Goal: Task Accomplishment & Management: Complete application form

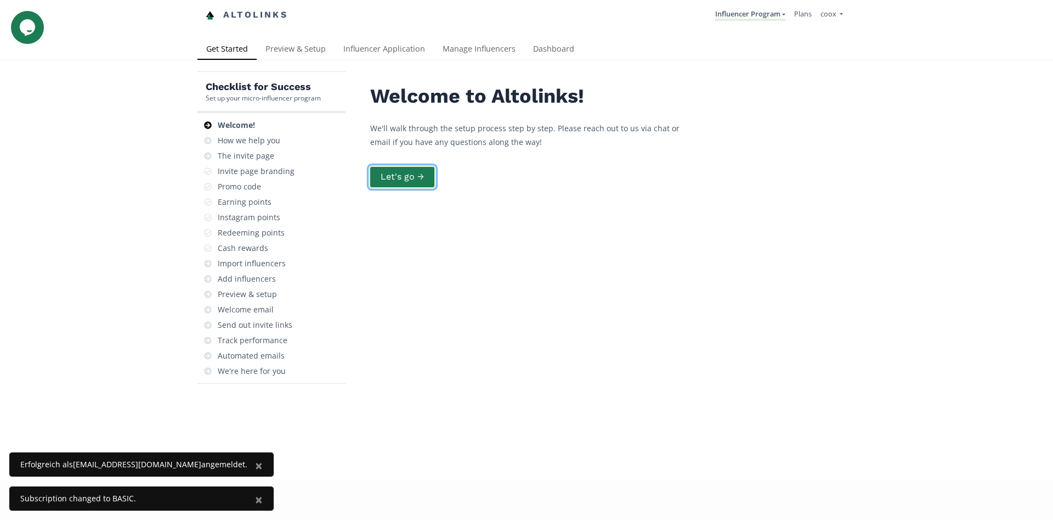
click at [405, 178] on button "Let's go →" at bounding box center [402, 177] width 67 height 24
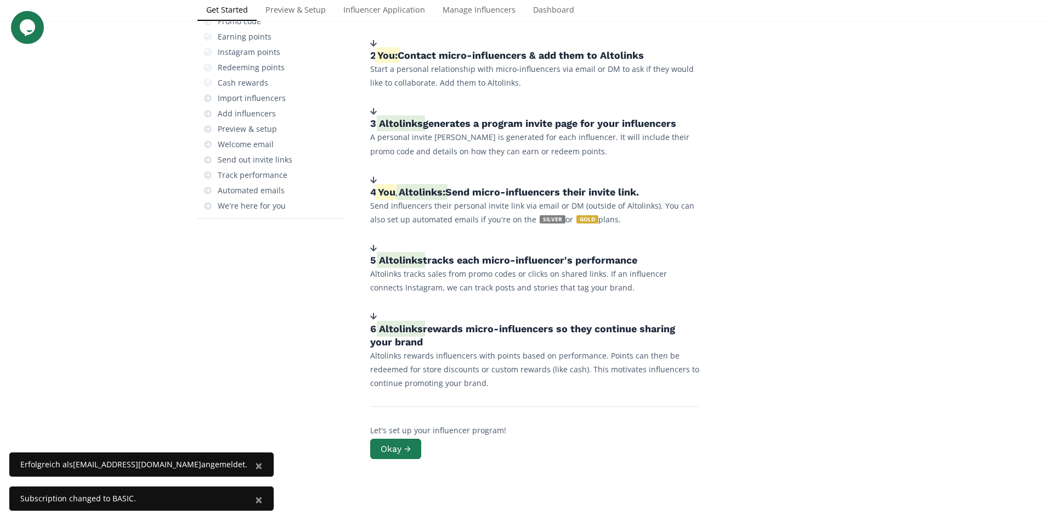
scroll to position [208, 0]
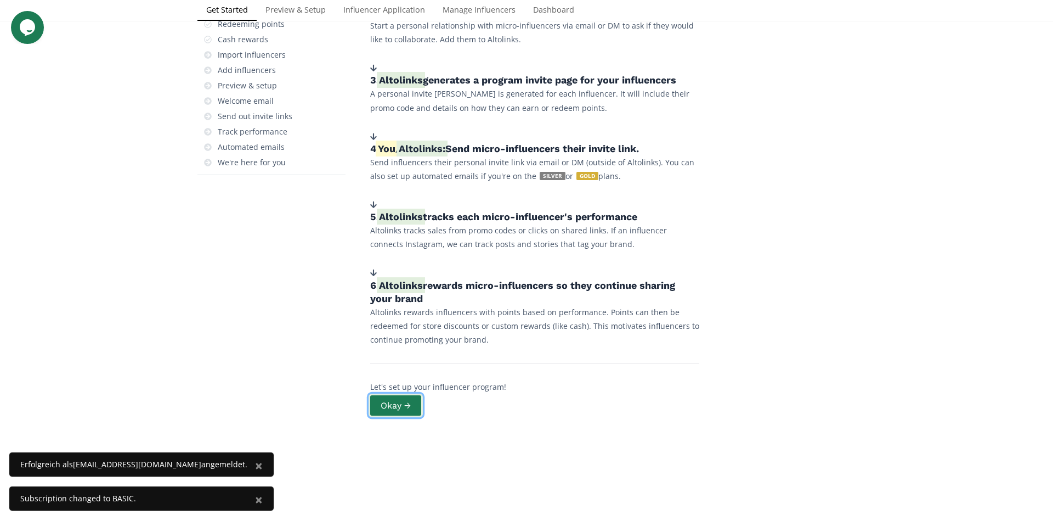
click at [412, 402] on button "Okay →" at bounding box center [396, 405] width 54 height 24
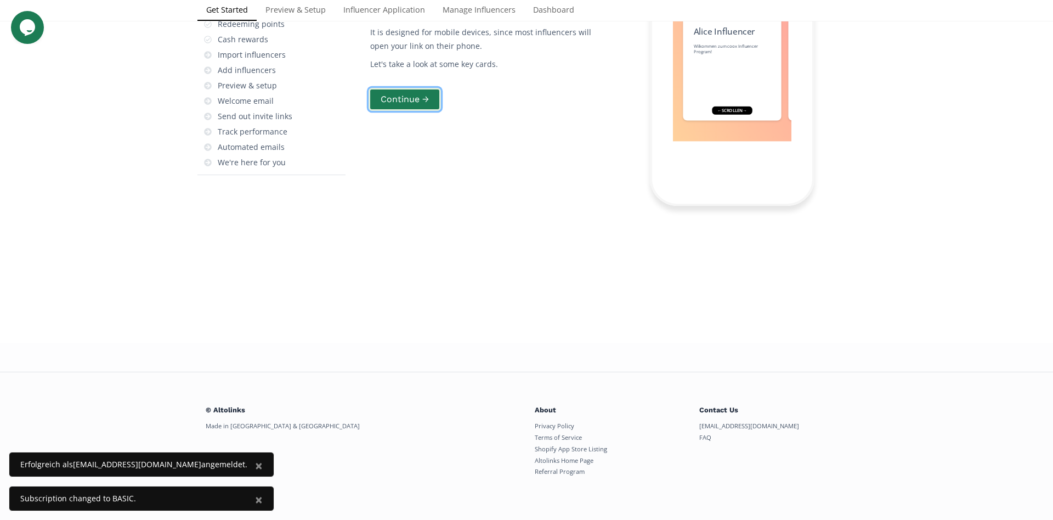
click at [398, 111] on button "Continue →" at bounding box center [405, 100] width 72 height 24
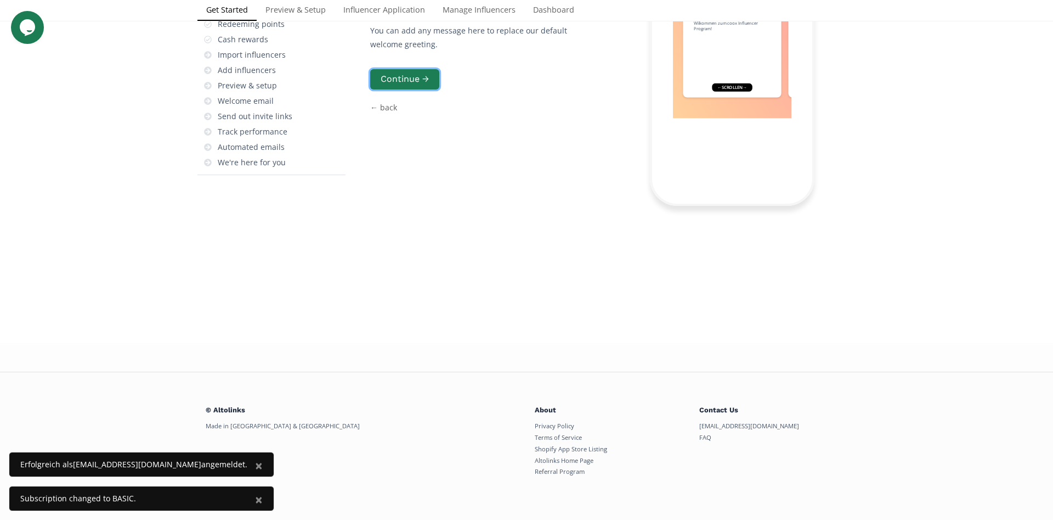
scroll to position [36, 0]
click at [421, 91] on button "Continue →" at bounding box center [405, 79] width 72 height 24
click at [431, 91] on button "Continue →" at bounding box center [405, 79] width 72 height 24
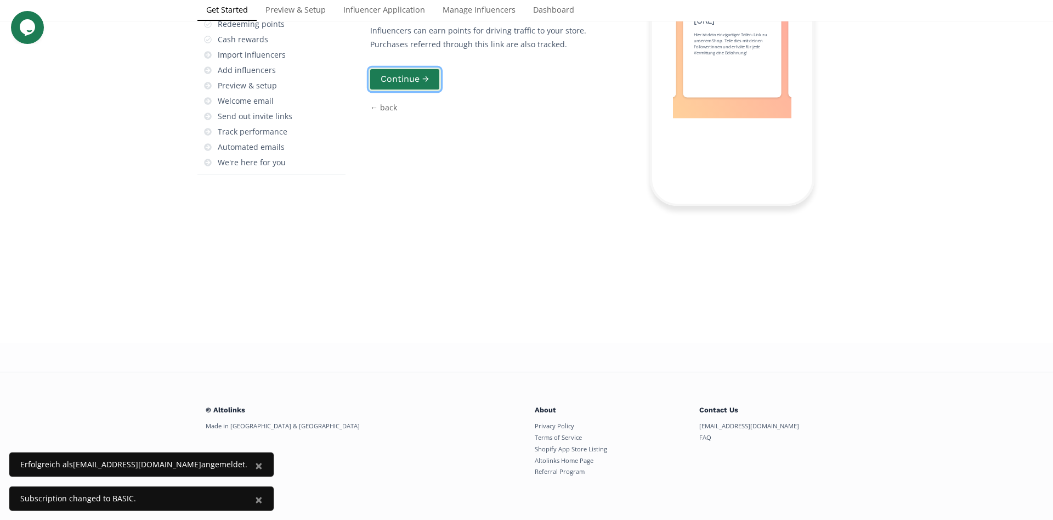
click at [433, 91] on button "Continue →" at bounding box center [405, 79] width 72 height 24
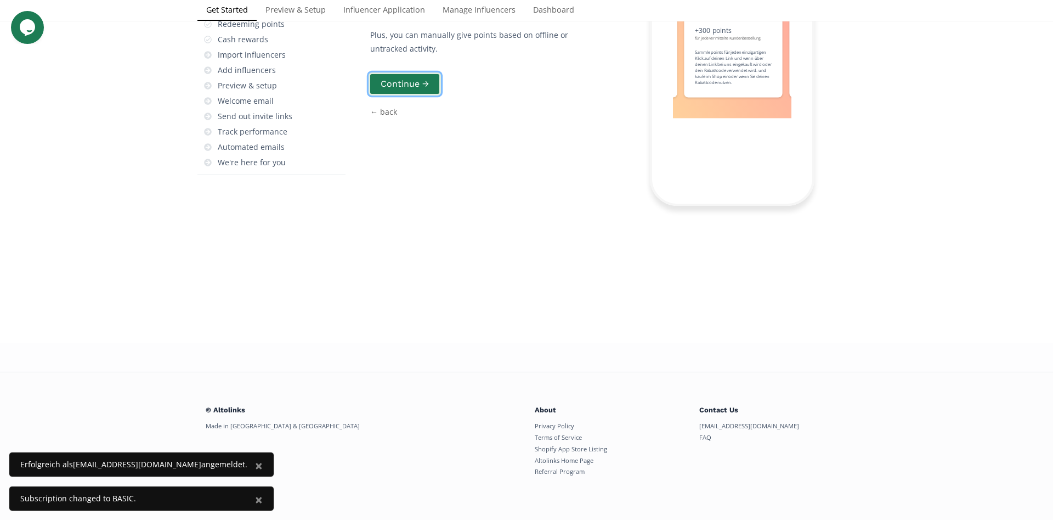
scroll to position [0, 494]
click at [433, 96] on button "Continue →" at bounding box center [405, 84] width 72 height 24
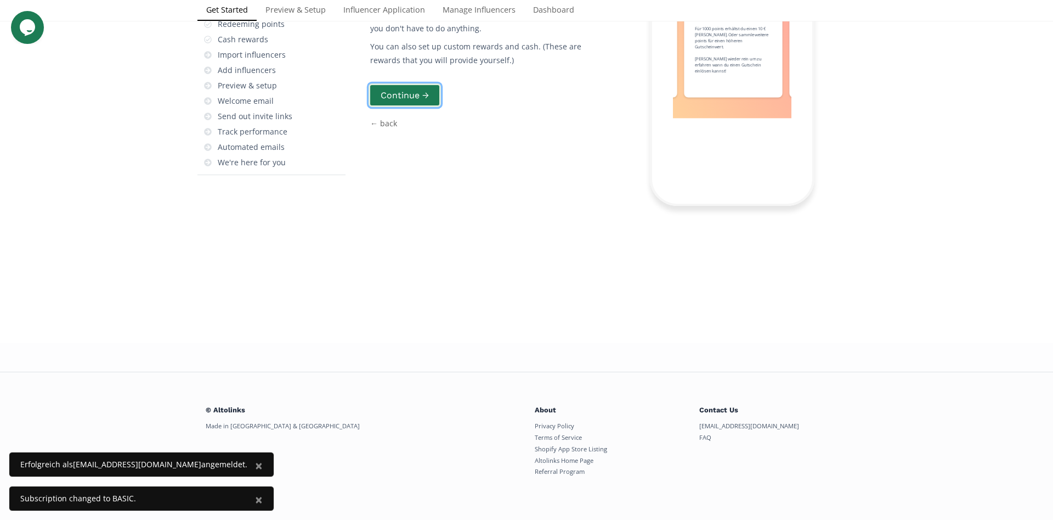
scroll to position [0, 658]
click at [431, 107] on button "Continue →" at bounding box center [405, 95] width 72 height 24
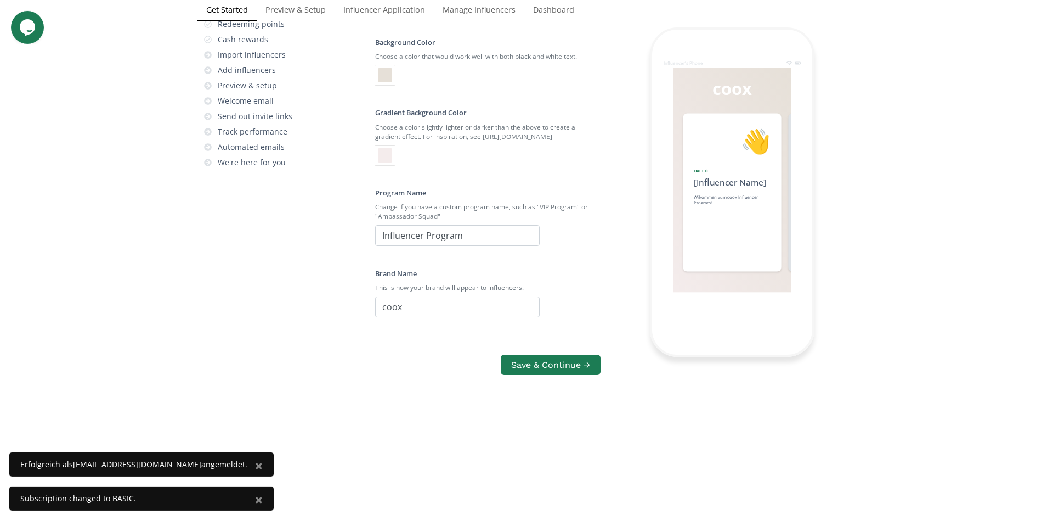
scroll to position [7, 0]
click at [385, 82] on div at bounding box center [385, 75] width 14 height 14
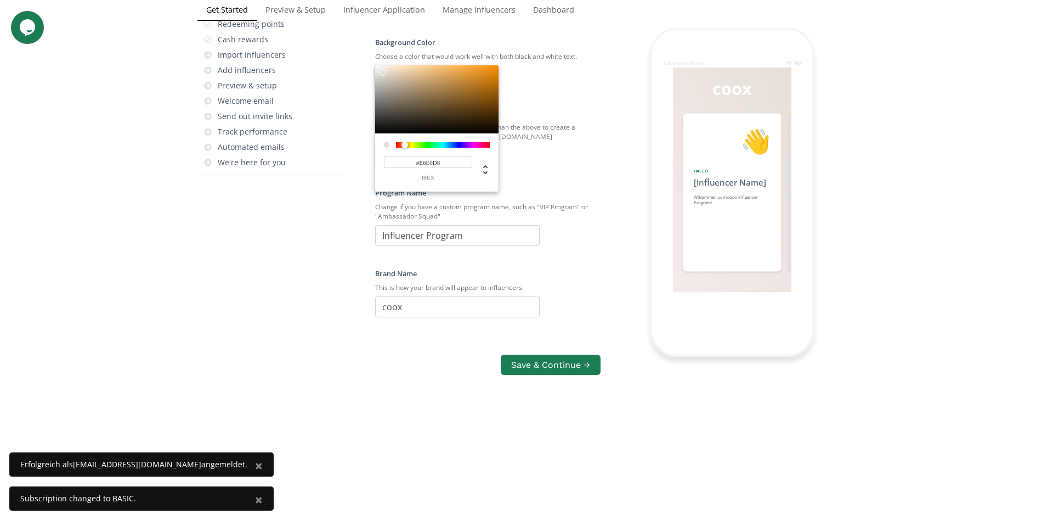
click at [413, 168] on input "#E6E0D8" at bounding box center [428, 162] width 88 height 12
drag, startPoint x: 425, startPoint y: 363, endPoint x: 124, endPoint y: 349, distance: 300.9
click at [384, 168] on input "#E6E0D8" at bounding box center [428, 162] width 88 height 12
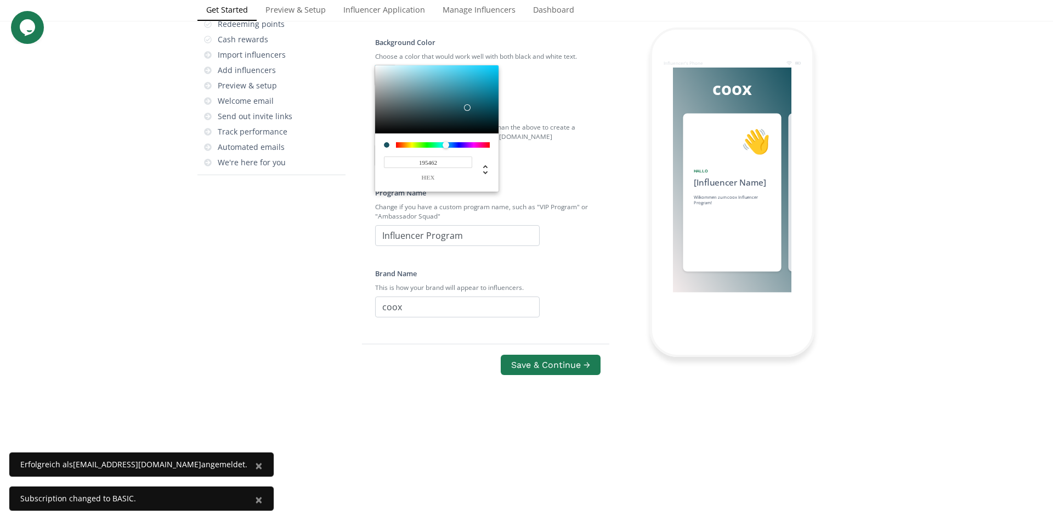
type input "#195462"
click at [637, 434] on div at bounding box center [526, 260] width 1053 height 520
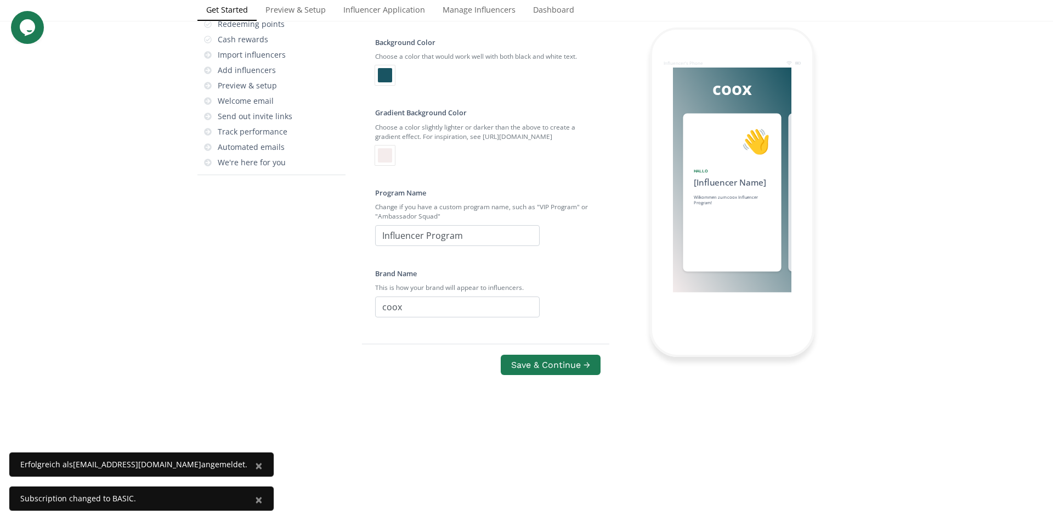
click at [389, 9] on div at bounding box center [383, 4] width 16 height 10
checkbox input "true"
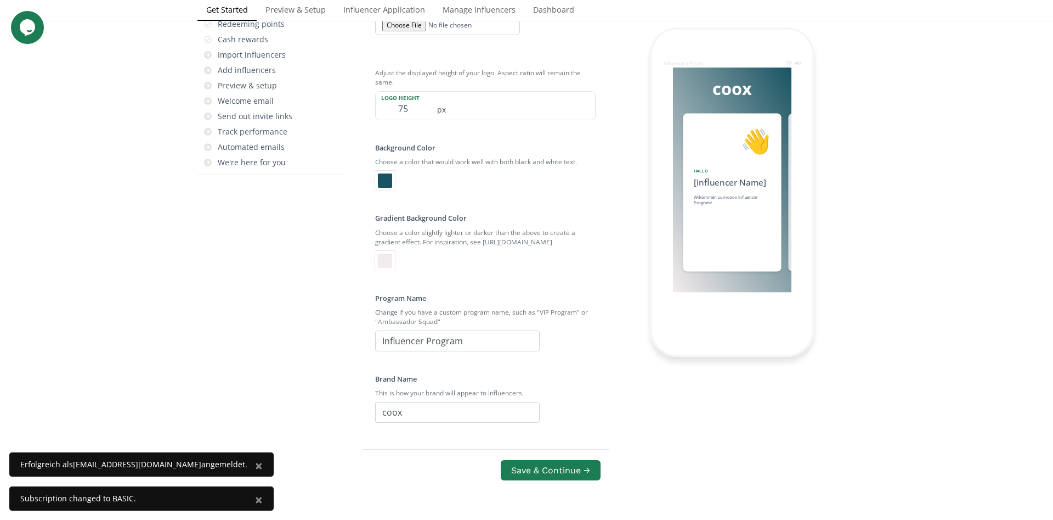
click at [398, 35] on input "file" at bounding box center [447, 25] width 145 height 20
type input "C:\fakepath\coox_logo 1.jpeg"
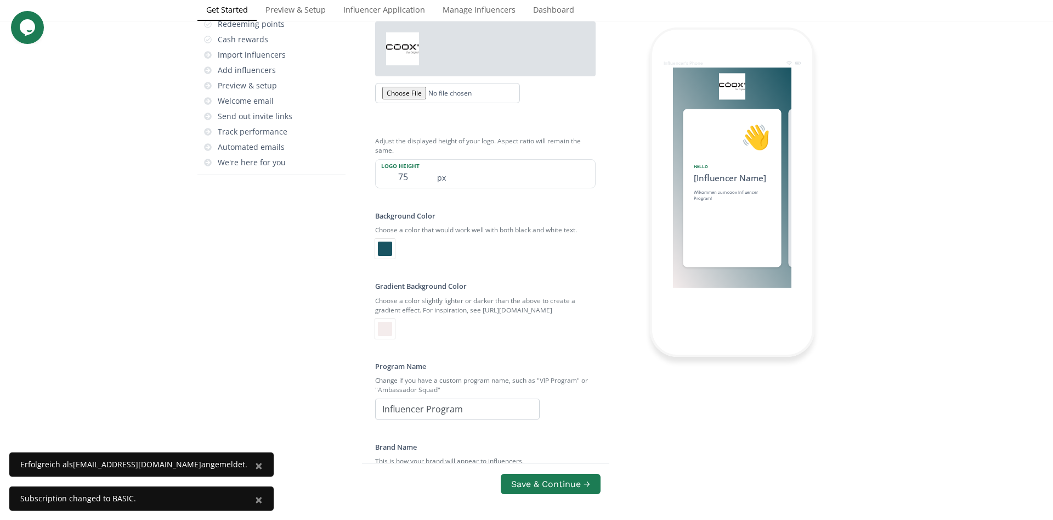
click at [381, 9] on div at bounding box center [383, 4] width 16 height 10
checkbox input "false"
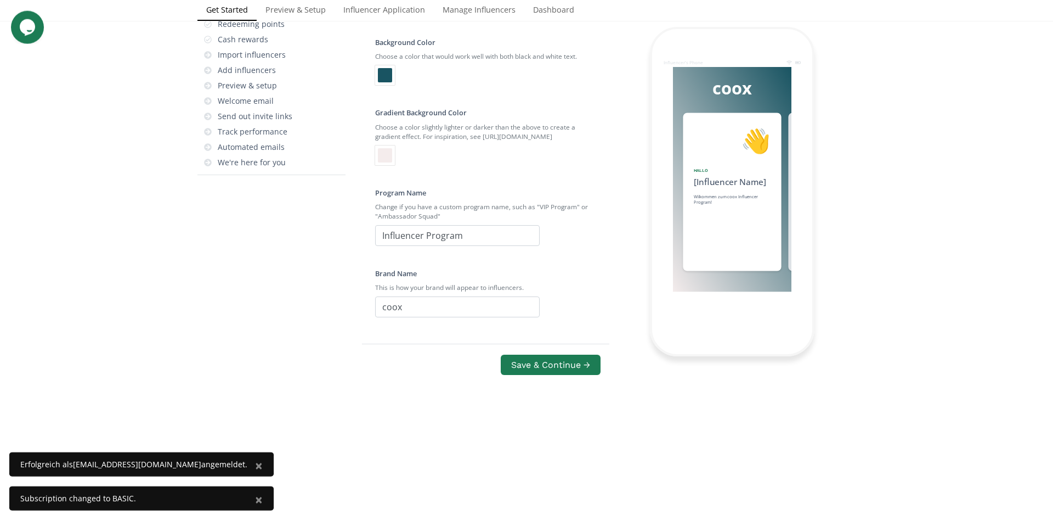
scroll to position [118, 0]
click at [500, 246] on input "Influencer Program" at bounding box center [457, 235] width 165 height 21
drag, startPoint x: 500, startPoint y: 325, endPoint x: 243, endPoint y: 287, distance: 259.6
click at [375, 246] on input "Influencer Program" at bounding box center [457, 235] width 165 height 21
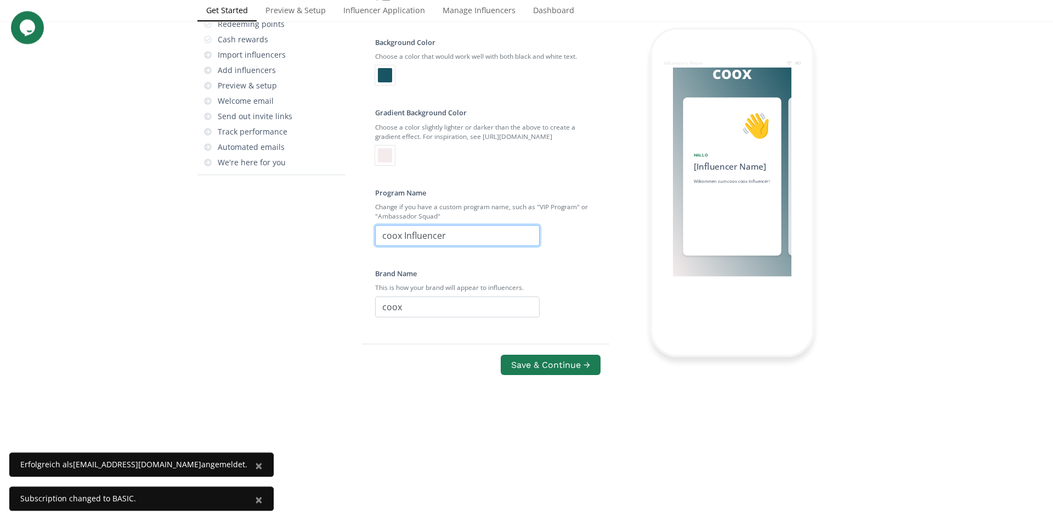
scroll to position [137, 0]
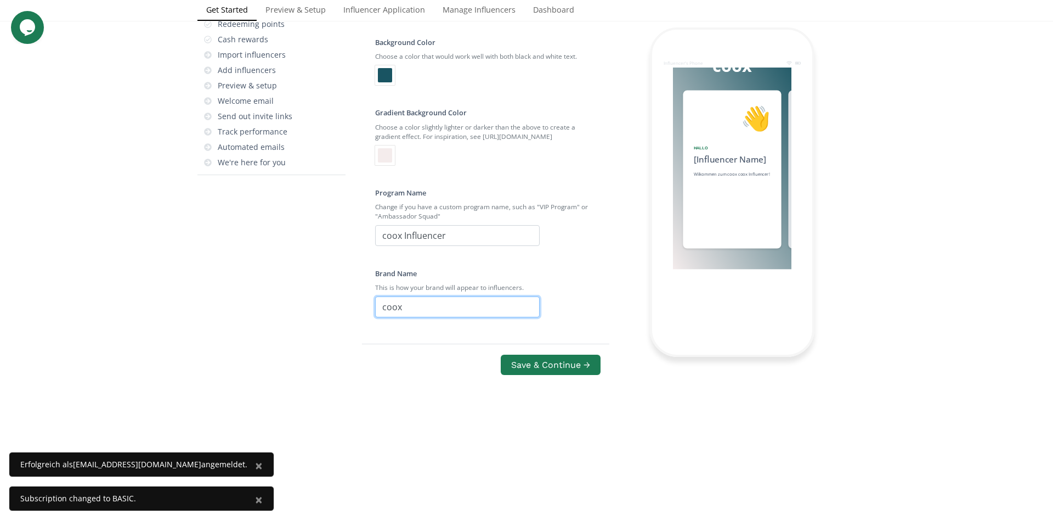
click at [439, 317] on input "coox" at bounding box center [457, 306] width 165 height 21
drag, startPoint x: 403, startPoint y: 348, endPoint x: 284, endPoint y: 351, distance: 118.5
click at [375, 246] on input "coox Influencer" at bounding box center [457, 235] width 165 height 21
click at [470, 246] on input "Influencer" at bounding box center [457, 235] width 165 height 21
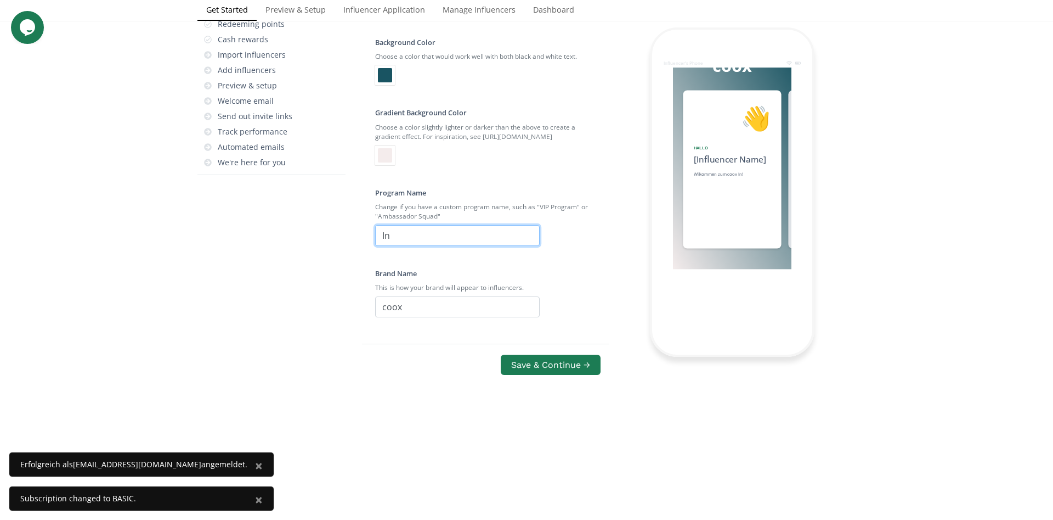
type input "I"
type input "V"
type input "Influencer Programm"
click at [552, 376] on button "Save & Continue →" at bounding box center [550, 365] width 103 height 24
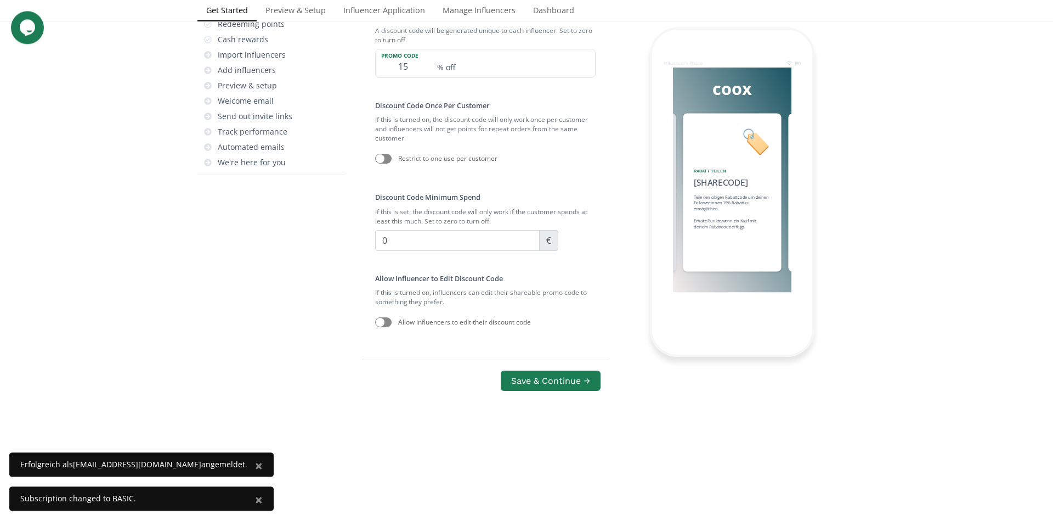
scroll to position [63, 0]
click at [409, 77] on input "15" at bounding box center [403, 63] width 55 height 28
type input "1"
type input "10"
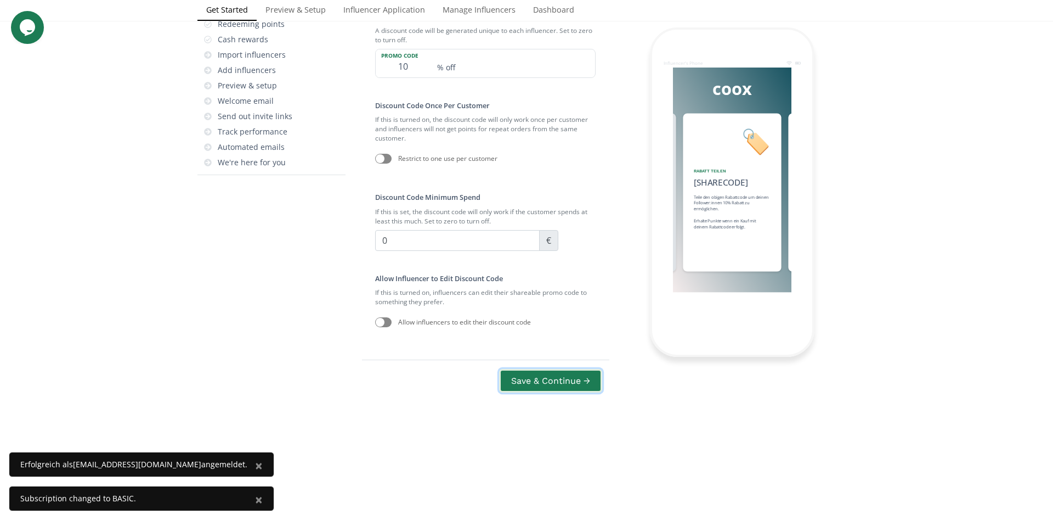
click at [540, 392] on button "Save & Continue →" at bounding box center [550, 381] width 103 height 24
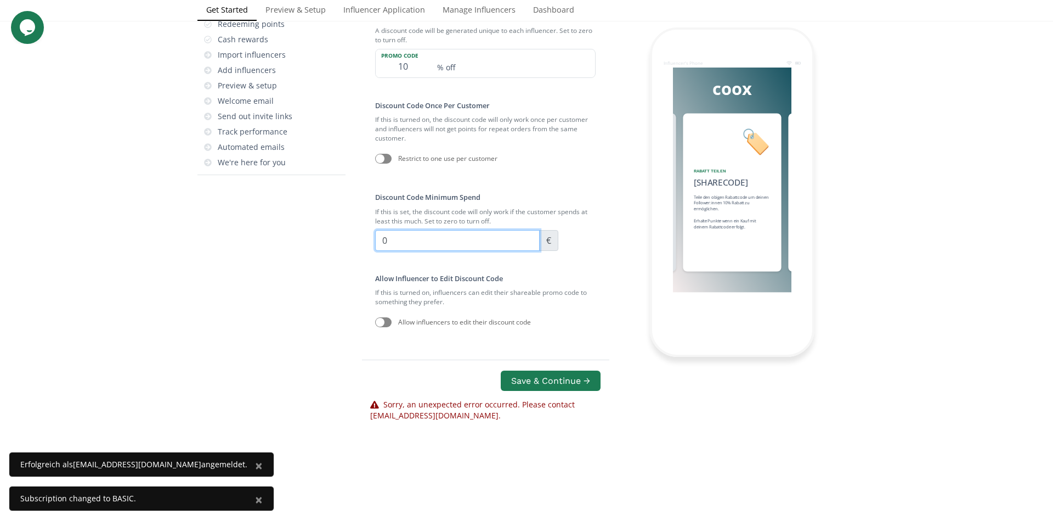
click at [443, 251] on input "0" at bounding box center [457, 240] width 165 height 21
click at [566, 392] on button "Save & Continue →" at bounding box center [550, 381] width 103 height 24
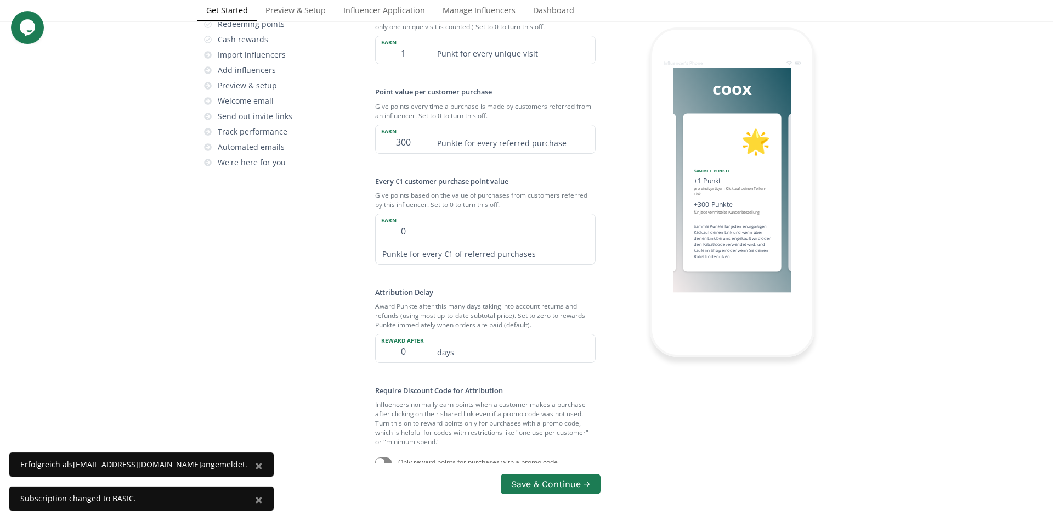
scroll to position [44, 0]
click at [407, 64] on input "1" at bounding box center [403, 50] width 55 height 28
type input "0"
click at [425, 153] on input "300" at bounding box center [403, 139] width 55 height 28
type input "3"
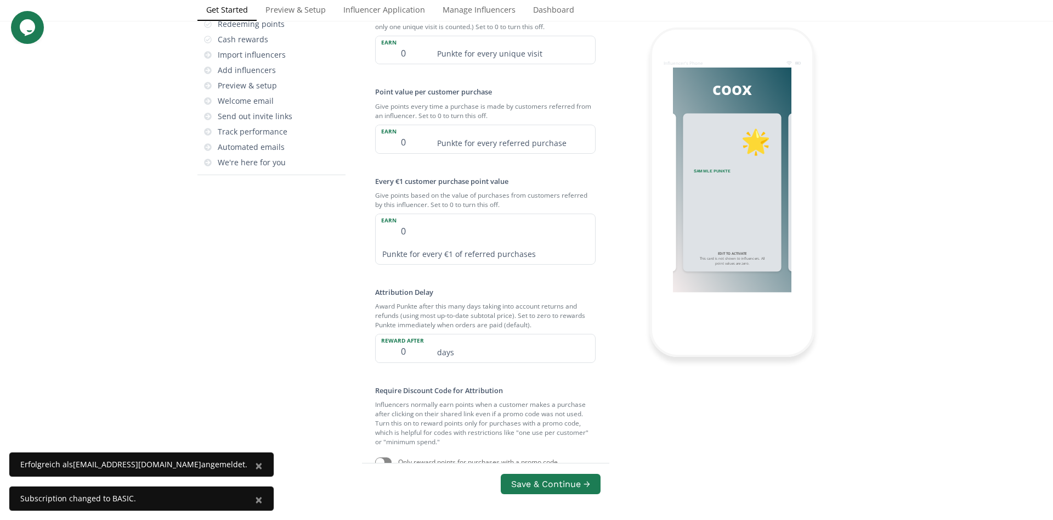
type input "0"
click at [714, 401] on div "Influencer's Phone coox 👋 Hallo [Influencer Name] Wilkommen zum coox Influencer…" at bounding box center [732, 235] width 230 height 716
click at [531, 472] on button "Save & Continue →" at bounding box center [550, 484] width 103 height 24
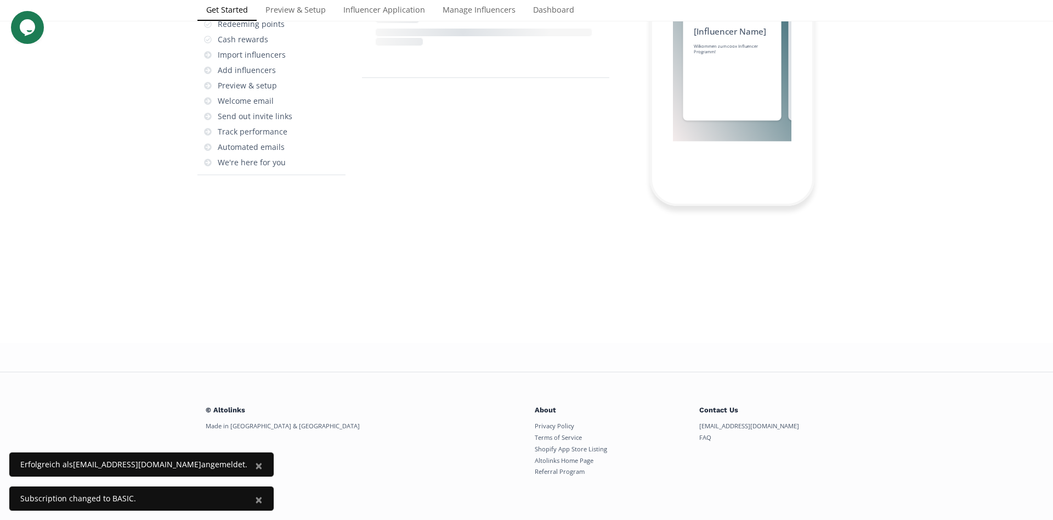
scroll to position [0, 823]
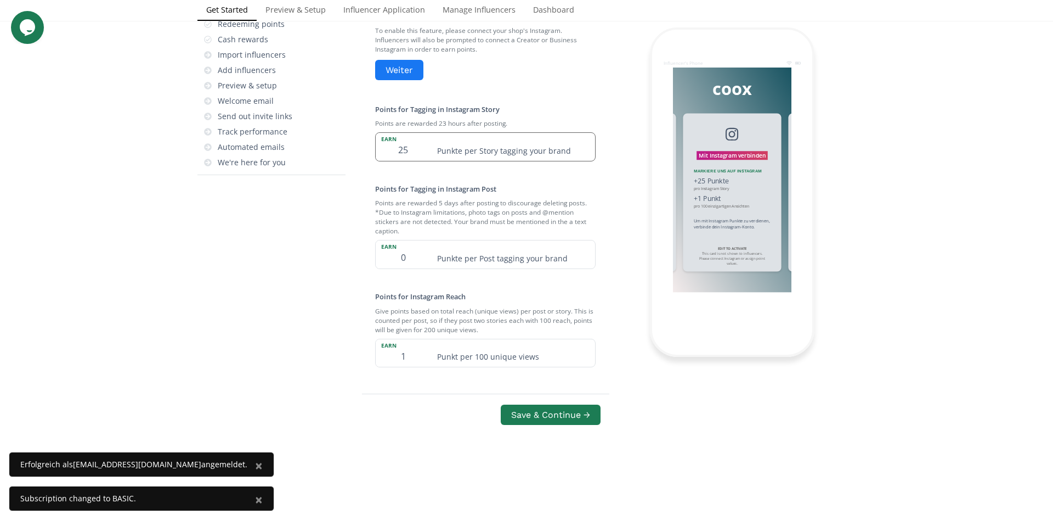
click at [417, 153] on input "25" at bounding box center [403, 147] width 55 height 28
type input "2"
type input "0"
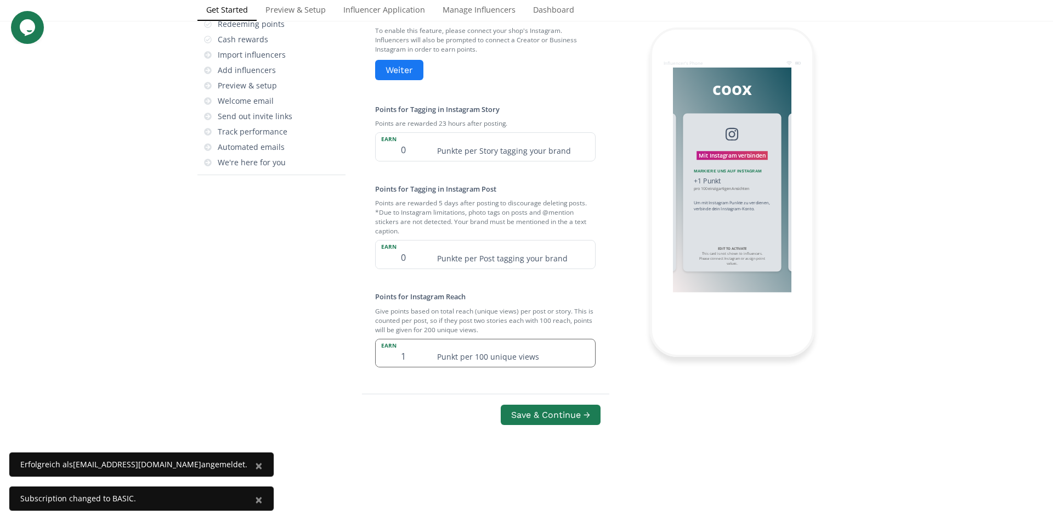
click at [417, 359] on input "1" at bounding box center [403, 353] width 55 height 28
type input "0"
click at [450, 414] on div "Save & Continue →" at bounding box center [485, 415] width 230 height 24
click at [560, 414] on button "Save & Continue →" at bounding box center [550, 415] width 103 height 24
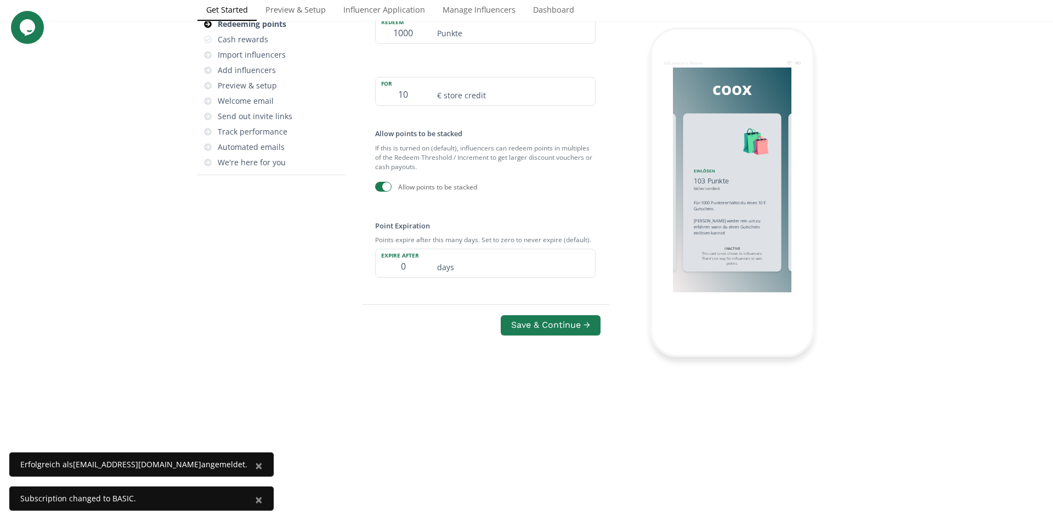
scroll to position [44, 0]
drag, startPoint x: 414, startPoint y: 197, endPoint x: 359, endPoint y: 197, distance: 54.9
click at [376, 44] on input "1000" at bounding box center [403, 30] width 55 height 28
type input "0"
click at [413, 105] on input "10" at bounding box center [403, 91] width 55 height 28
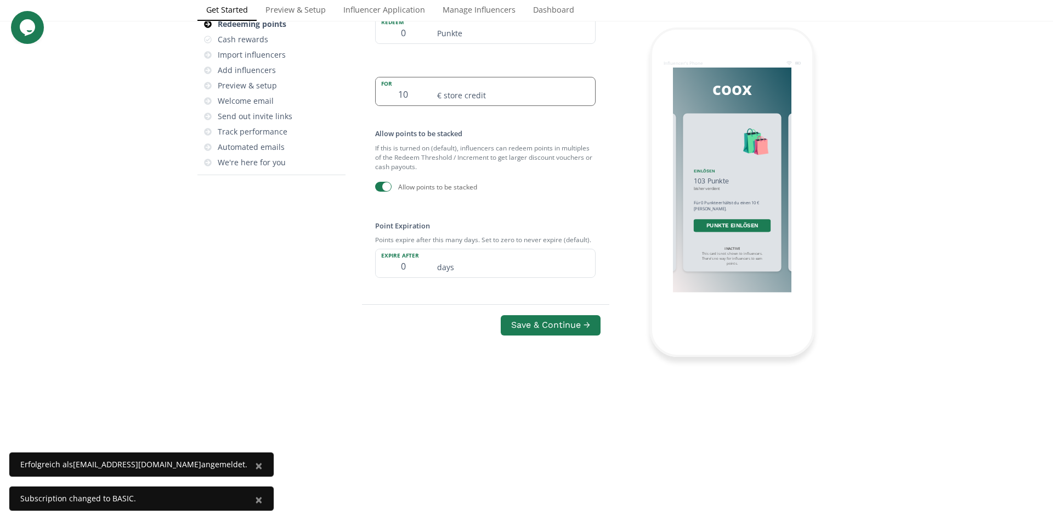
type input "1"
type input "0"
click at [568, 337] on button "Save & Continue →" at bounding box center [550, 325] width 103 height 24
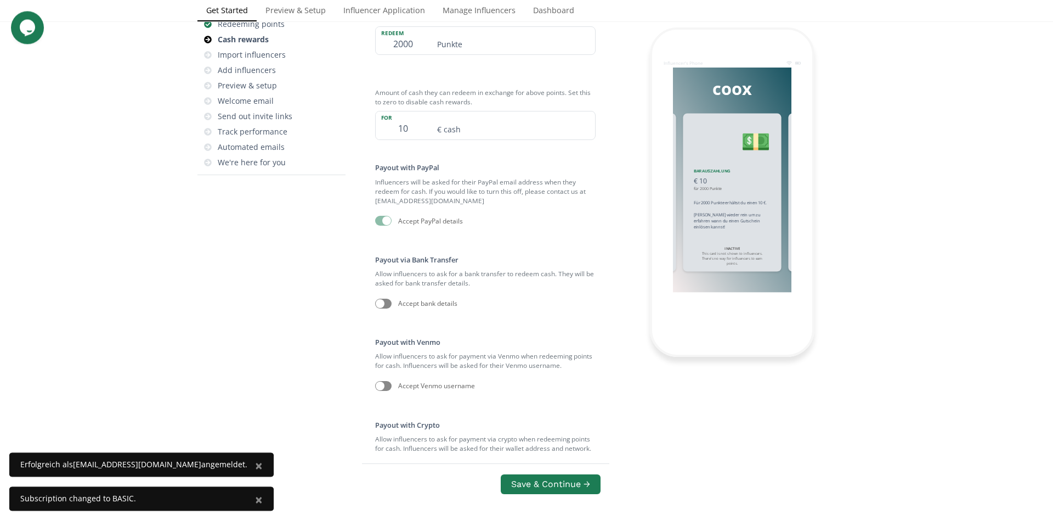
scroll to position [44, 0]
drag, startPoint x: 407, startPoint y: 211, endPoint x: 216, endPoint y: 187, distance: 192.4
click at [376, 55] on input "2000" at bounding box center [403, 41] width 55 height 28
type input "0"
click at [411, 139] on input "10" at bounding box center [403, 125] width 55 height 28
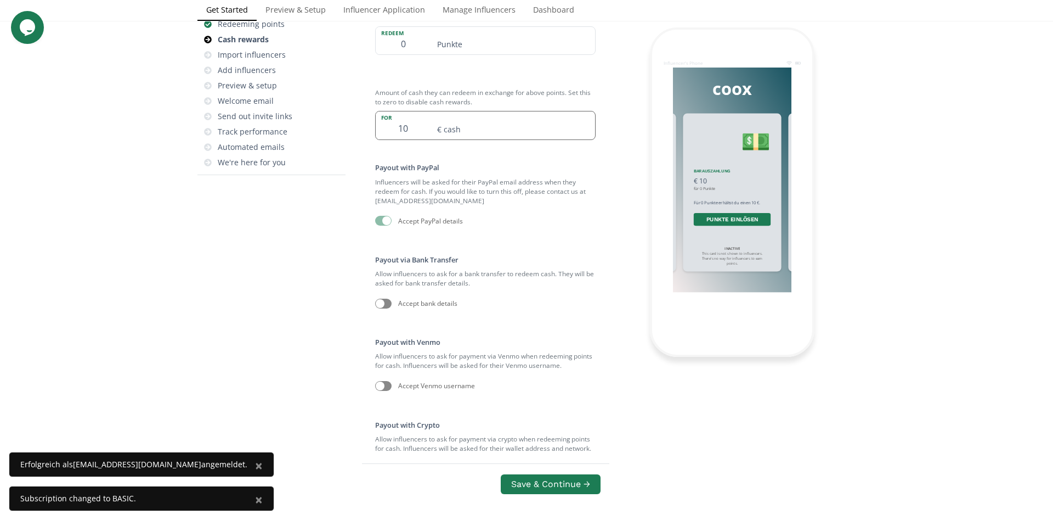
type input "1"
type input "0"
click at [547, 472] on button "Save & Continue →" at bounding box center [550, 484] width 103 height 24
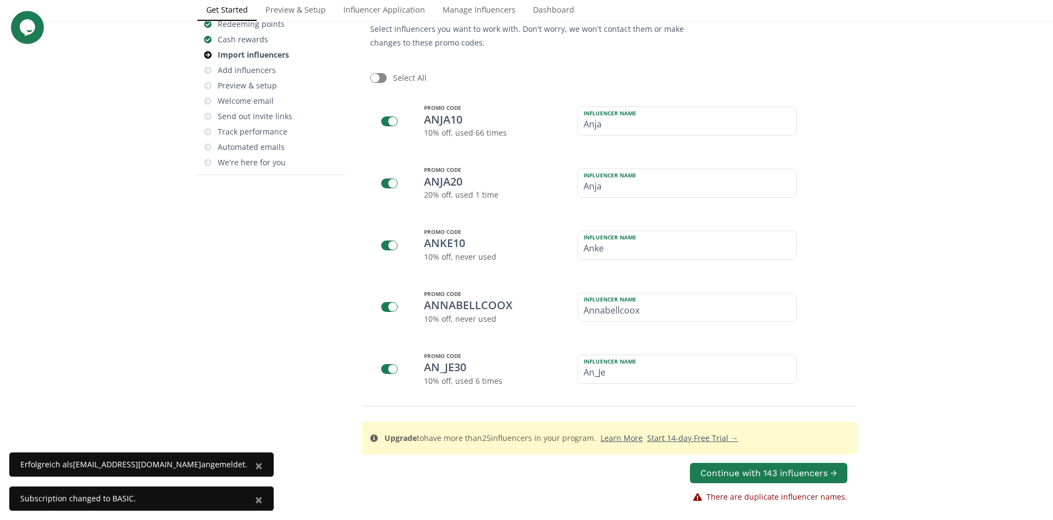
scroll to position [157, 0]
drag, startPoint x: 617, startPoint y: 180, endPoint x: 341, endPoint y: 137, distance: 279.4
click at [578, 135] on input "Anja" at bounding box center [687, 121] width 218 height 28
type input "Teresa"
click at [513, 203] on div "PROMO CODE ANJA20 20 % off , used 1 time" at bounding box center [487, 183] width 127 height 40
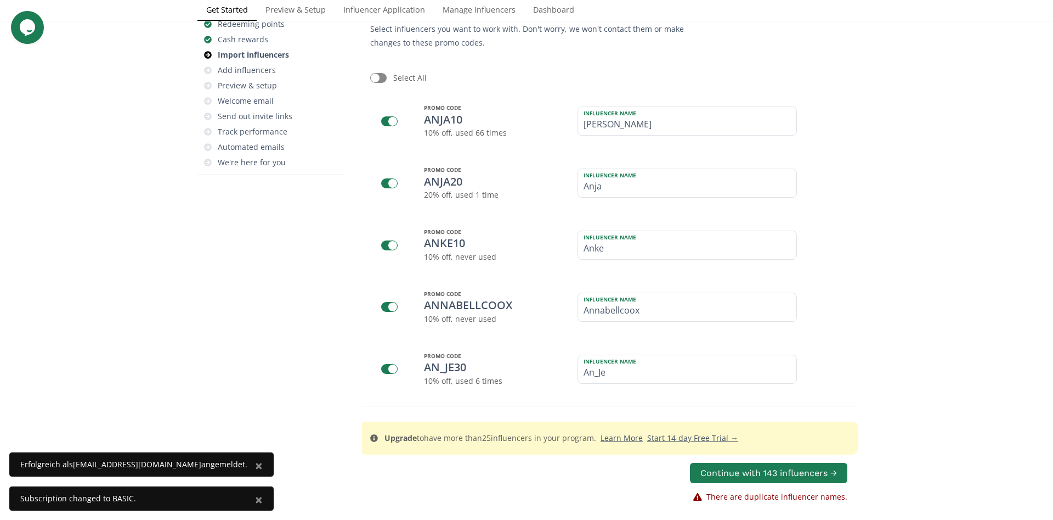
click at [450, 138] on div "10 % off , used 66 times" at bounding box center [465, 132] width 83 height 11
click at [440, 359] on div "AN_JE30" at bounding box center [445, 367] width 42 height 16
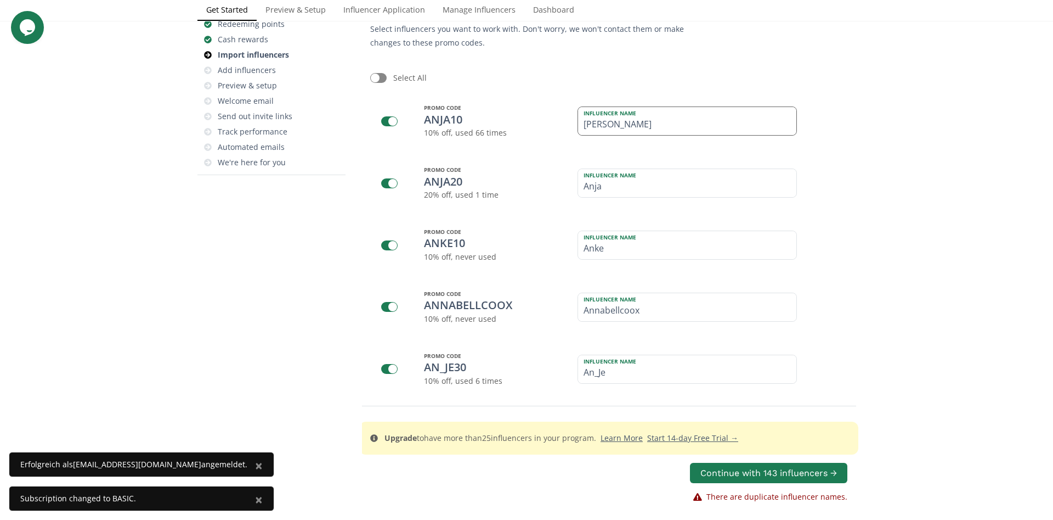
click at [634, 117] on label "Influencer Name" at bounding box center [681, 112] width 207 height 10
click at [382, 83] on div at bounding box center [378, 78] width 16 height 10
checkbox input "true"
click at [374, 83] on div at bounding box center [378, 78] width 16 height 10
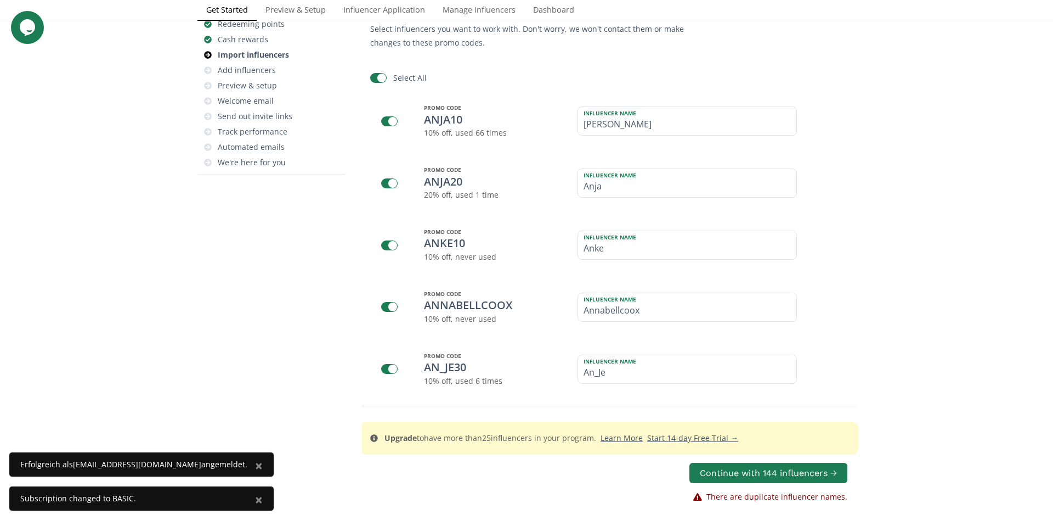
checkbox input "false"
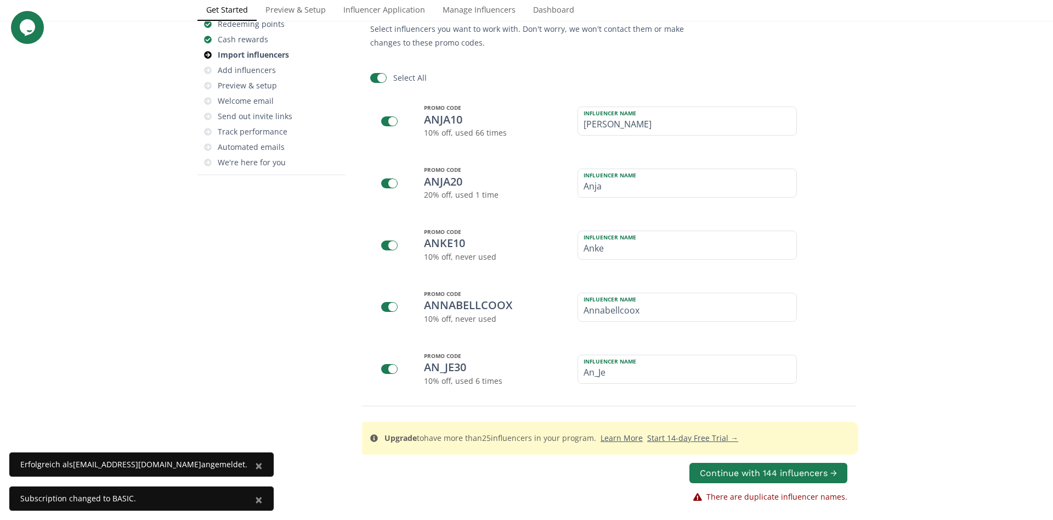
checkbox input "false"
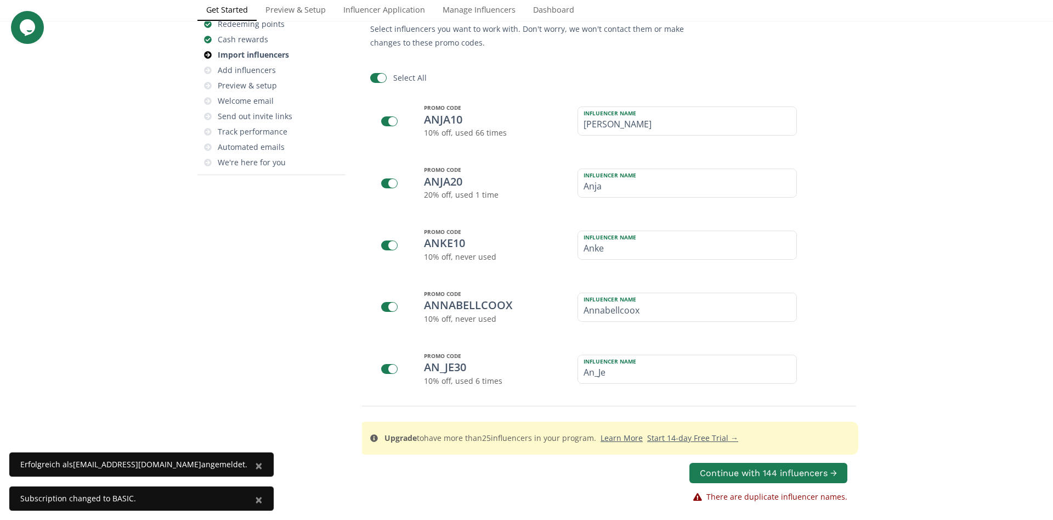
checkbox input "false"
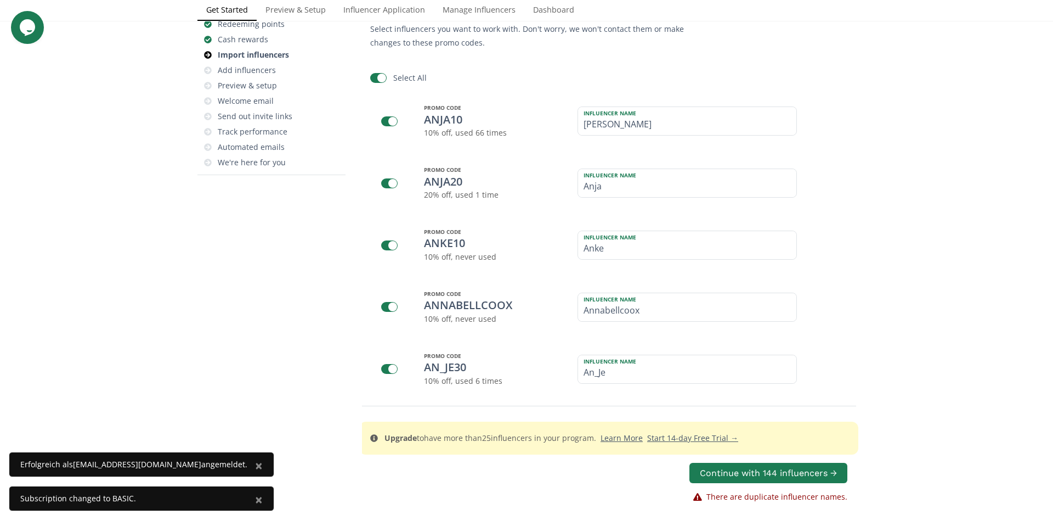
checkbox input "false"
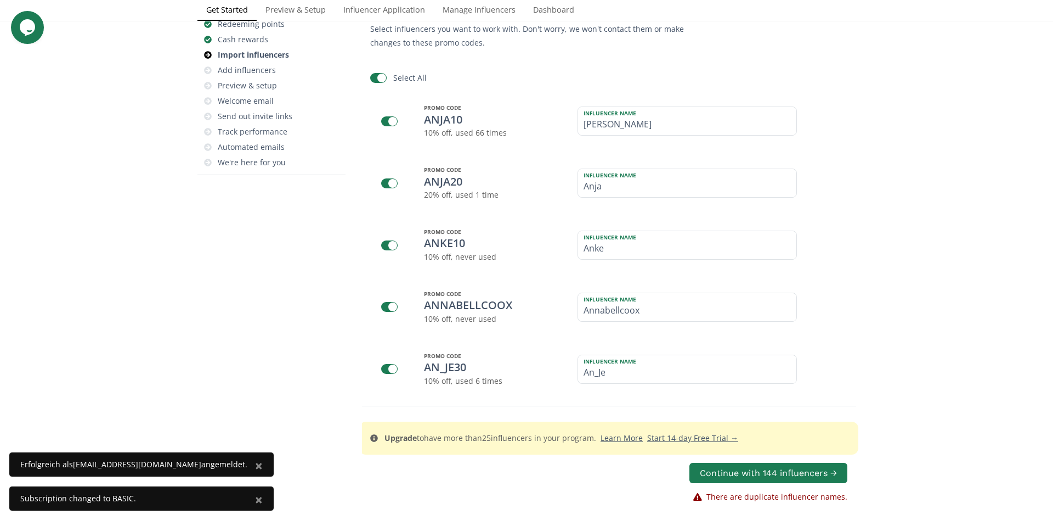
checkbox input "false"
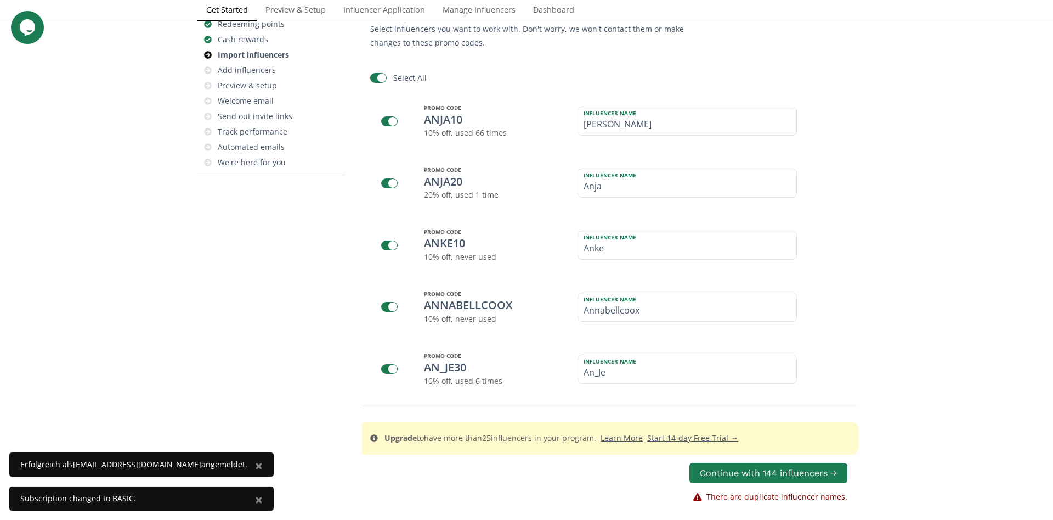
checkbox input "false"
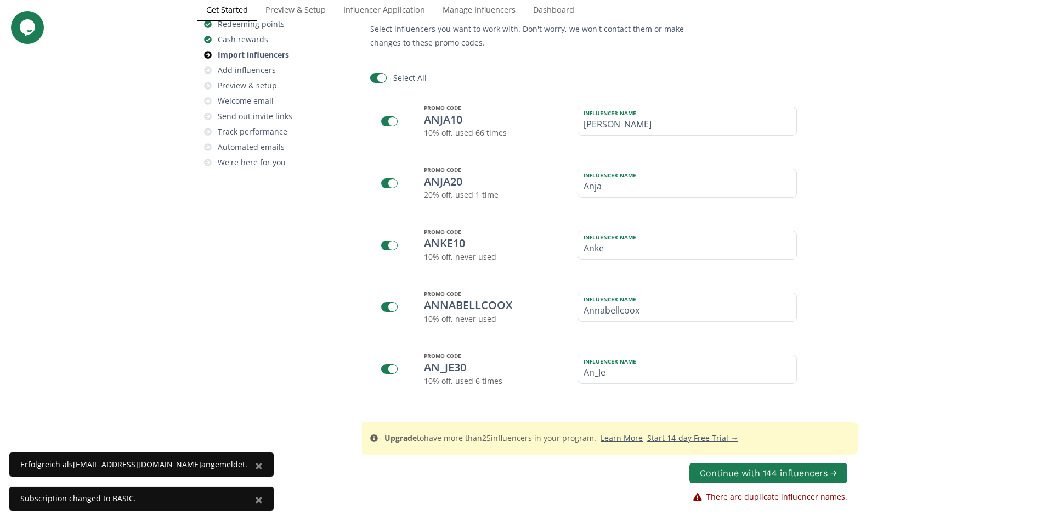
checkbox input "false"
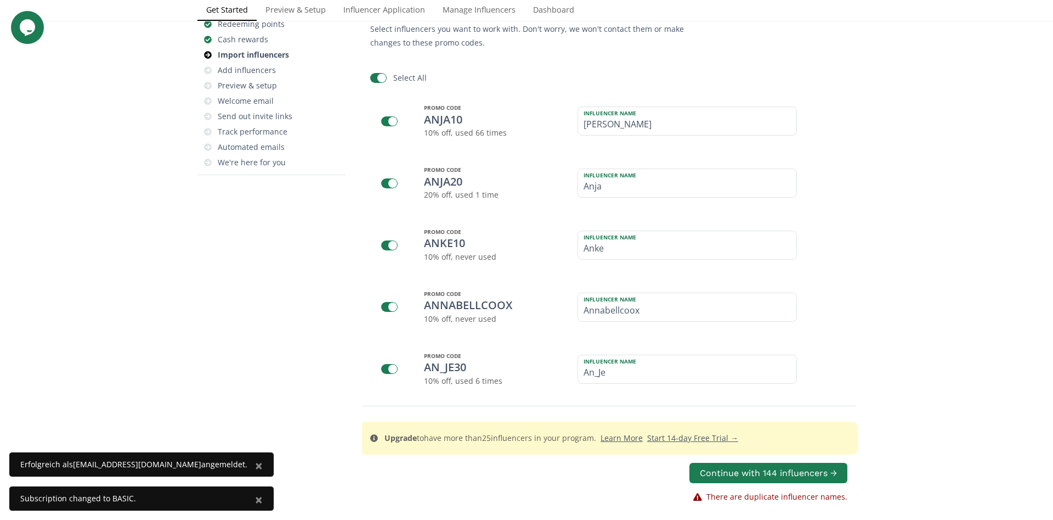
checkbox input "false"
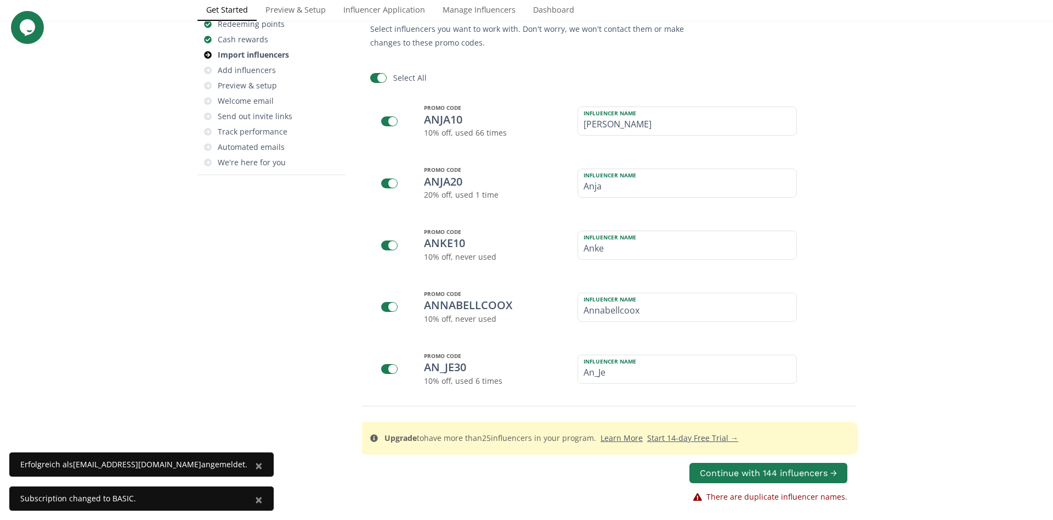
checkbox input "false"
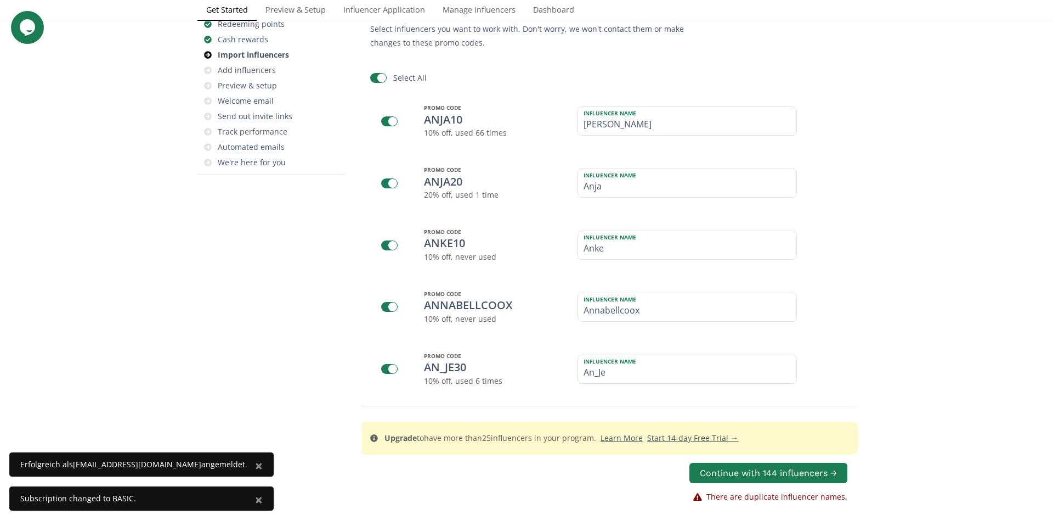
checkbox input "false"
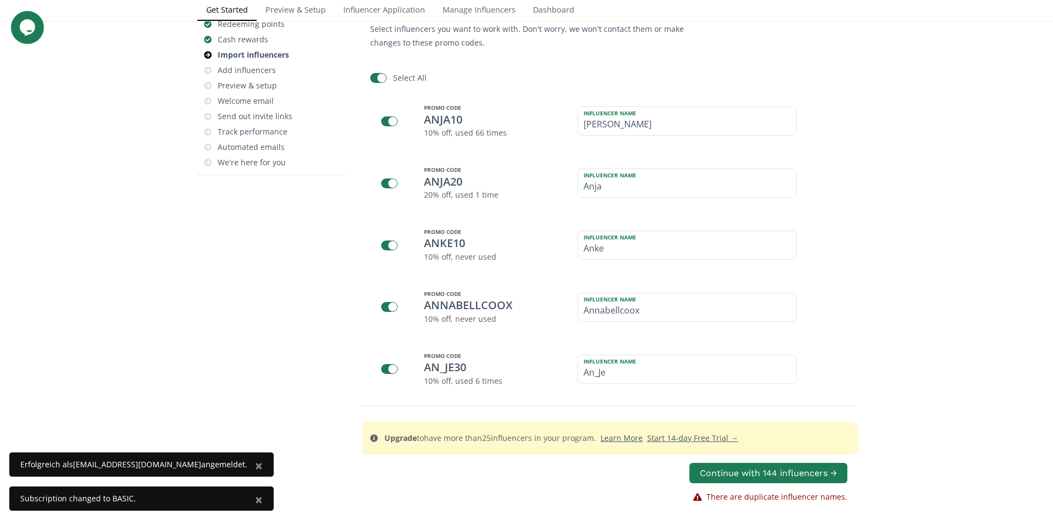
checkbox input "false"
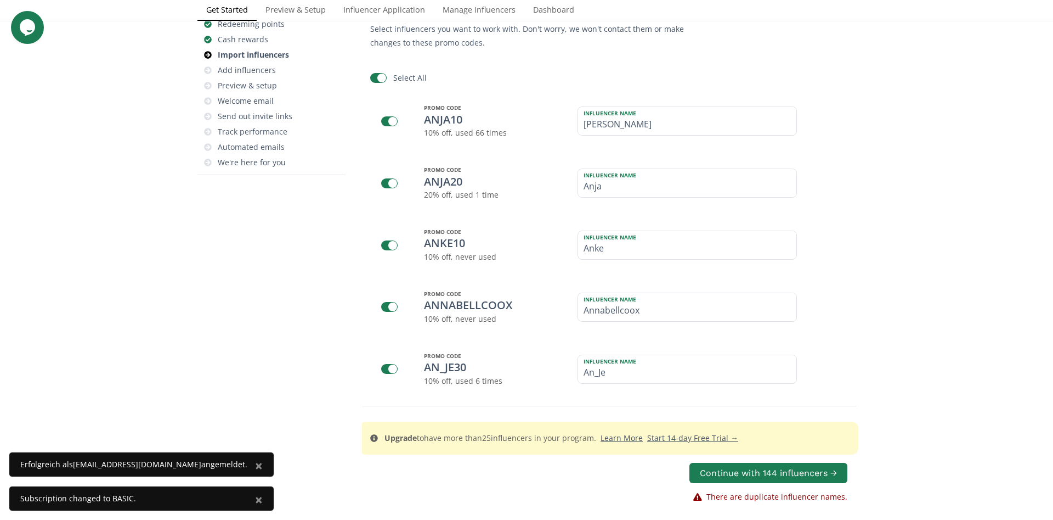
checkbox input "false"
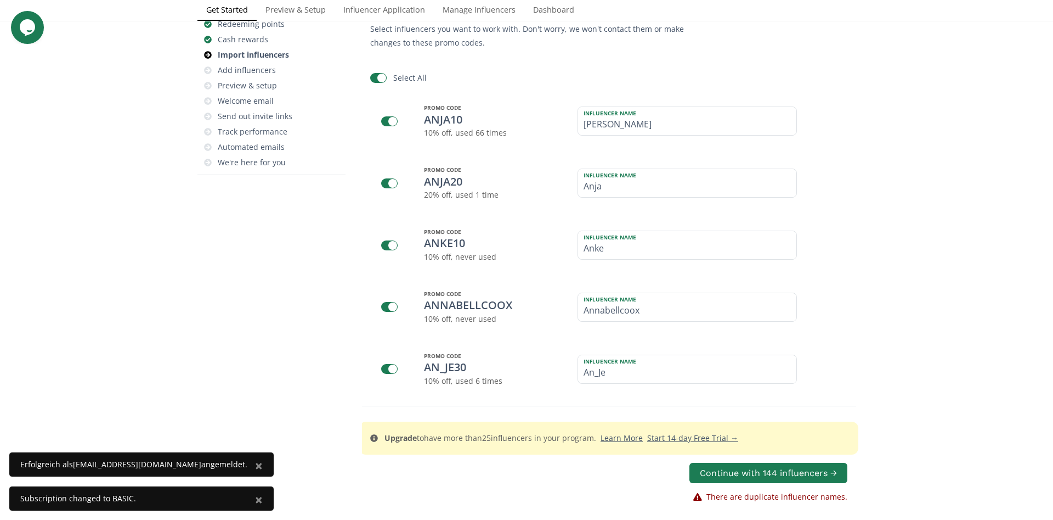
checkbox input "false"
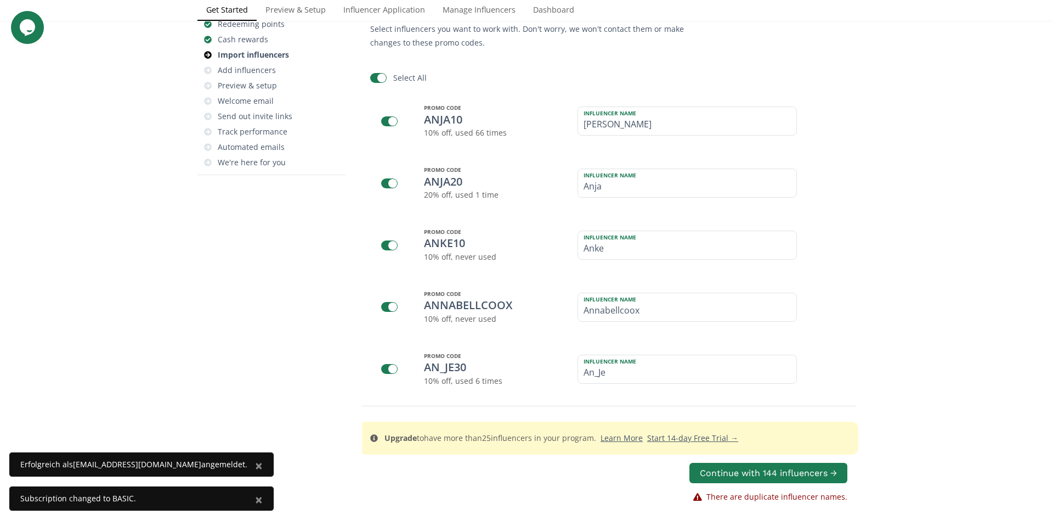
checkbox input "false"
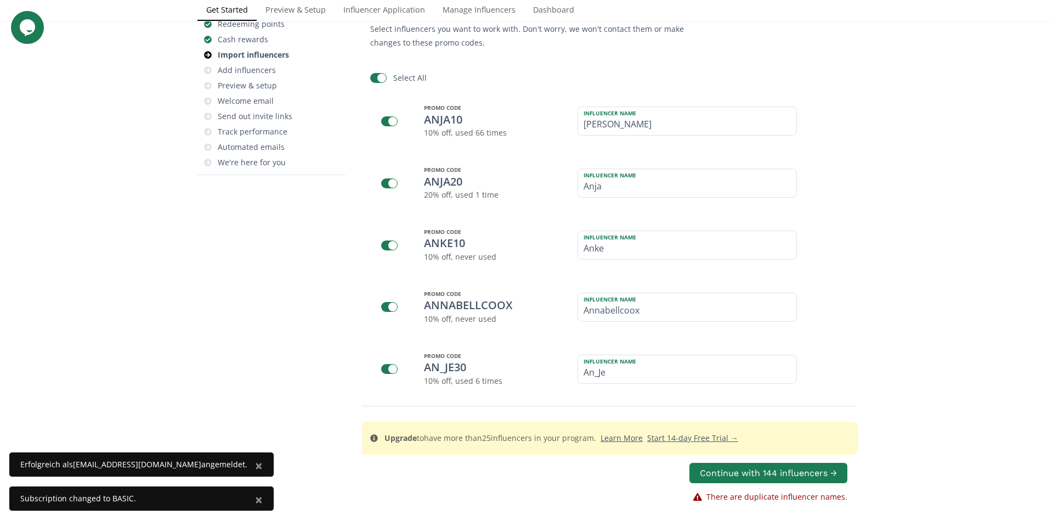
checkbox input "false"
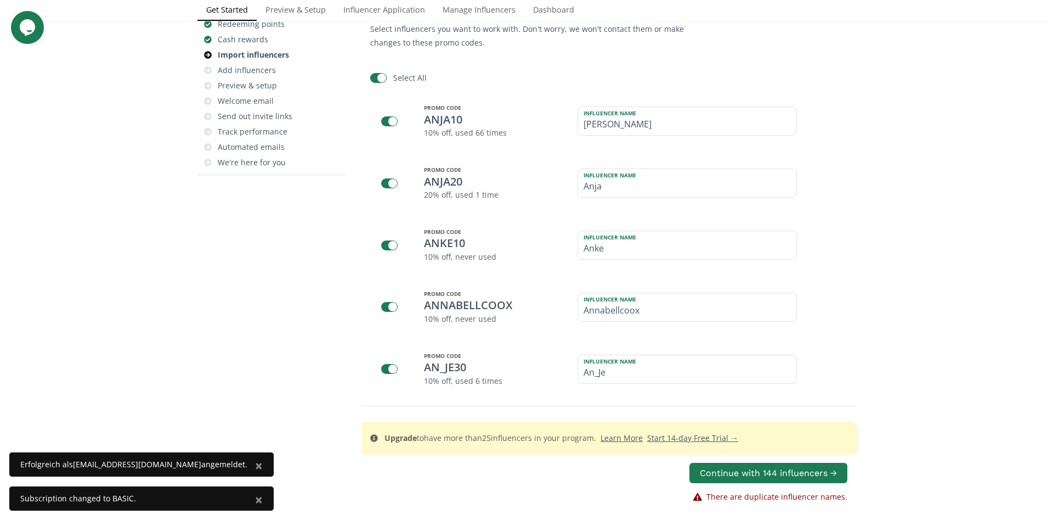
checkbox input "false"
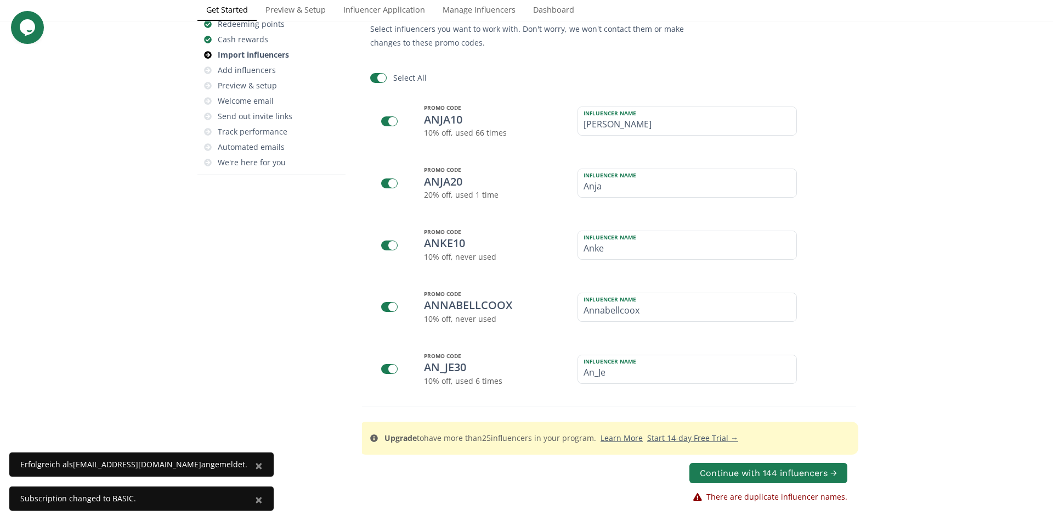
checkbox input "false"
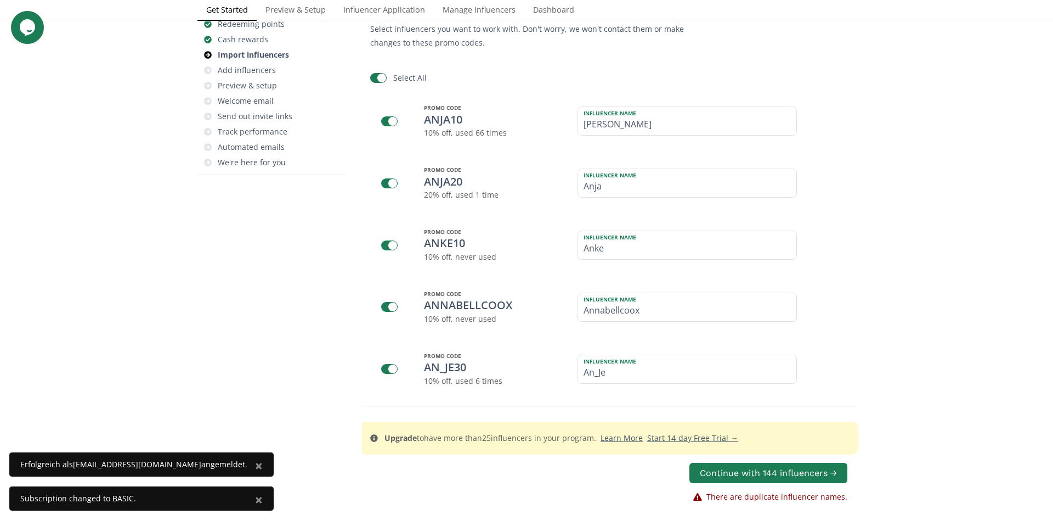
checkbox input "false"
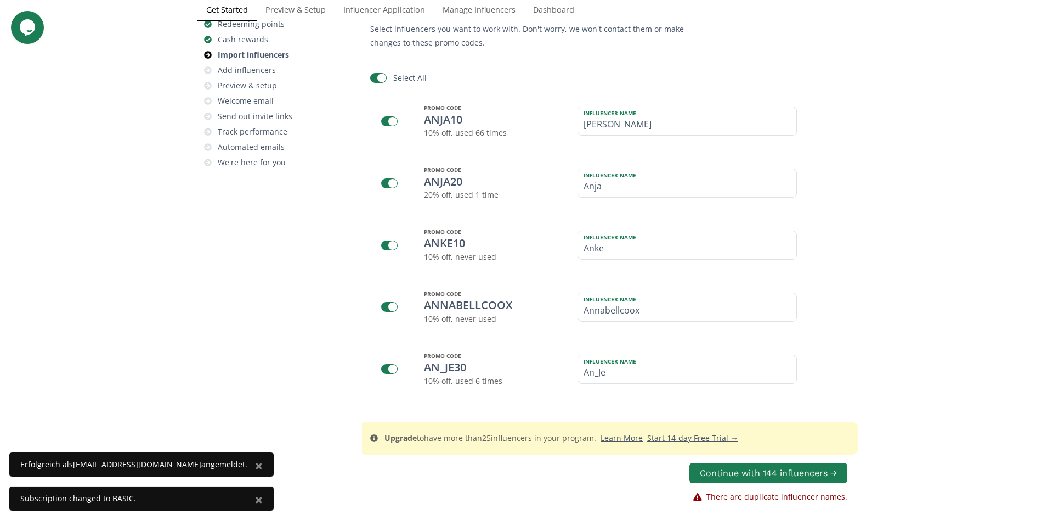
checkbox input "false"
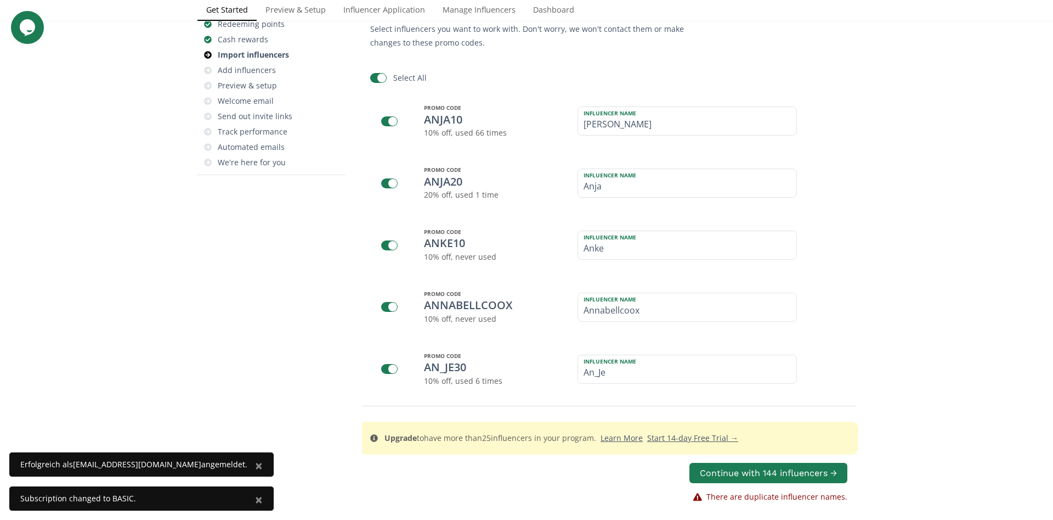
checkbox input "false"
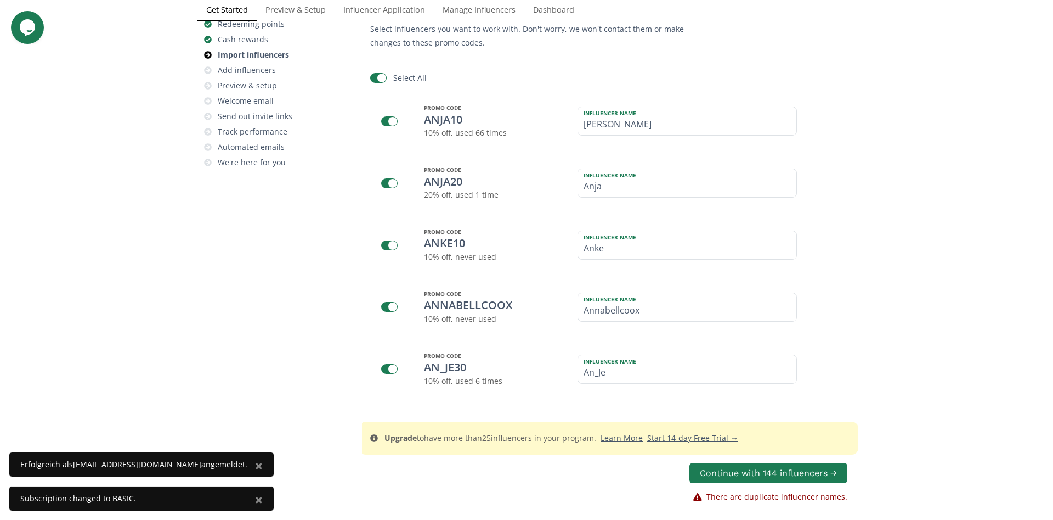
checkbox input "false"
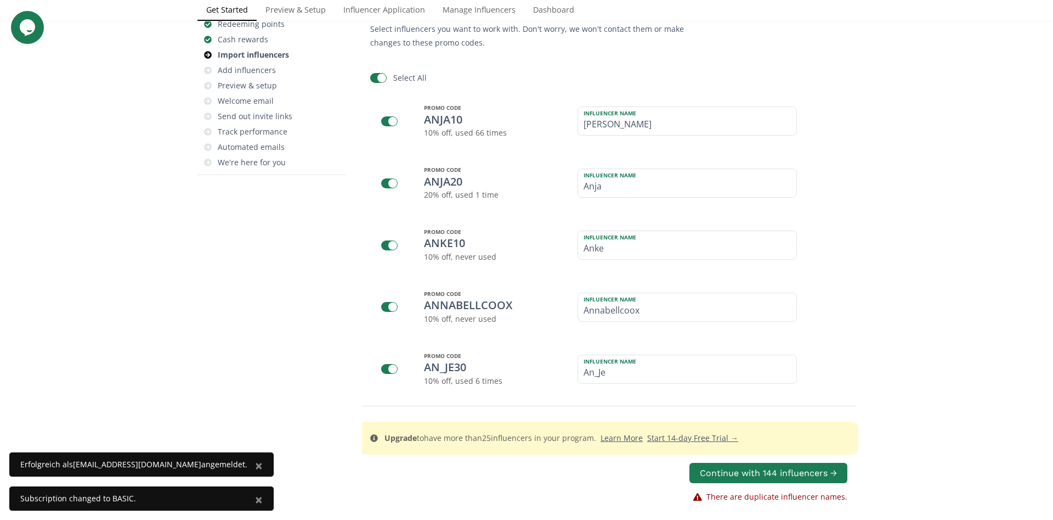
checkbox input "false"
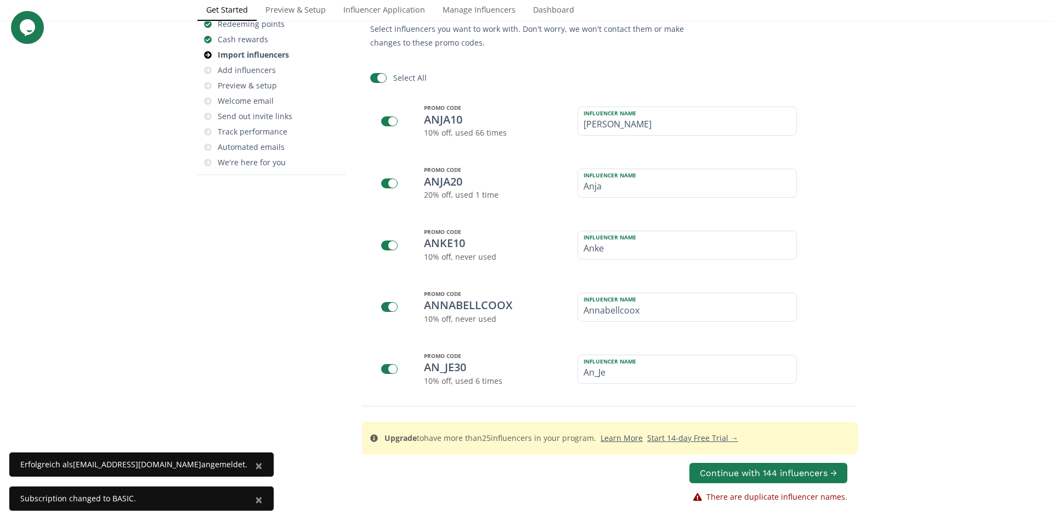
checkbox input "false"
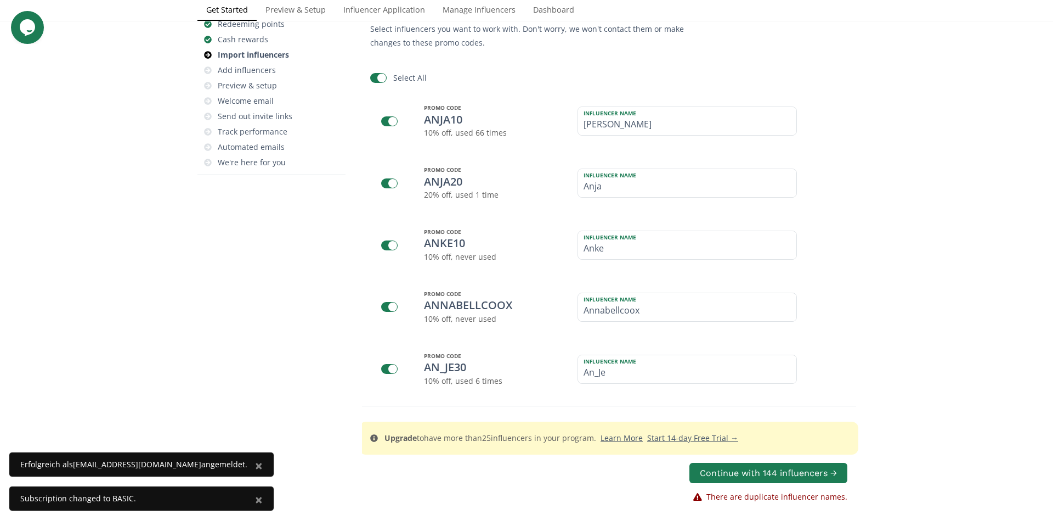
checkbox input "false"
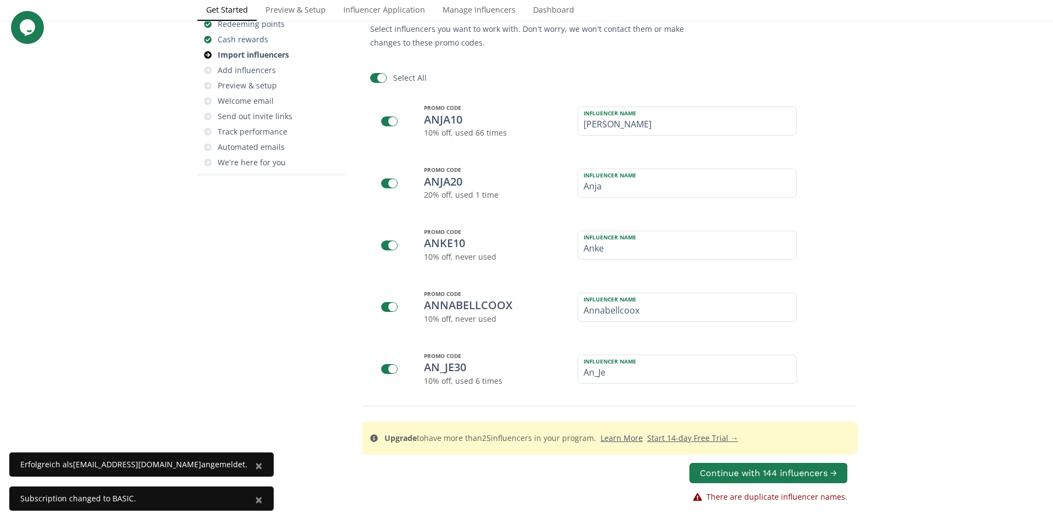
checkbox input "false"
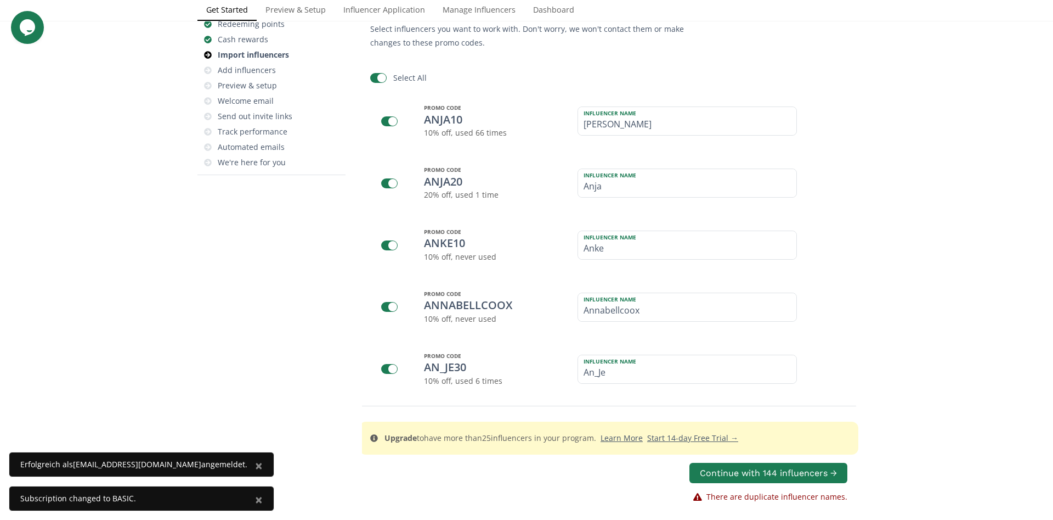
checkbox input "false"
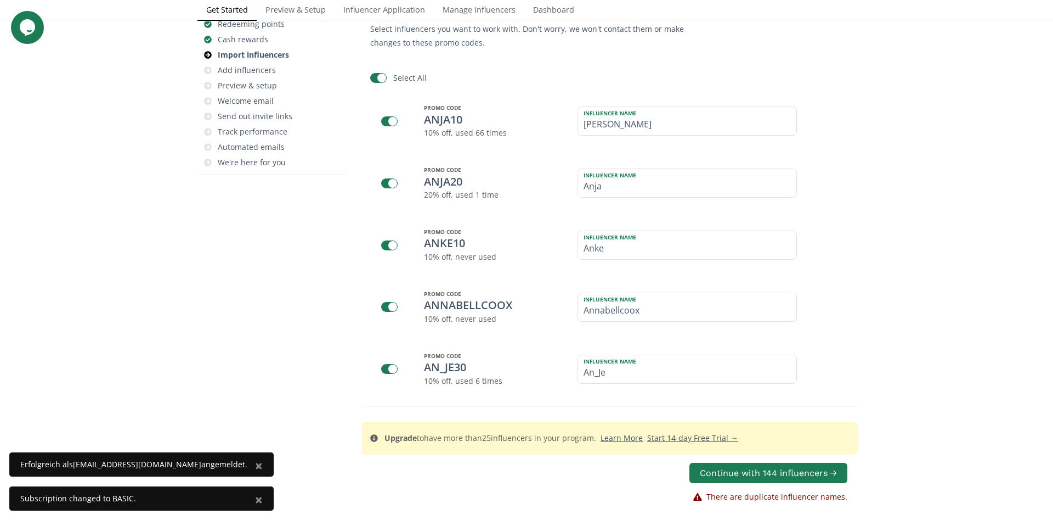
checkbox input "false"
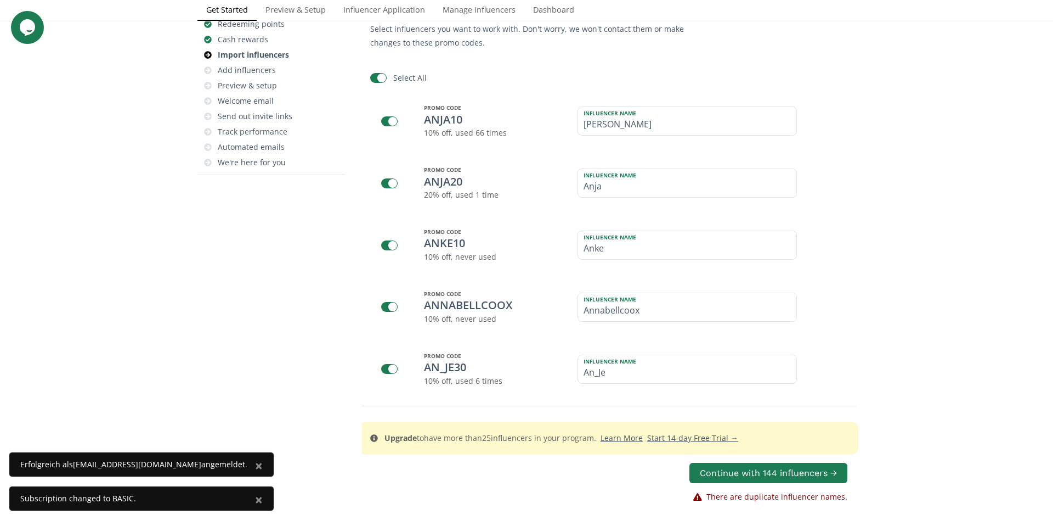
checkbox input "false"
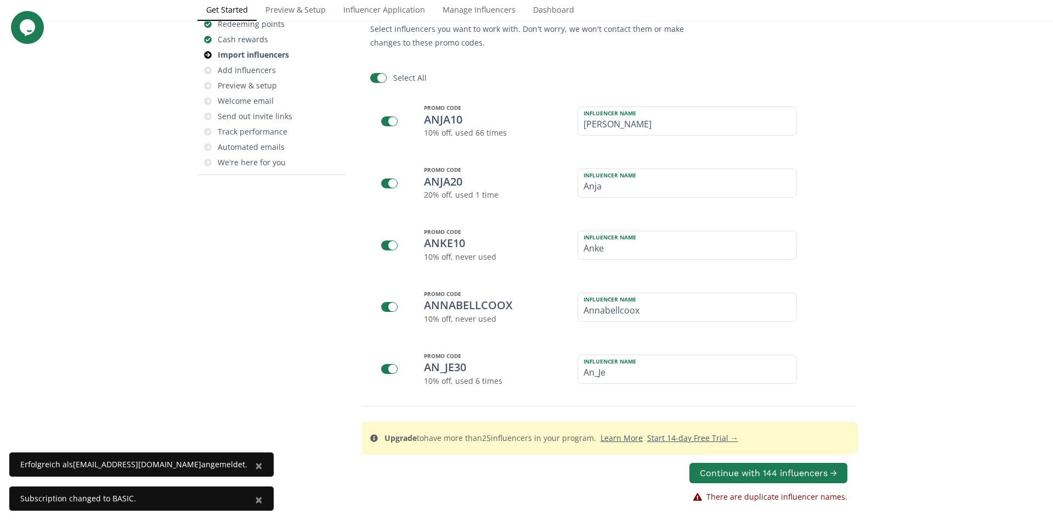
checkbox input "false"
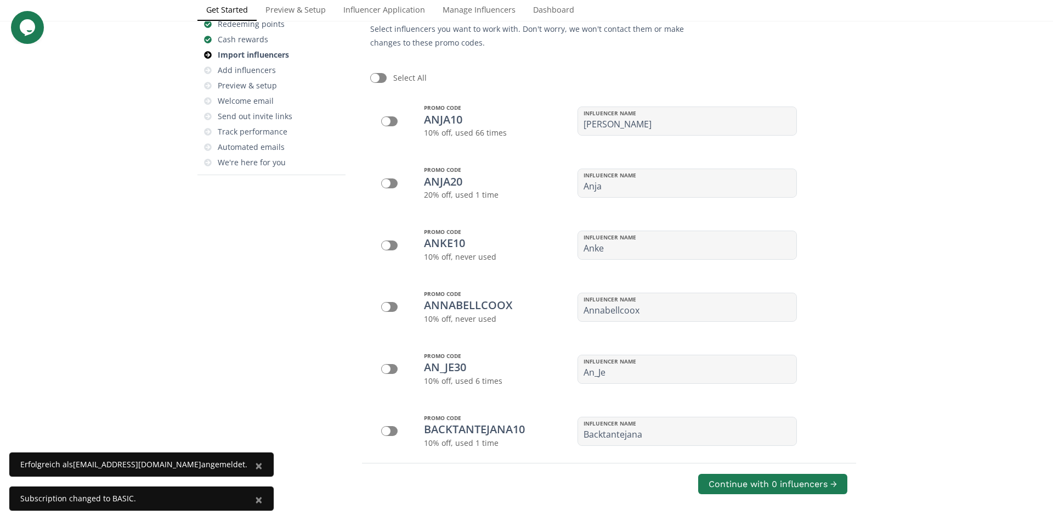
click at [390, 126] on div at bounding box center [389, 121] width 16 height 10
checkbox input "true"
click at [448, 128] on div "ANJA10" at bounding box center [443, 120] width 38 height 16
click at [462, 128] on div "ANJA10" at bounding box center [443, 120] width 38 height 16
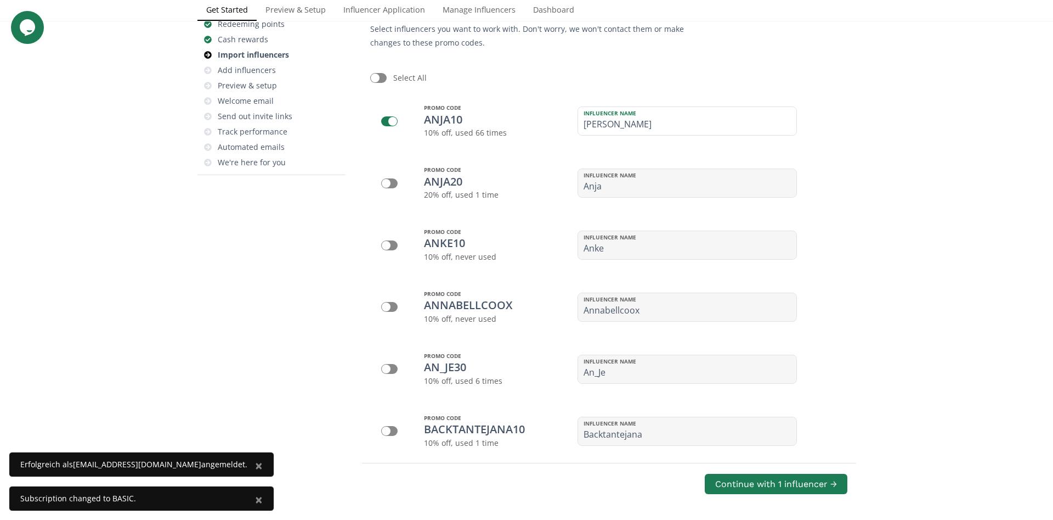
click at [398, 190] on div at bounding box center [392, 183] width 23 height 13
click at [389, 188] on div at bounding box center [386, 183] width 9 height 9
click at [388, 188] on div at bounding box center [389, 183] width 16 height 10
checkbox input "false"
click at [783, 481] on button "Continue with 1 influencer →" at bounding box center [776, 484] width 146 height 24
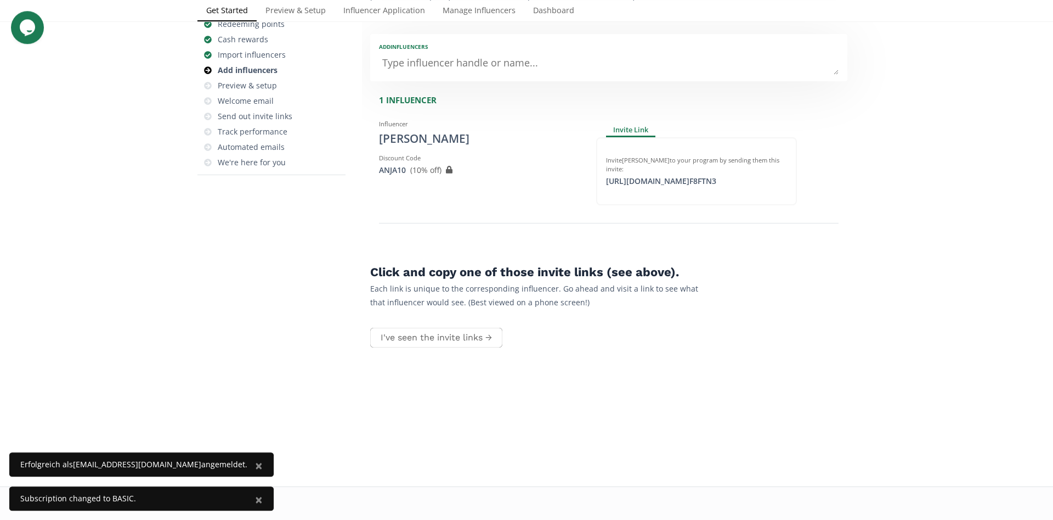
scroll to position [44, 0]
click at [446, 176] on div "ANJA10 View in Shopify Admin ( 10 % off) Created outside of Altolinks: If you'd…" at bounding box center [479, 170] width 201 height 11
click at [499, 75] on textarea at bounding box center [609, 64] width 460 height 22
click at [476, 142] on icon at bounding box center [479, 139] width 7 height 7
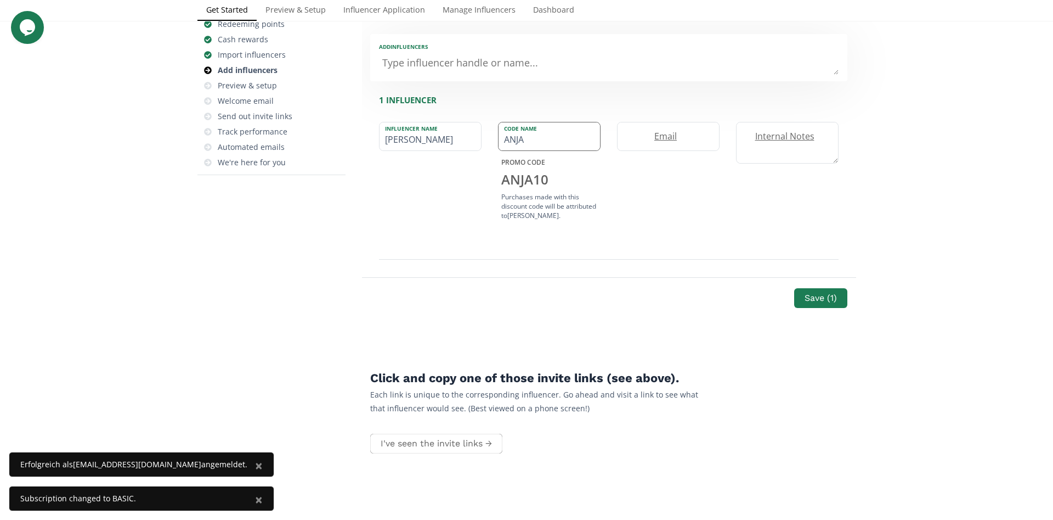
click at [538, 132] on label "Code Name" at bounding box center [544, 127] width 91 height 10
type input "A"
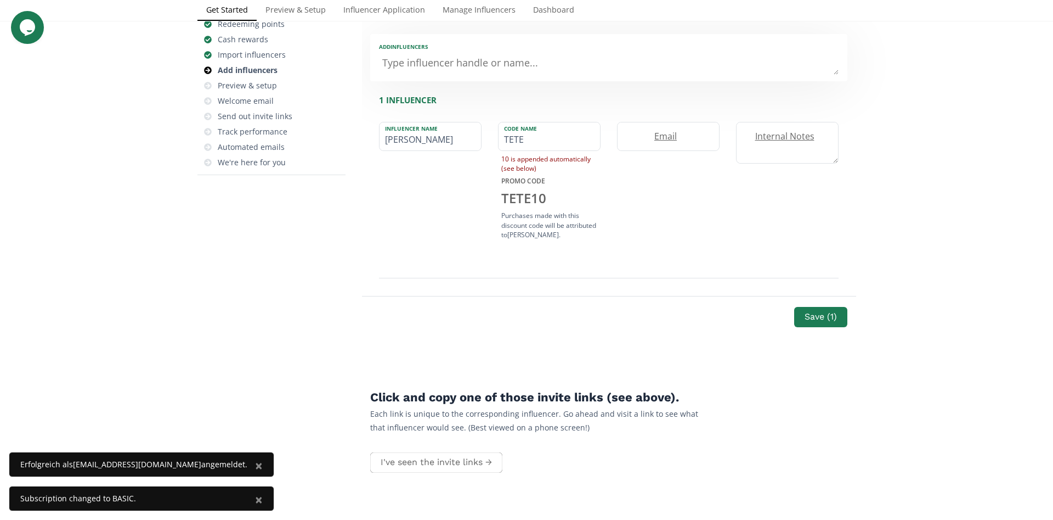
type input "TETE"
click at [924, 268] on div "Checklist for Success Set up your micro-influencer program Welcome! How we help…" at bounding box center [526, 231] width 1053 height 759
click at [828, 329] on button "Save ( 1 )" at bounding box center [821, 317] width 57 height 24
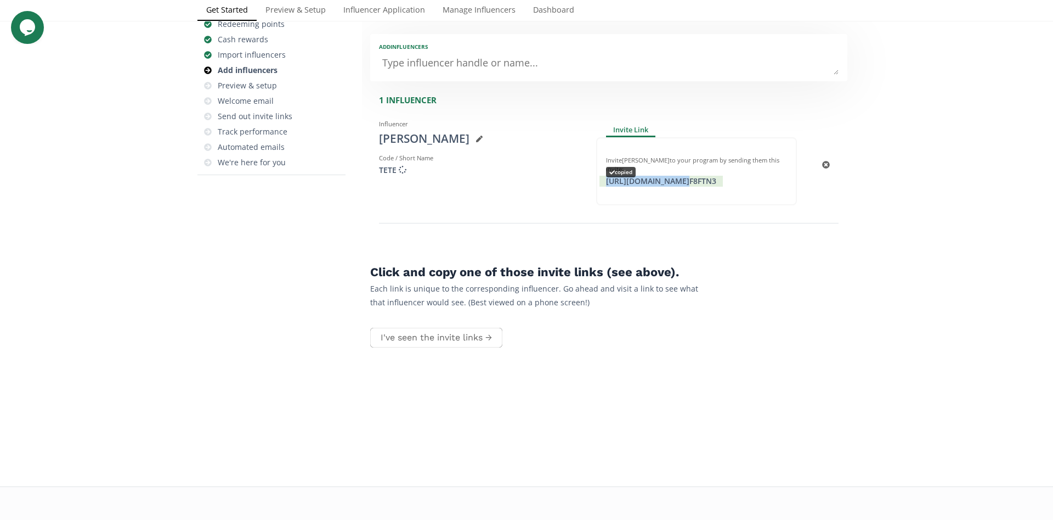
click at [639, 176] on div "https://app.altolinks.com/invite/ F8FTN3 copied" at bounding box center [661, 181] width 123 height 11
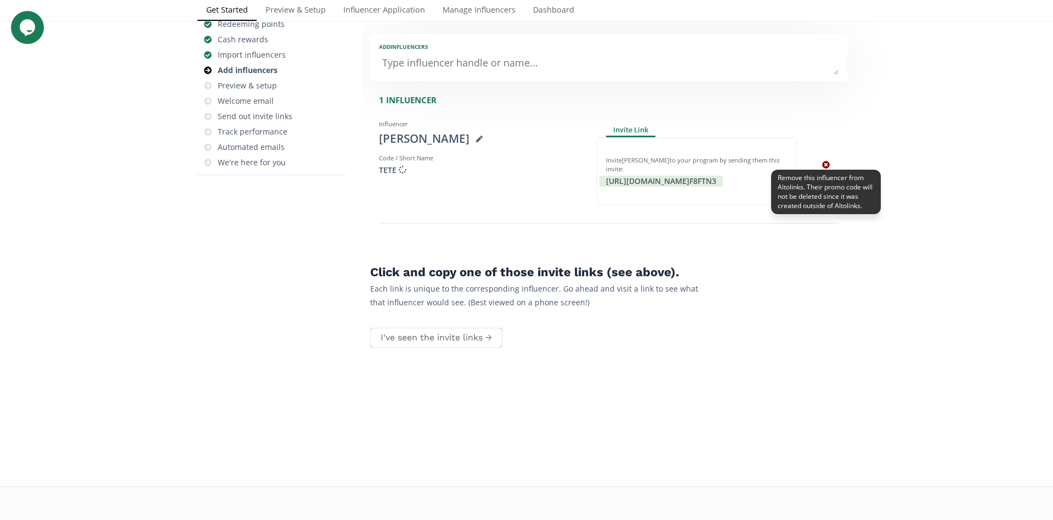
click at [823, 161] on icon at bounding box center [826, 165] width 8 height 8
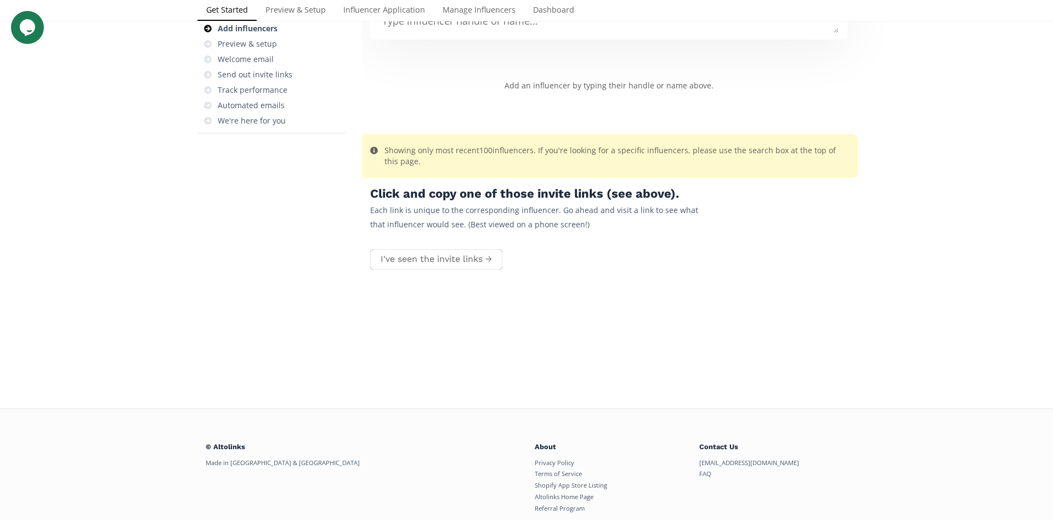
scroll to position [167, 0]
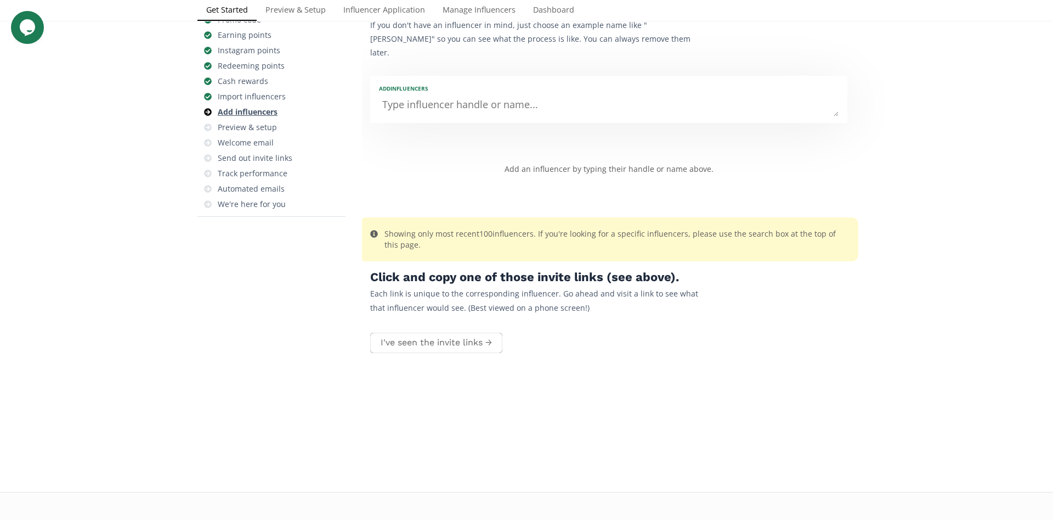
click at [255, 111] on div "Add influencers" at bounding box center [248, 111] width 60 height 11
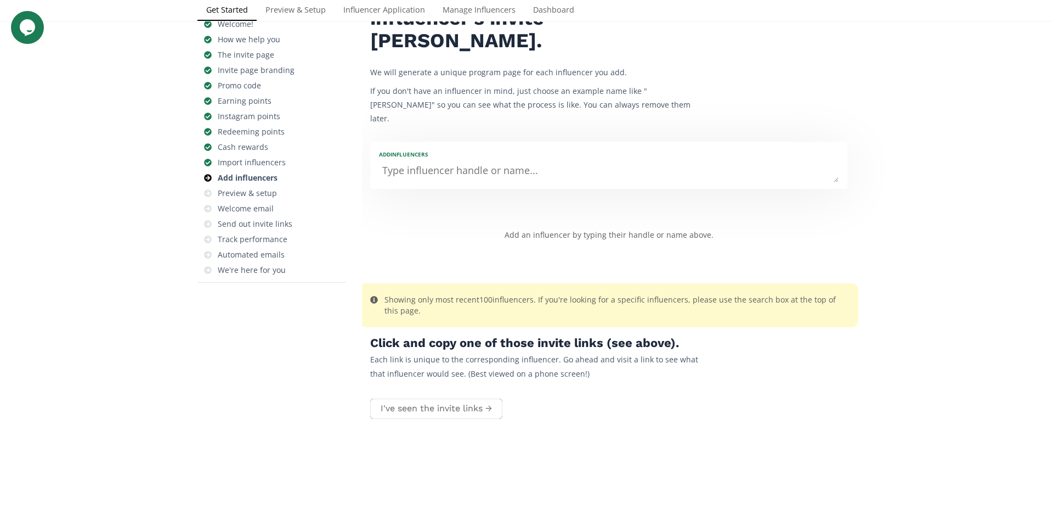
scroll to position [83, 0]
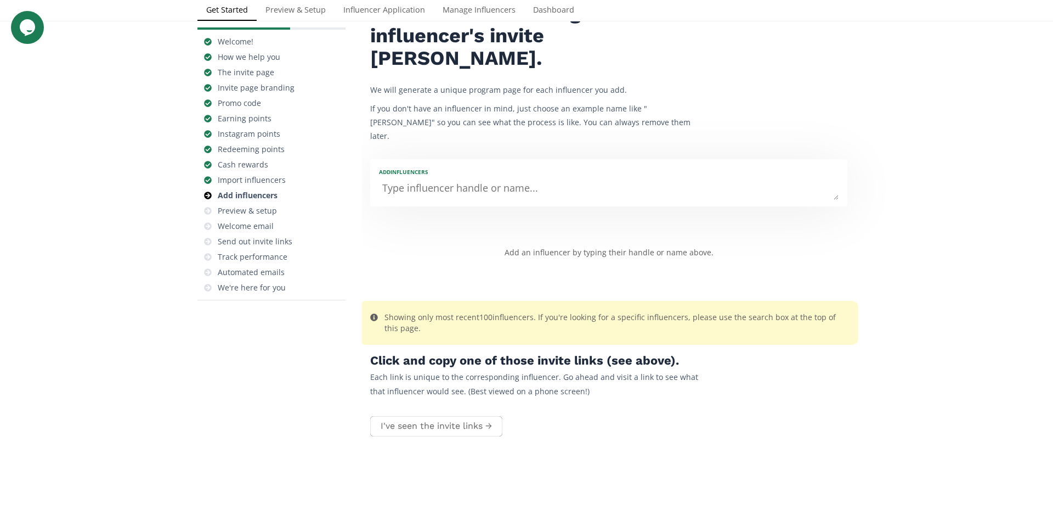
click at [471, 178] on textarea at bounding box center [609, 189] width 460 height 22
type textarea "T"
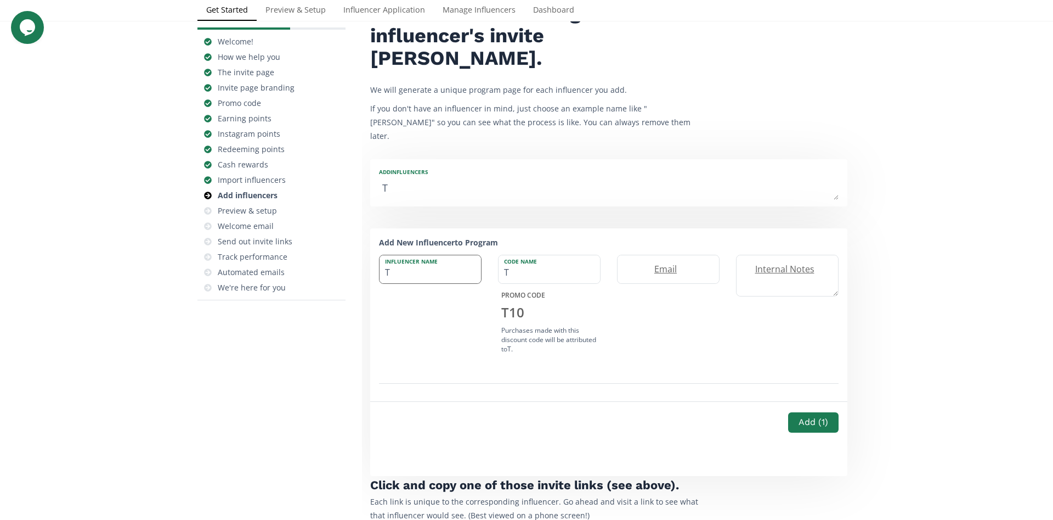
click at [418, 255] on input "T" at bounding box center [430, 269] width 101 height 28
type input "Te"
type input "TE"
type input "Ter"
type input "TER"
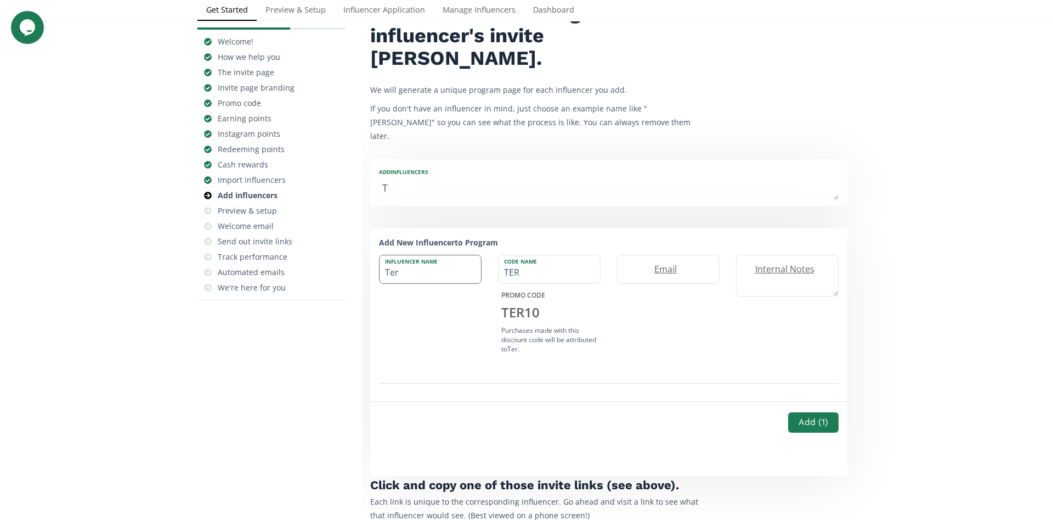
type input "Tere"
type input "TERE"
type input "Ter"
type input "TER"
type input "Te"
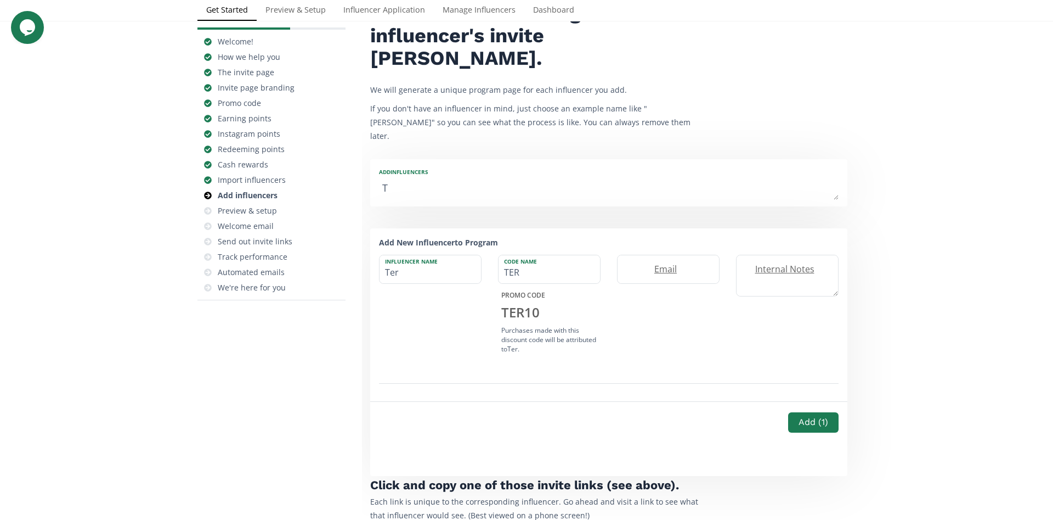
type input "TE"
type input "T"
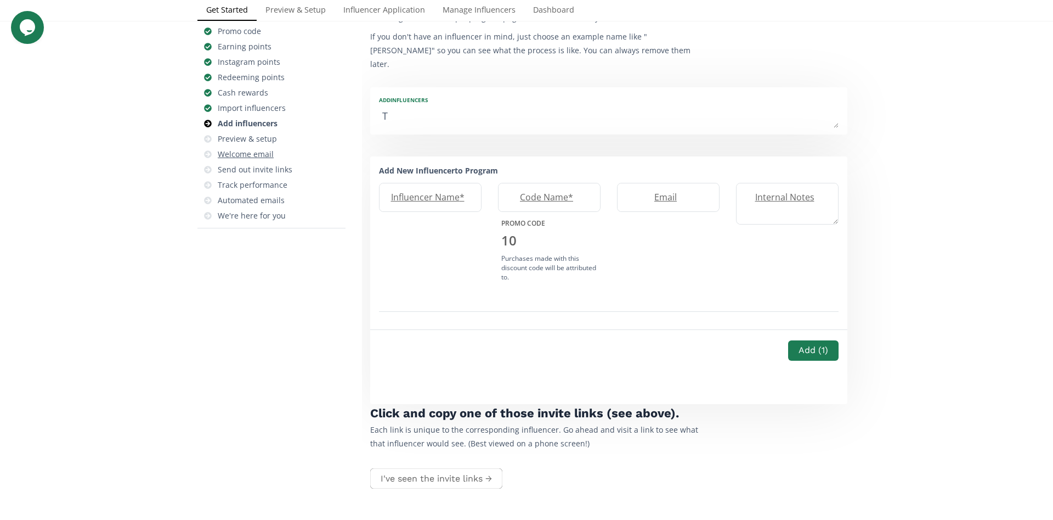
scroll to position [146, 0]
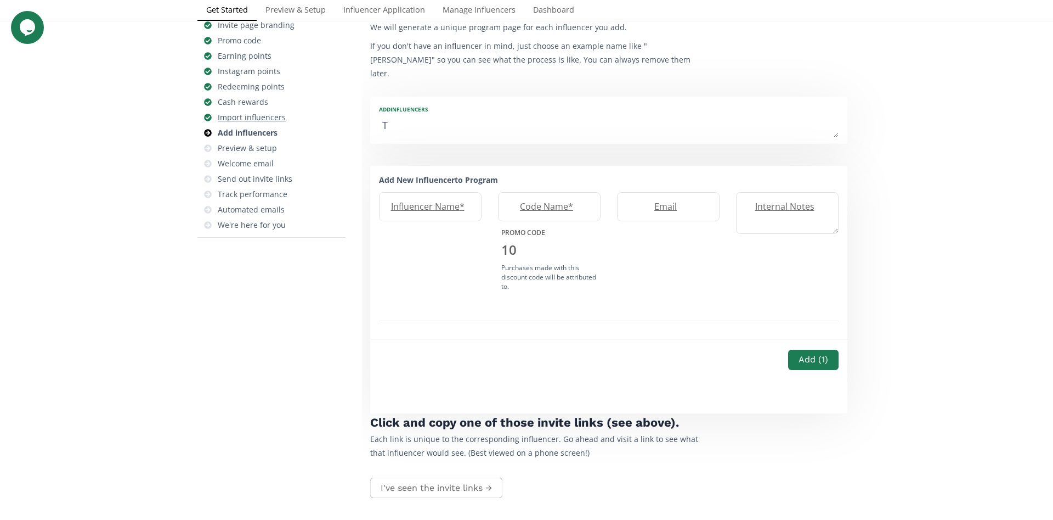
click at [241, 120] on div "Import influencers" at bounding box center [252, 117] width 68 height 11
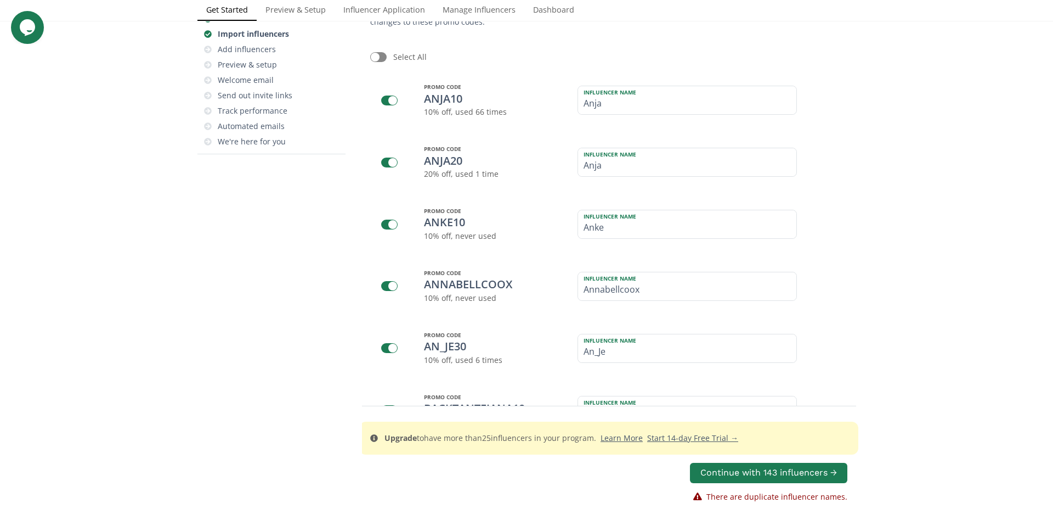
scroll to position [146, 0]
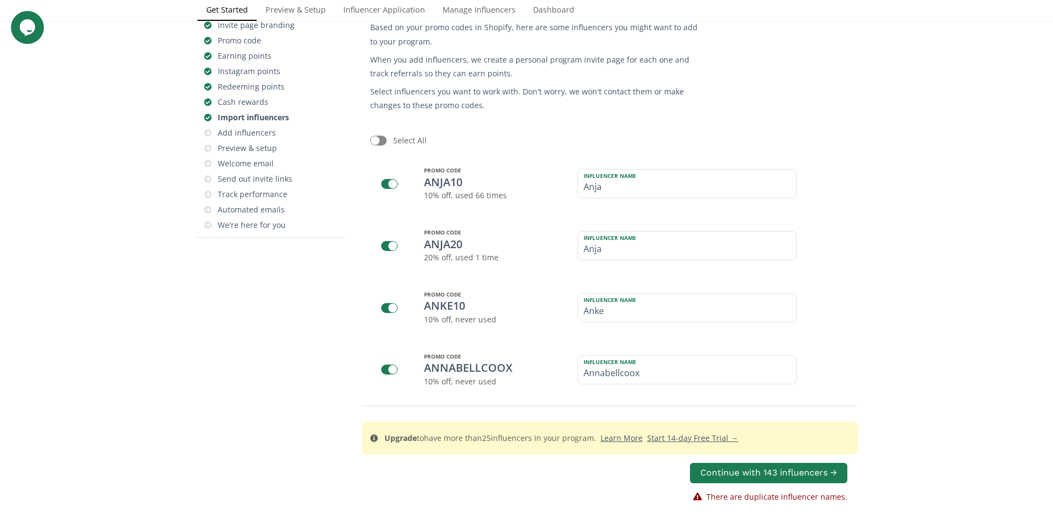
click at [382, 142] on div at bounding box center [378, 141] width 16 height 10
checkbox input "true"
click at [375, 139] on div at bounding box center [378, 141] width 16 height 10
checkbox input "false"
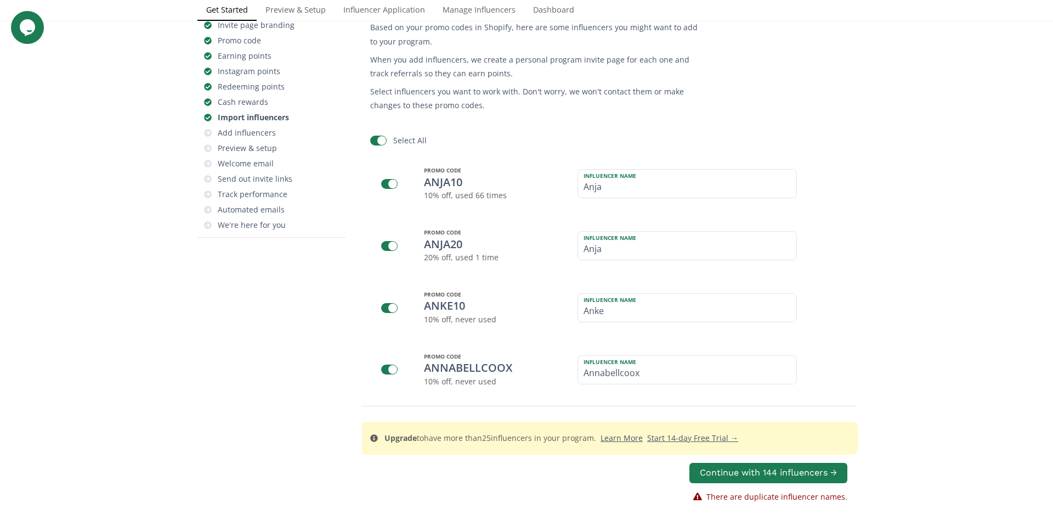
checkbox input "false"
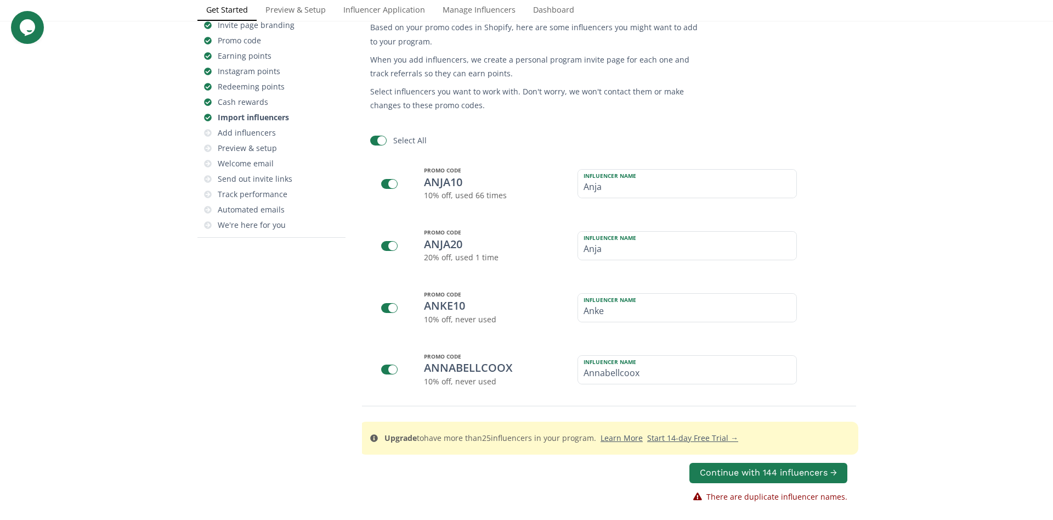
checkbox input "false"
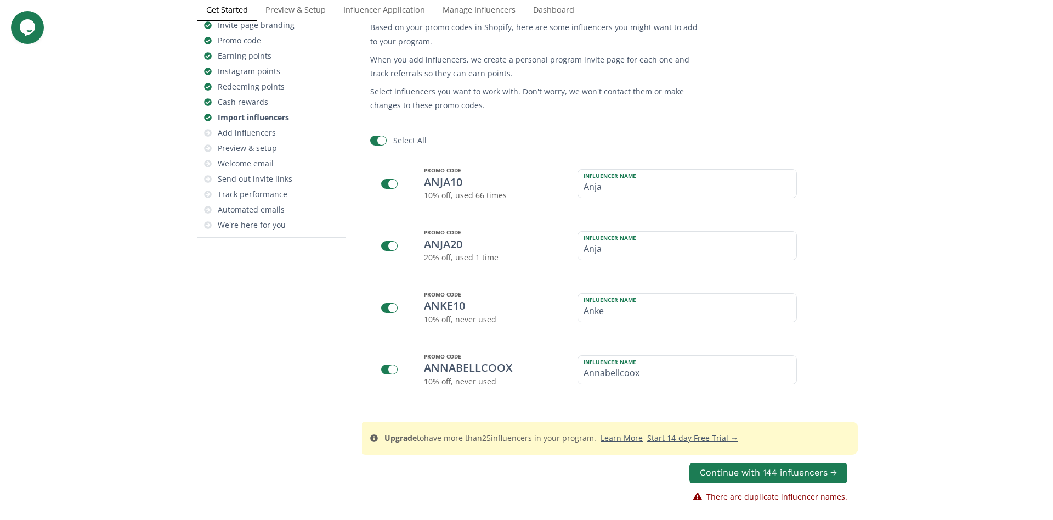
checkbox input "false"
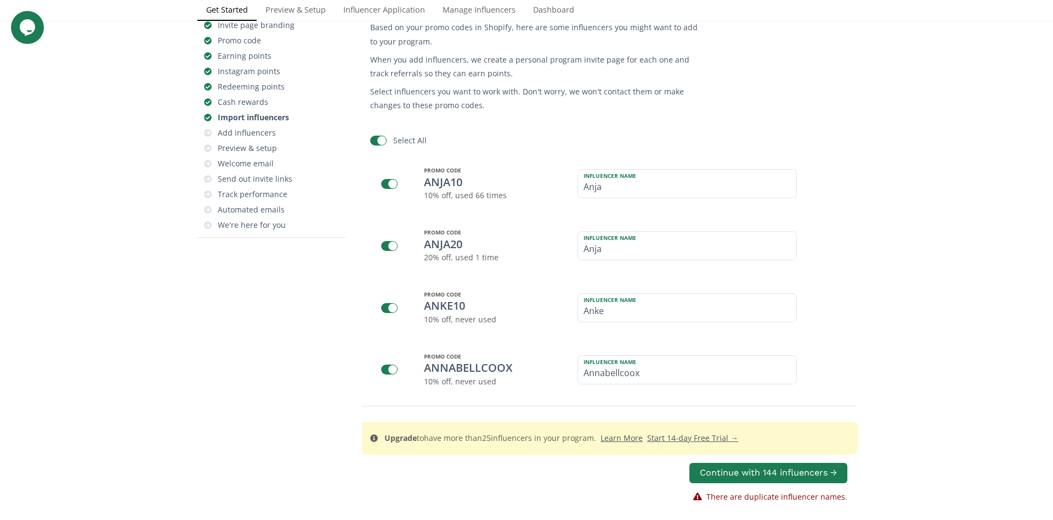
checkbox input "false"
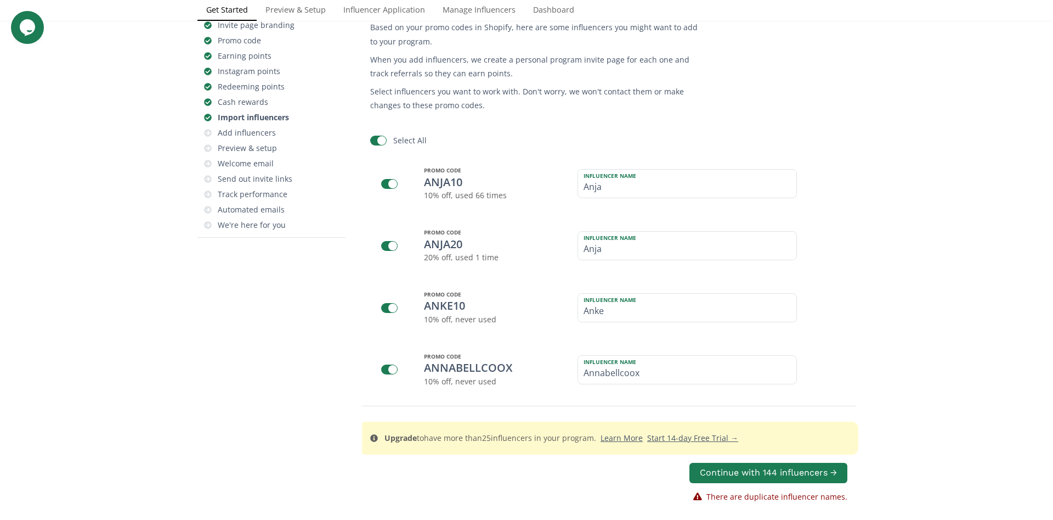
checkbox input "false"
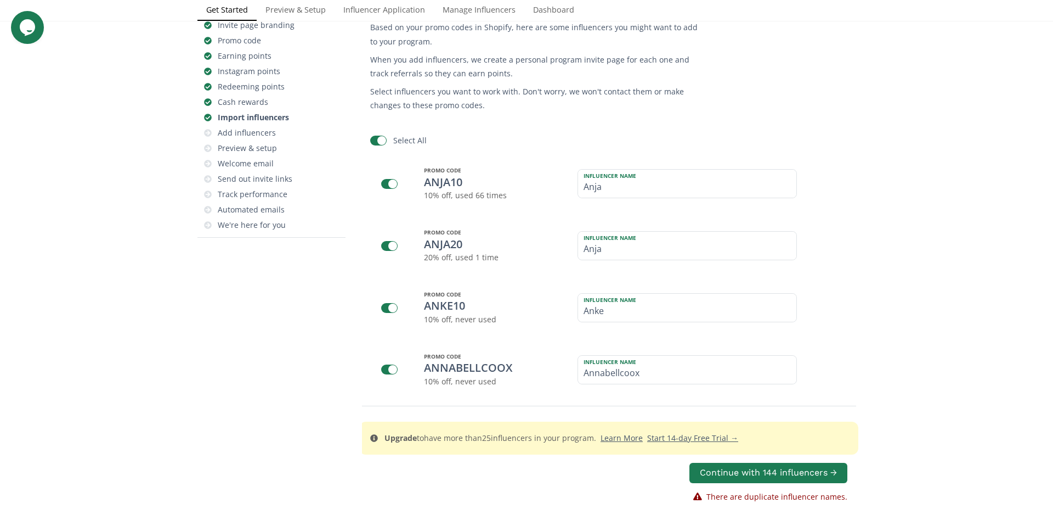
checkbox input "false"
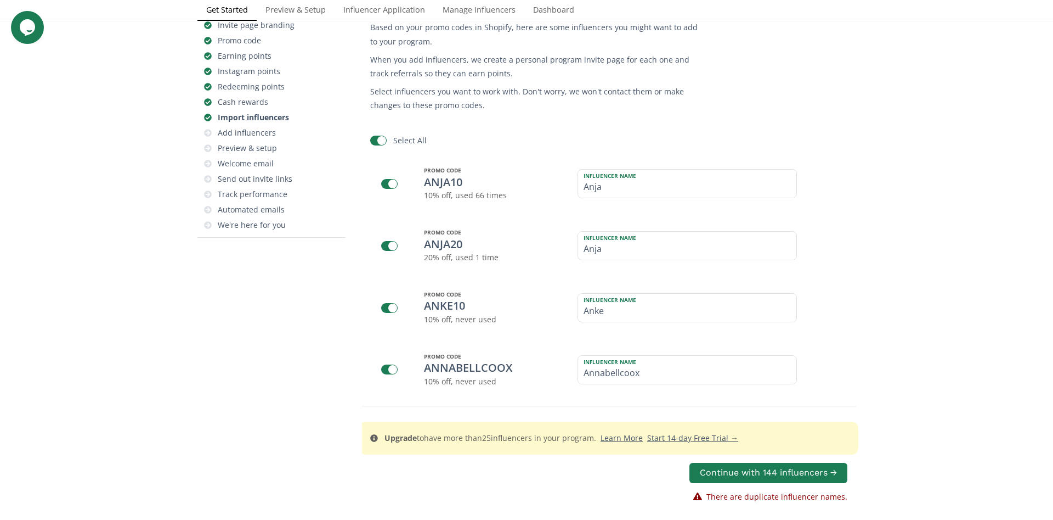
checkbox input "false"
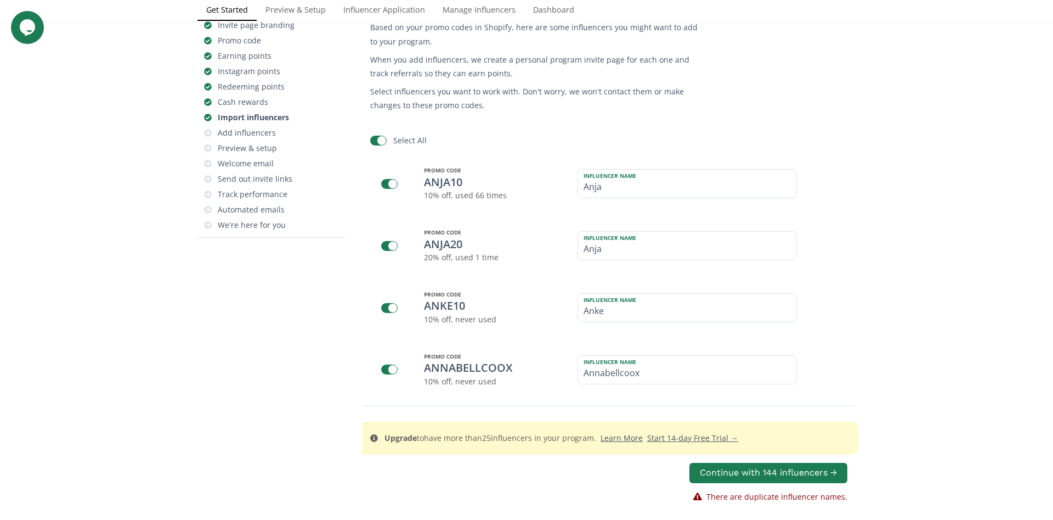
checkbox input "false"
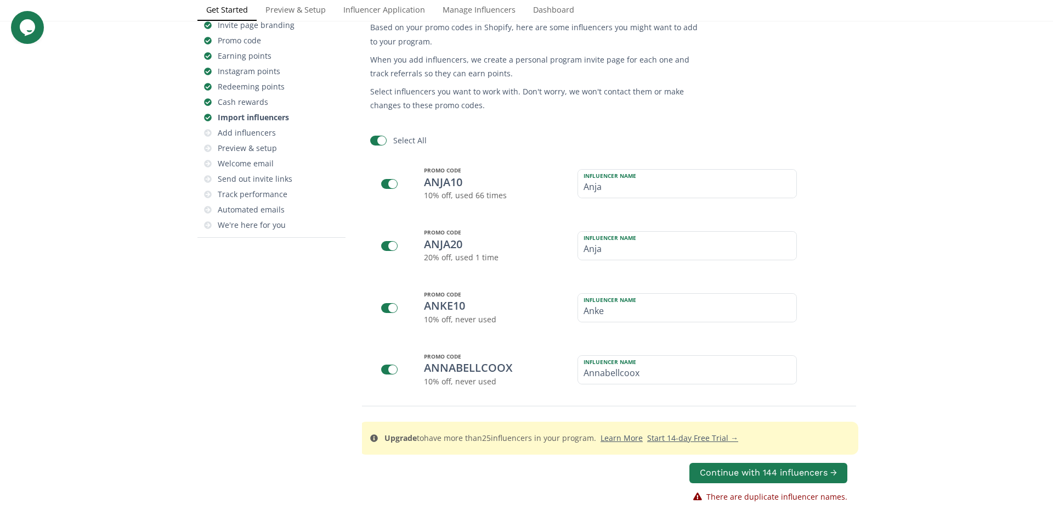
checkbox input "false"
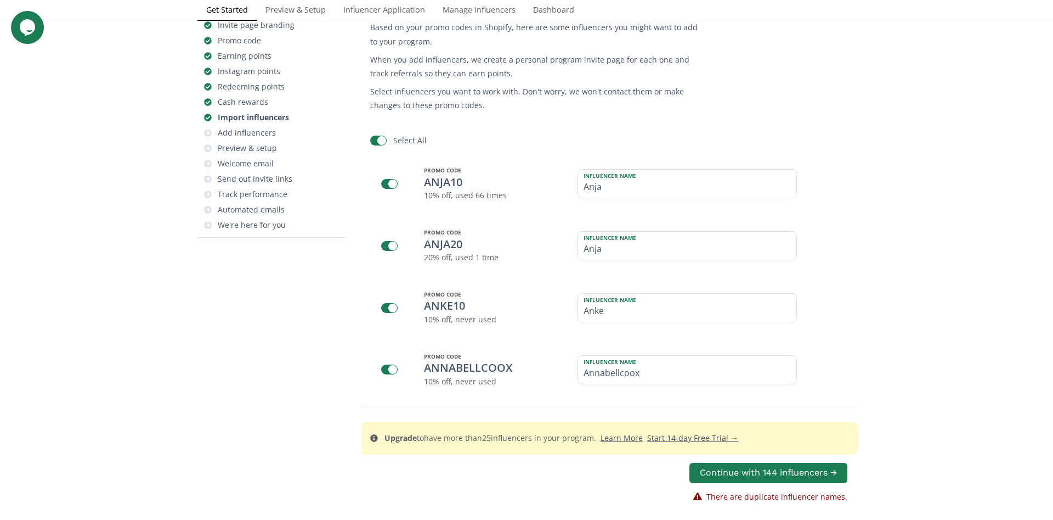
checkbox input "false"
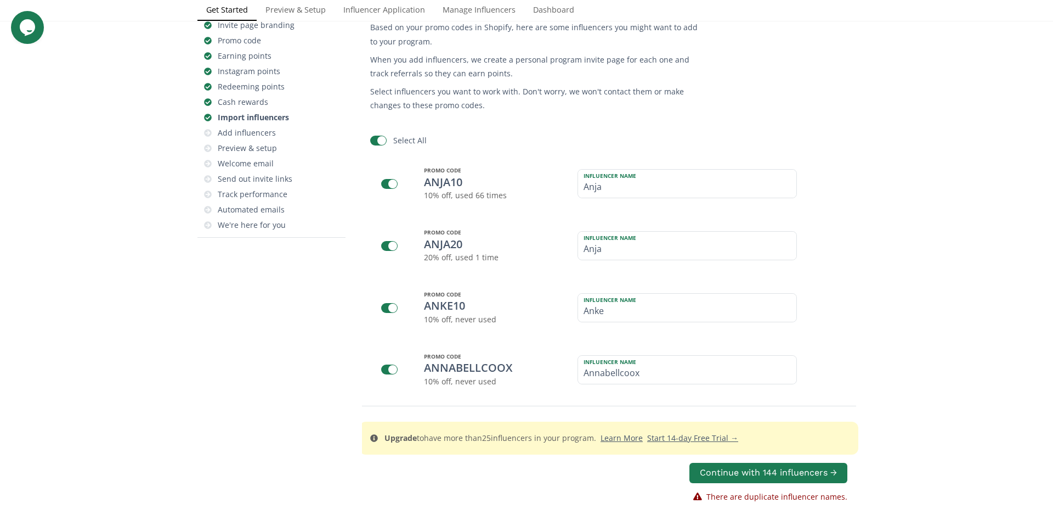
checkbox input "false"
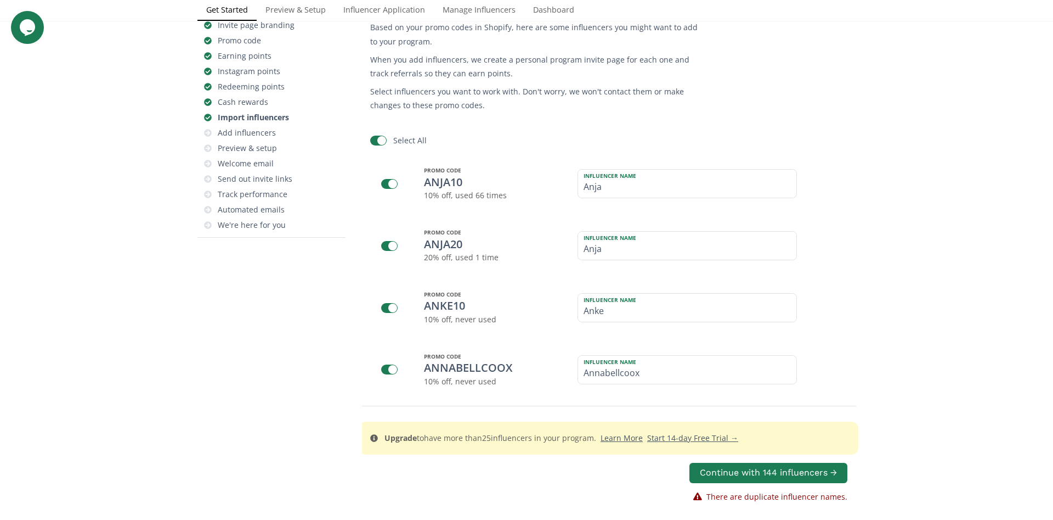
checkbox input "false"
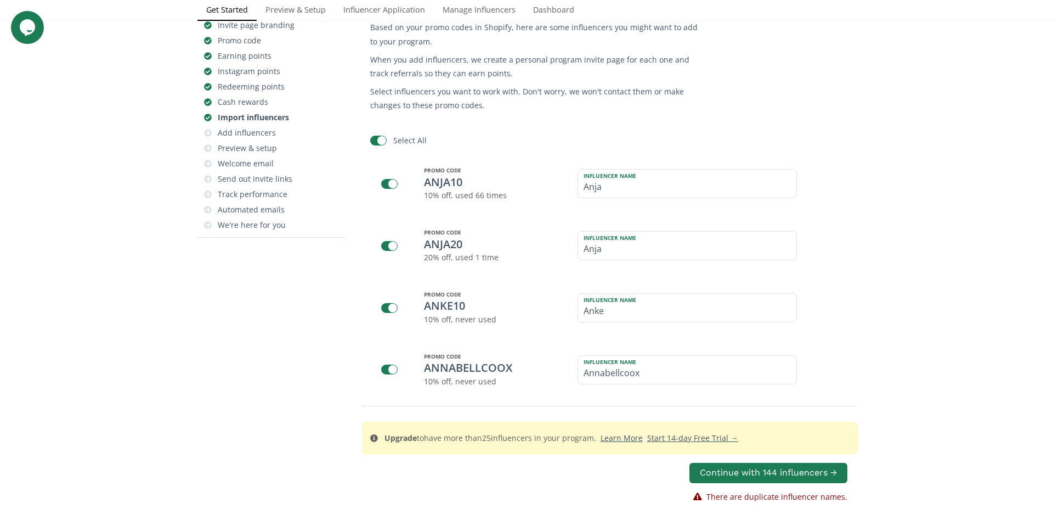
checkbox input "false"
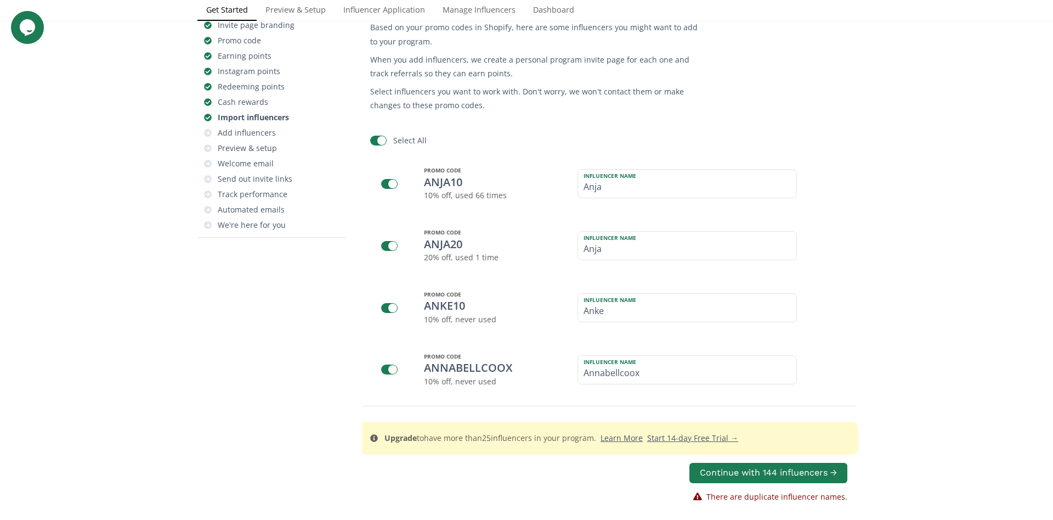
checkbox input "false"
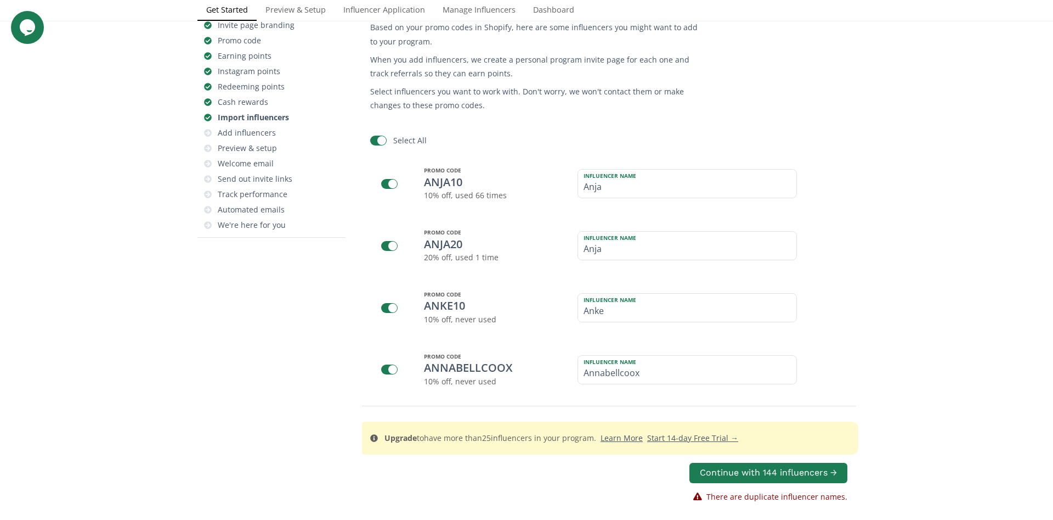
checkbox input "false"
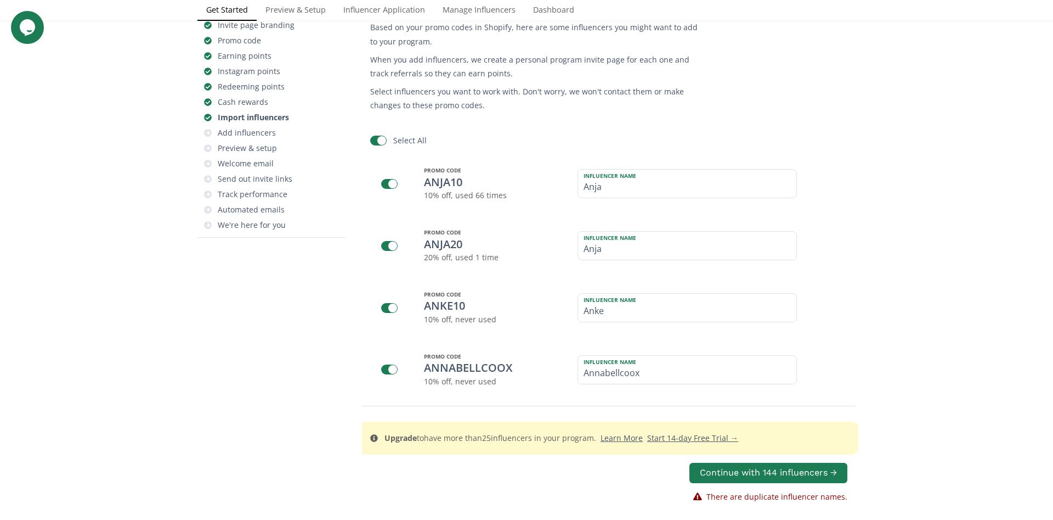
checkbox input "false"
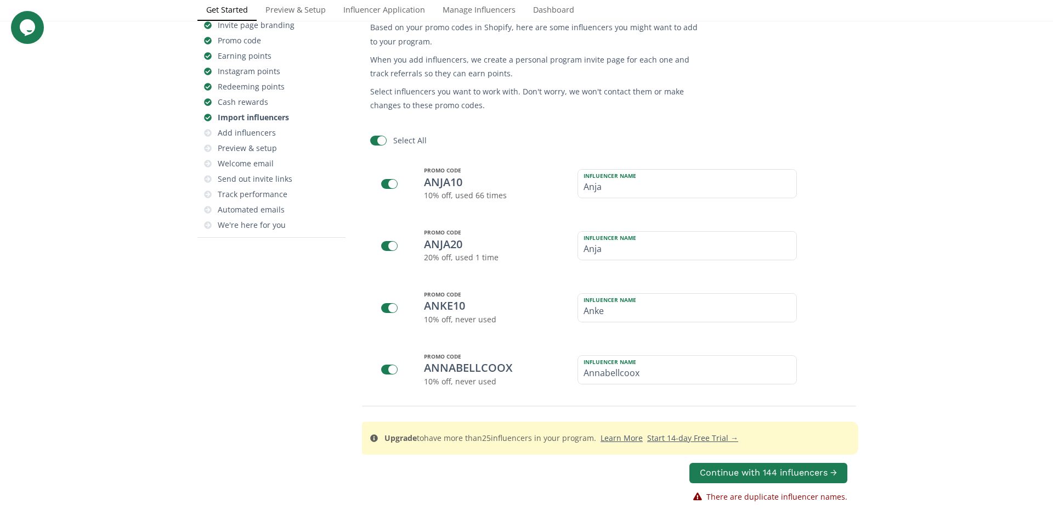
checkbox input "false"
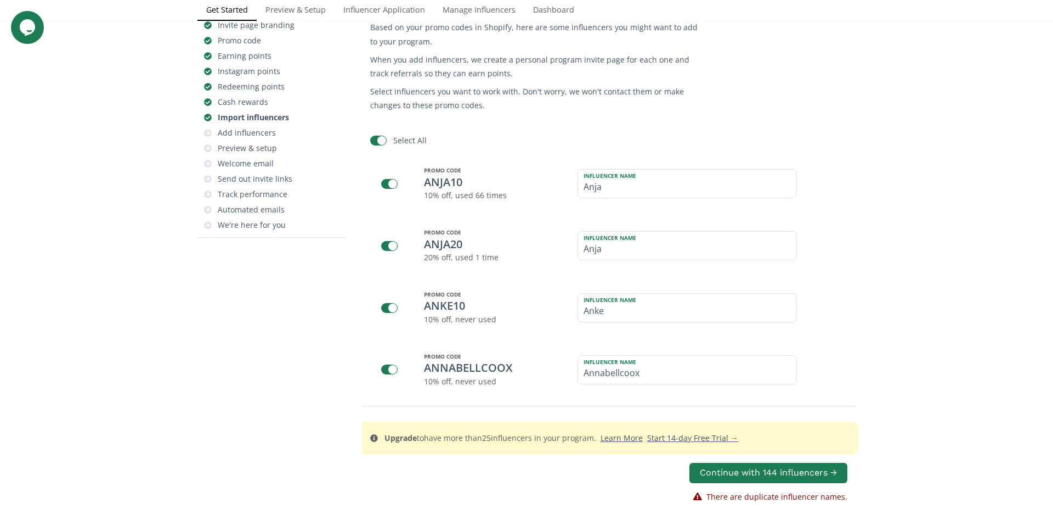
checkbox input "false"
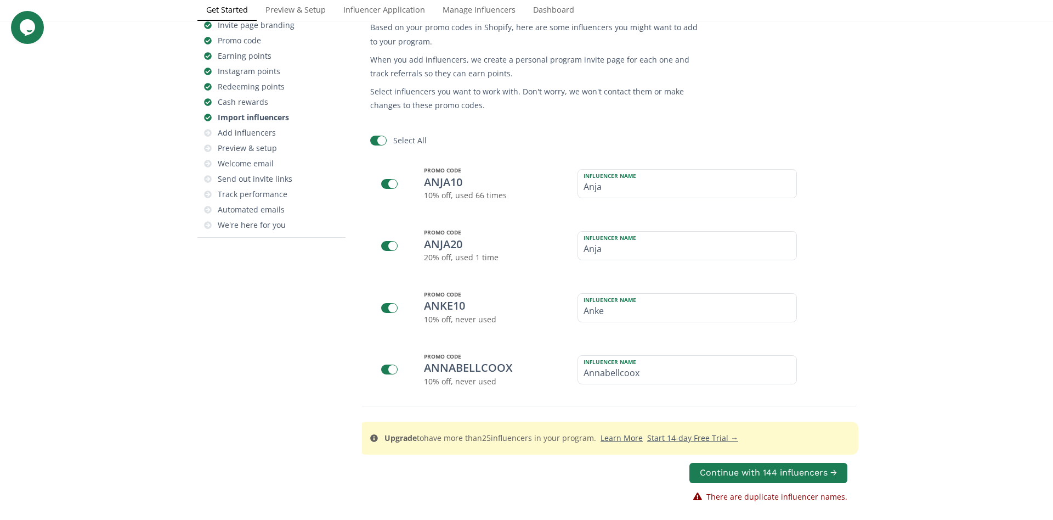
checkbox input "false"
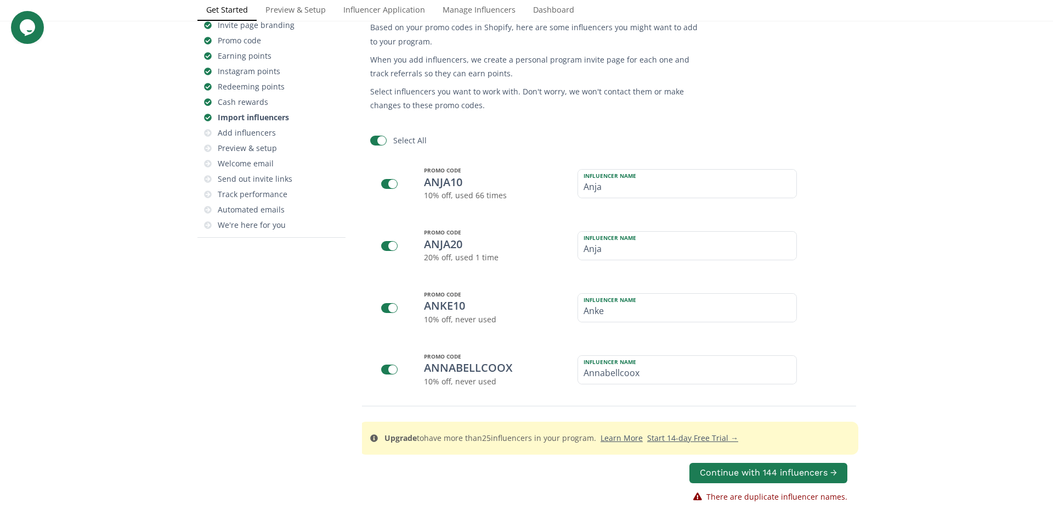
checkbox input "false"
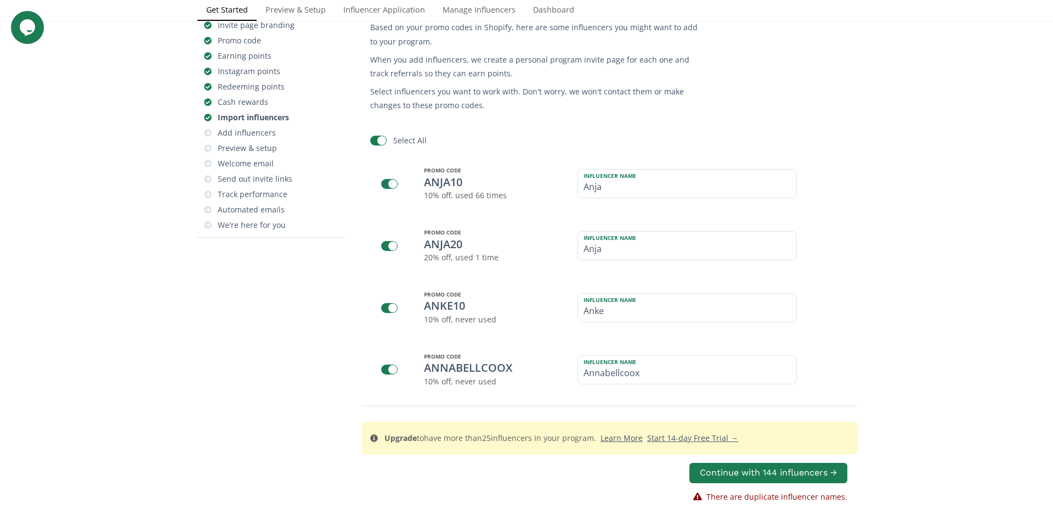
checkbox input "false"
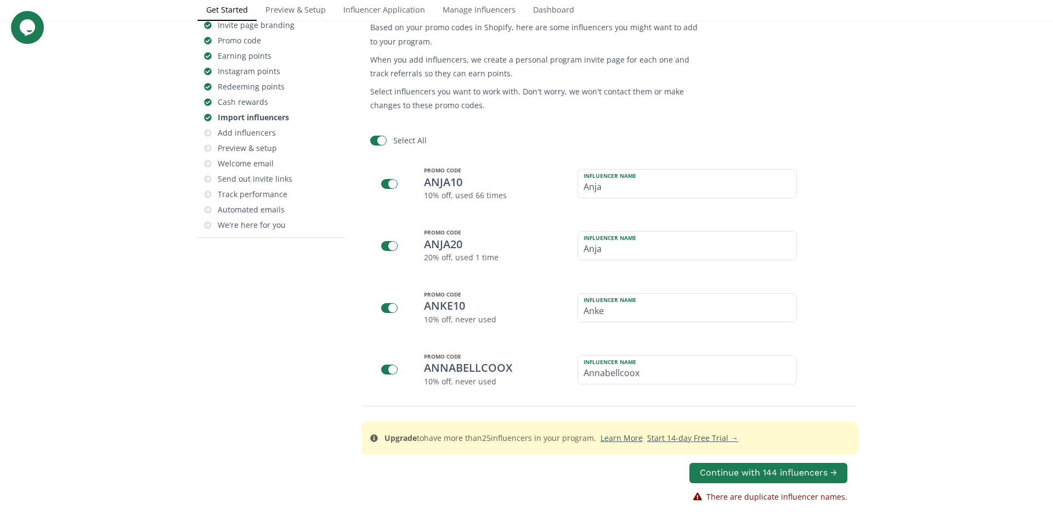
checkbox input "false"
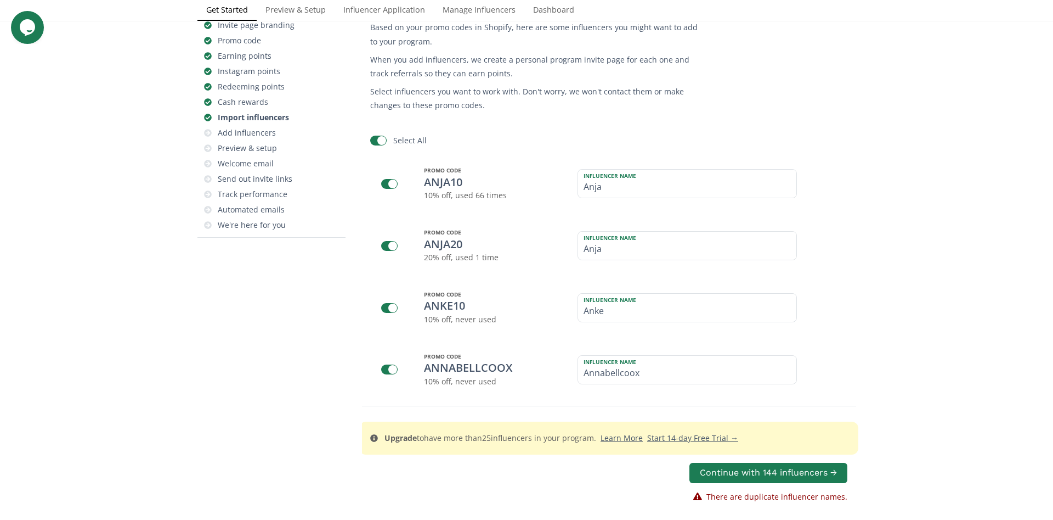
checkbox input "false"
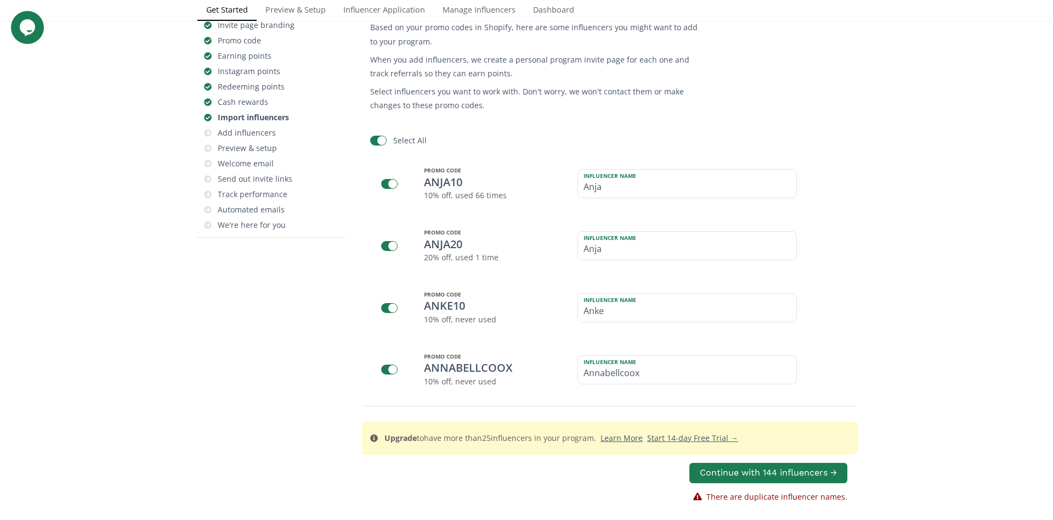
checkbox input "false"
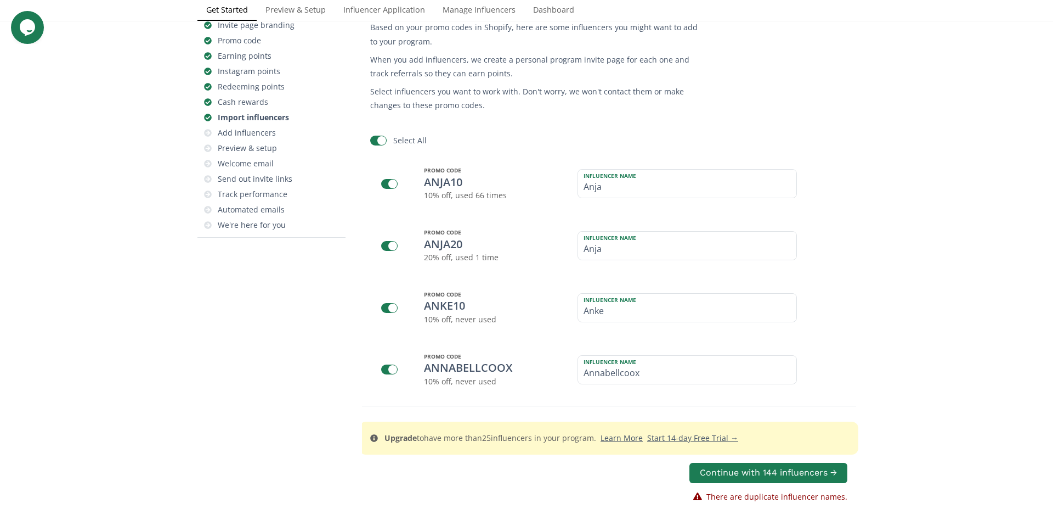
checkbox input "false"
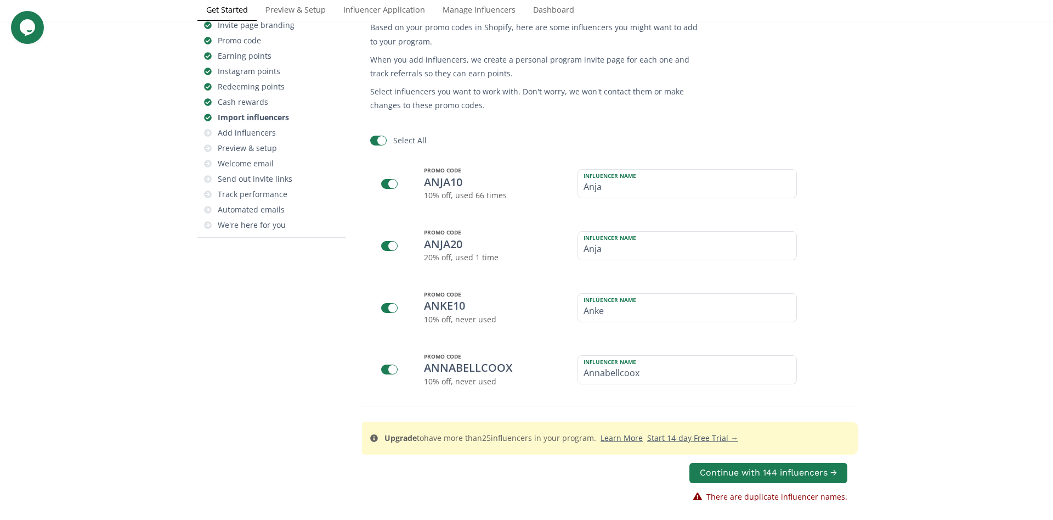
checkbox input "false"
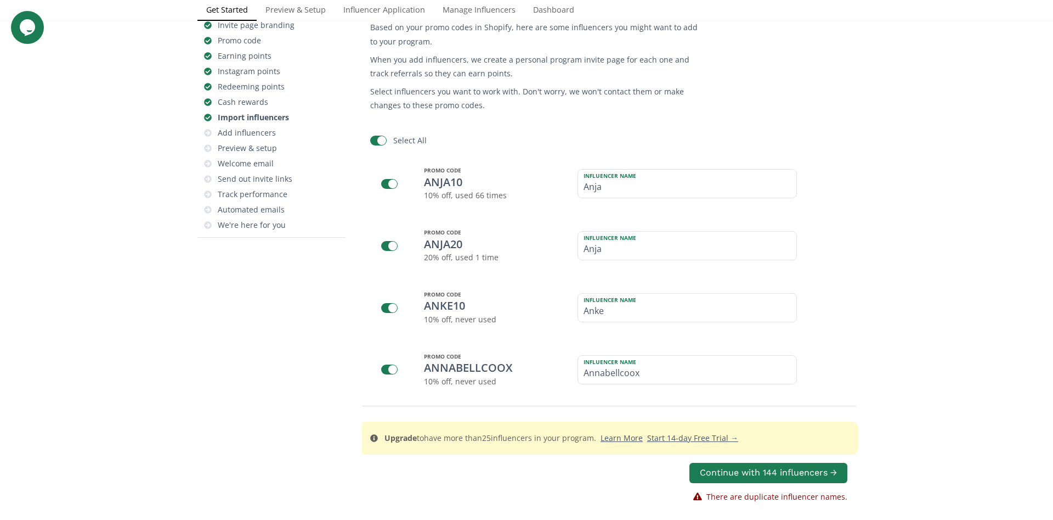
checkbox input "false"
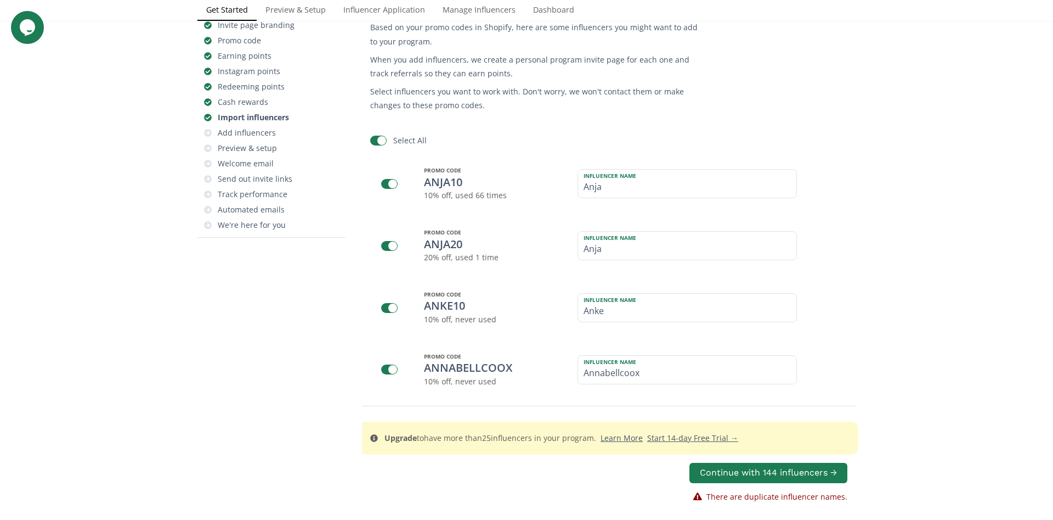
checkbox input "false"
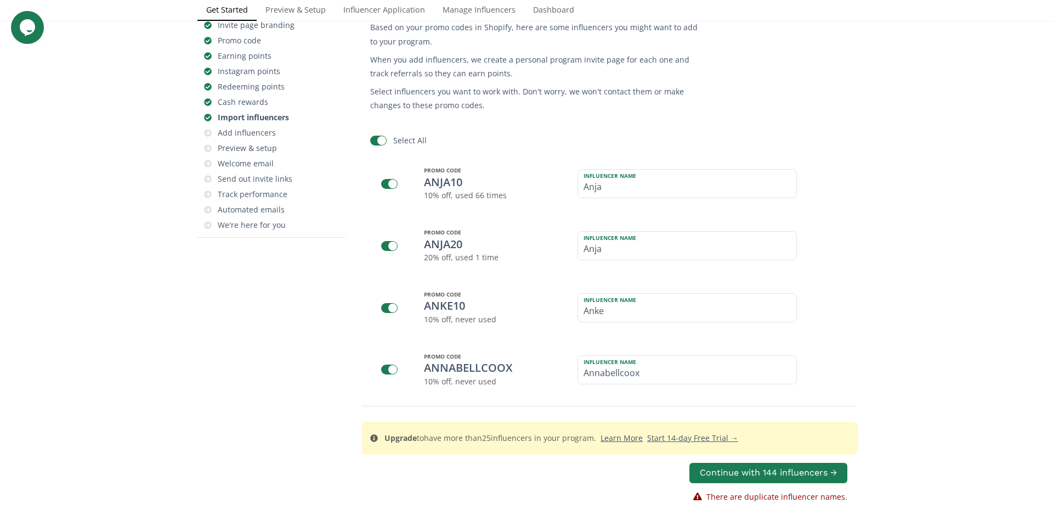
checkbox input "false"
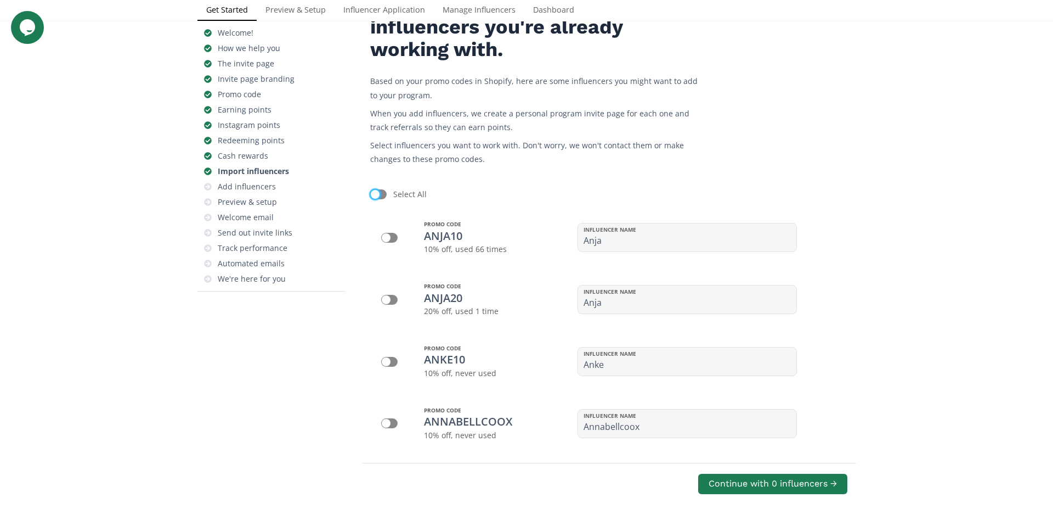
scroll to position [83, 0]
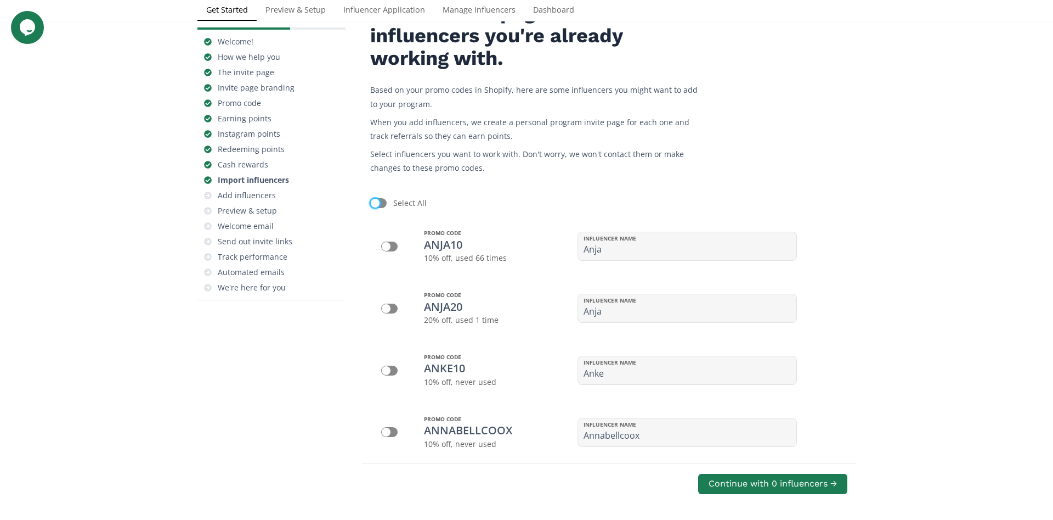
click at [380, 202] on div at bounding box center [378, 203] width 16 height 10
checkbox input "true"
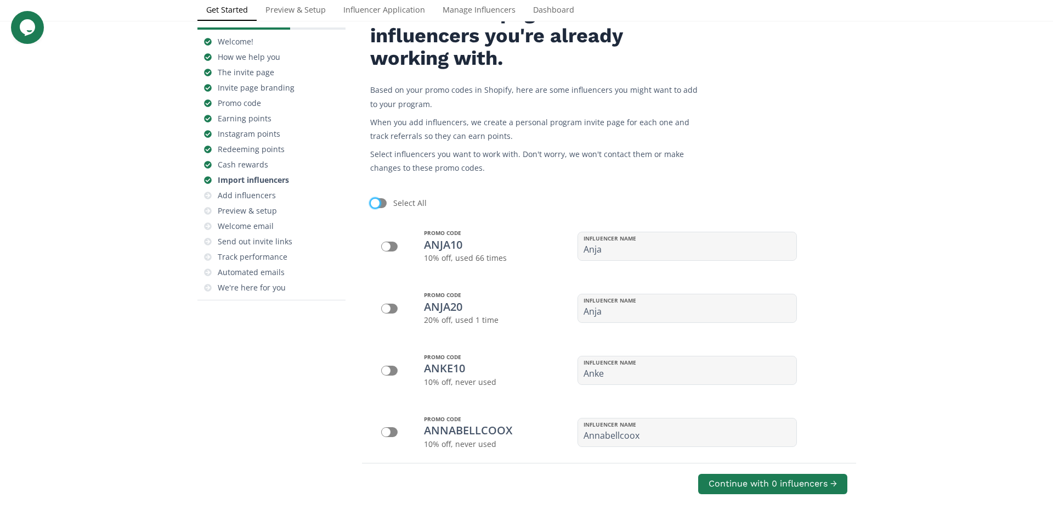
checkbox input "true"
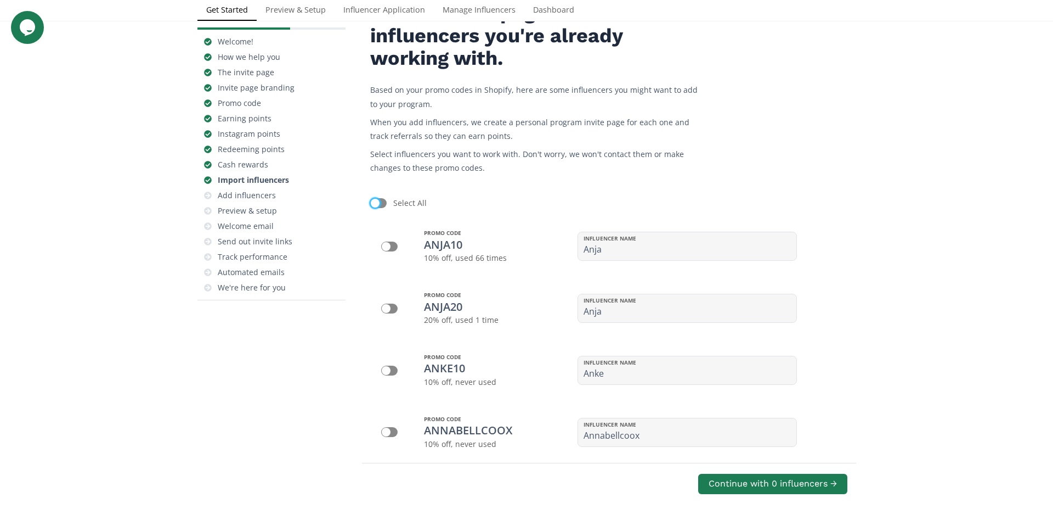
checkbox input "true"
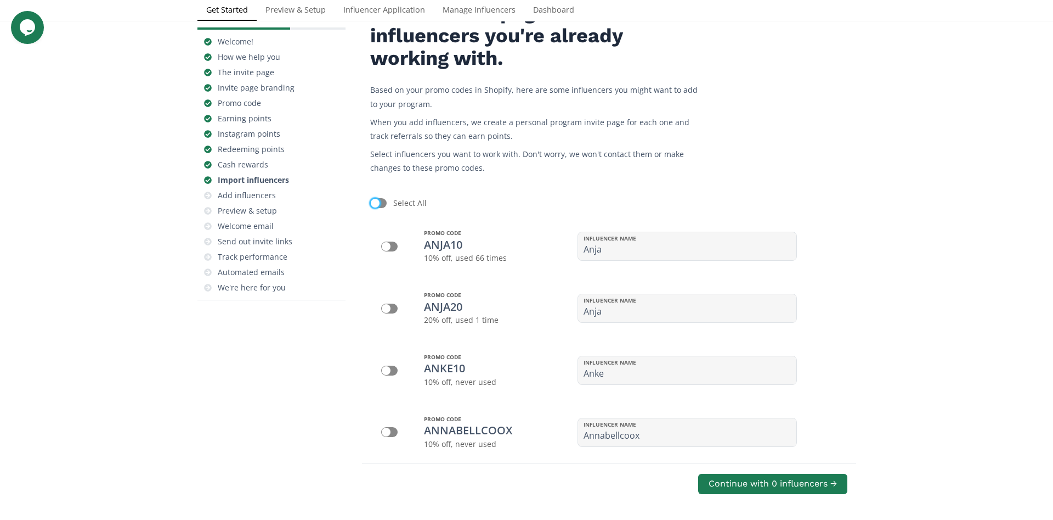
checkbox input "true"
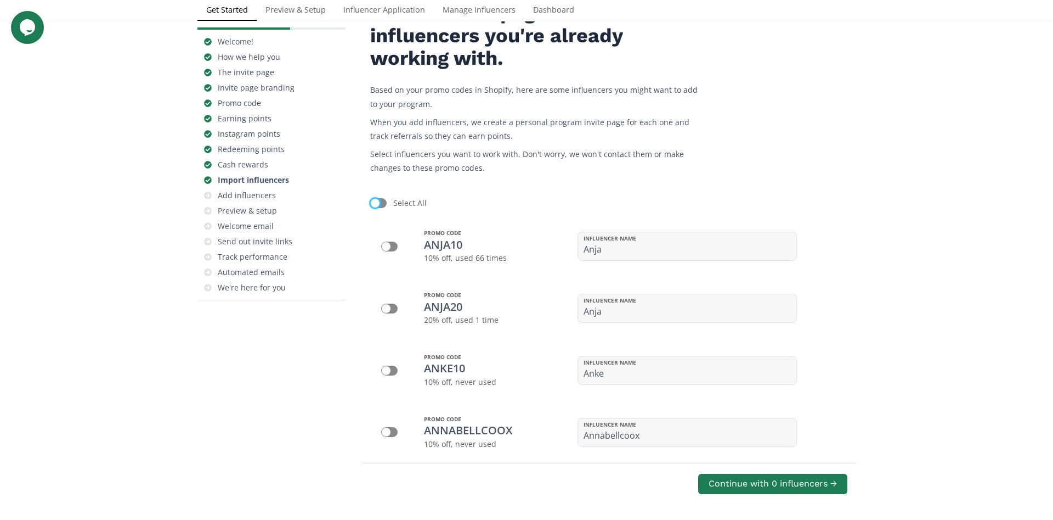
checkbox input "true"
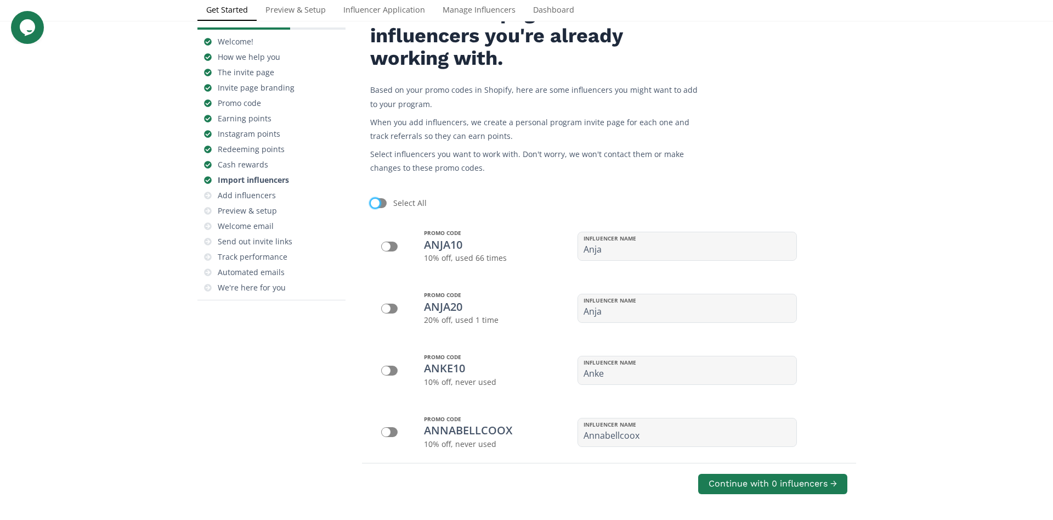
checkbox input "true"
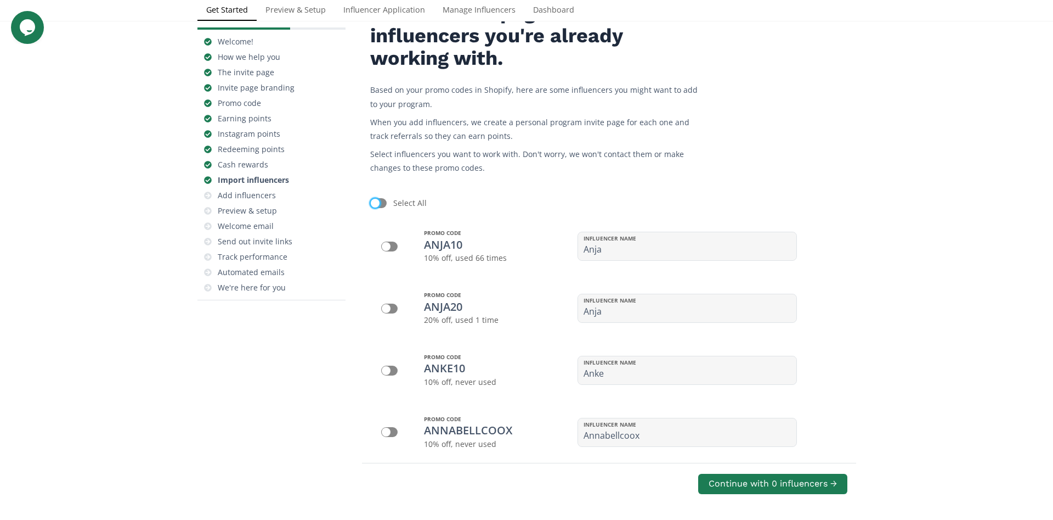
checkbox input "true"
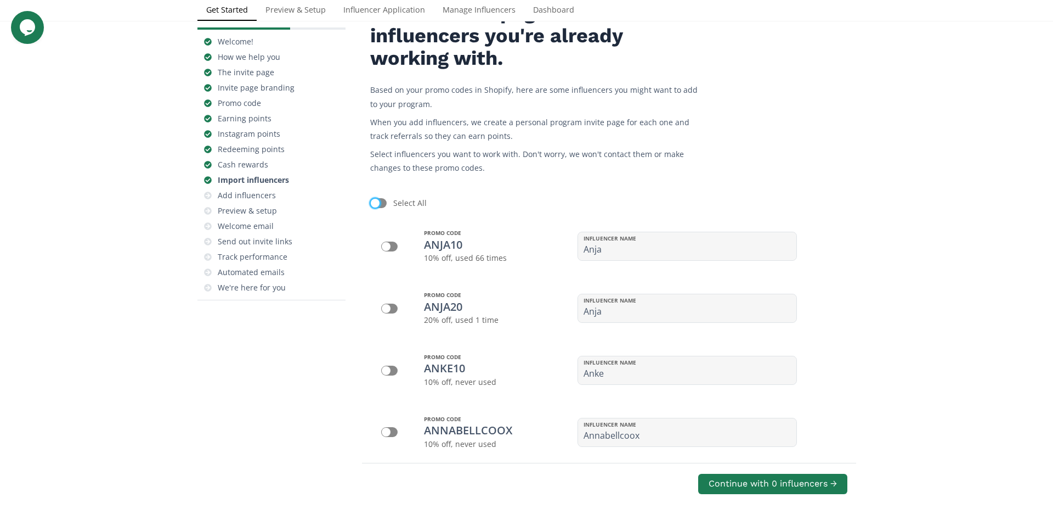
checkbox input "true"
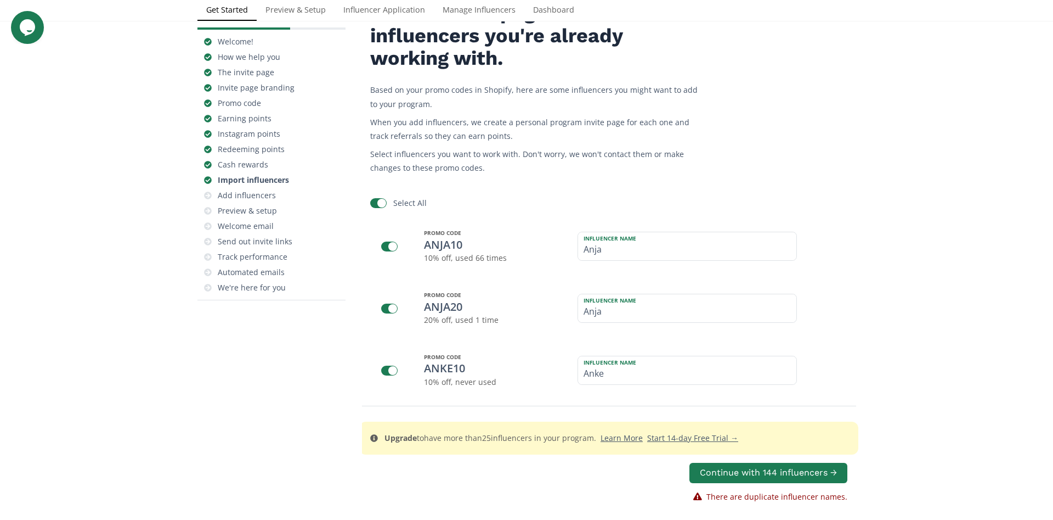
click at [380, 202] on div at bounding box center [381, 203] width 9 height 9
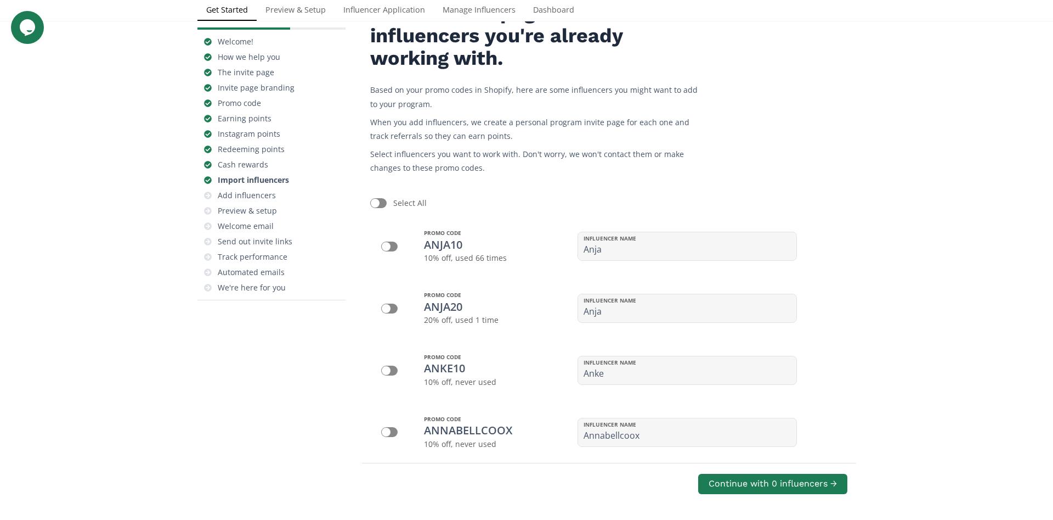
click at [392, 246] on div at bounding box center [389, 246] width 16 height 10
click at [616, 251] on input "Anja" at bounding box center [687, 246] width 218 height 28
drag, startPoint x: 493, startPoint y: 239, endPoint x: 483, endPoint y: 235, distance: 10.9
click at [578, 235] on input "Anja" at bounding box center [687, 246] width 218 height 28
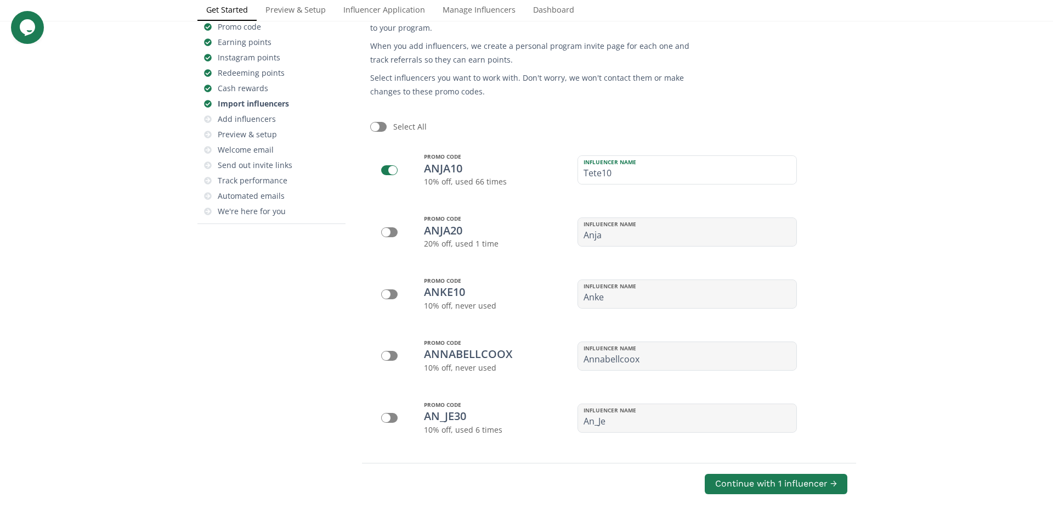
scroll to position [188, 0]
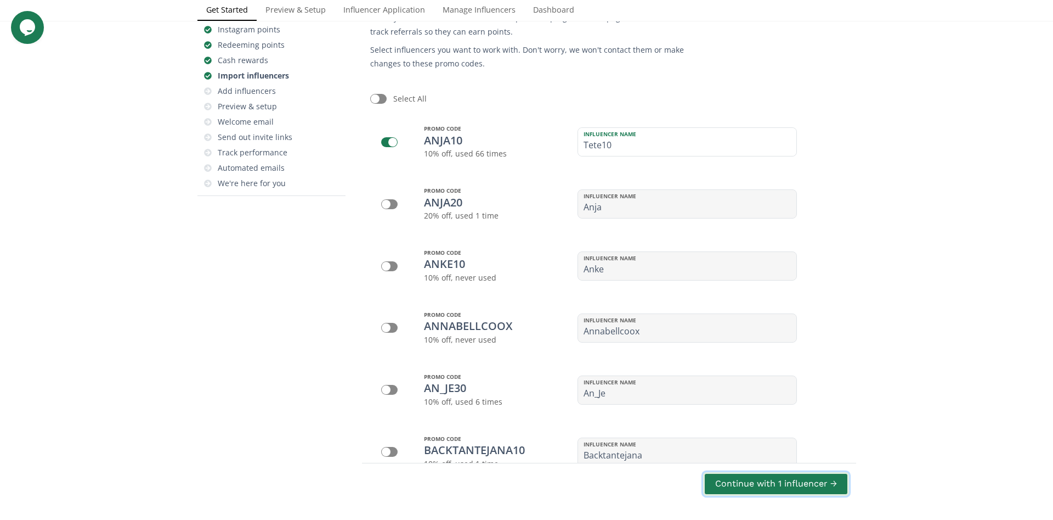
click at [748, 485] on button "Continue with 1 influencer →" at bounding box center [776, 484] width 146 height 24
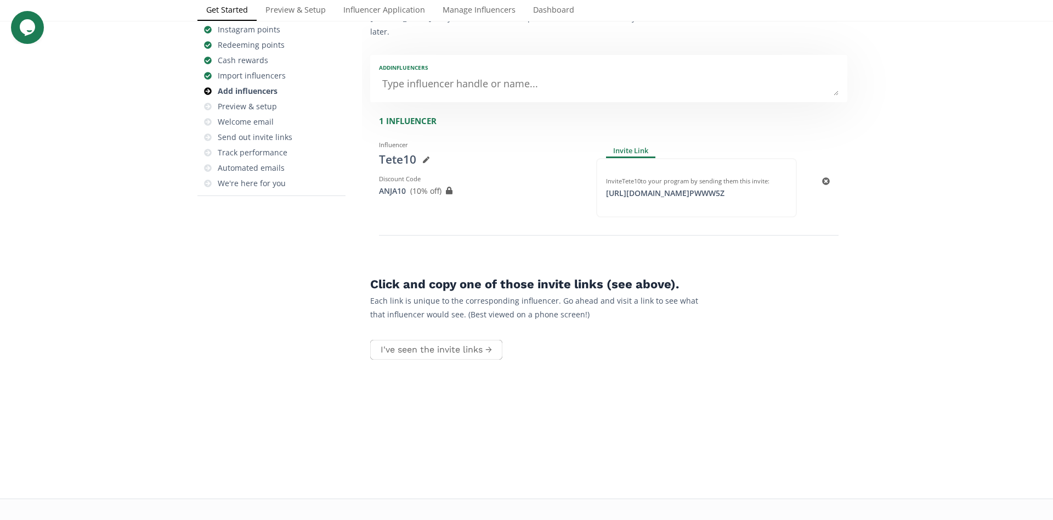
click at [423, 156] on icon at bounding box center [426, 159] width 7 height 7
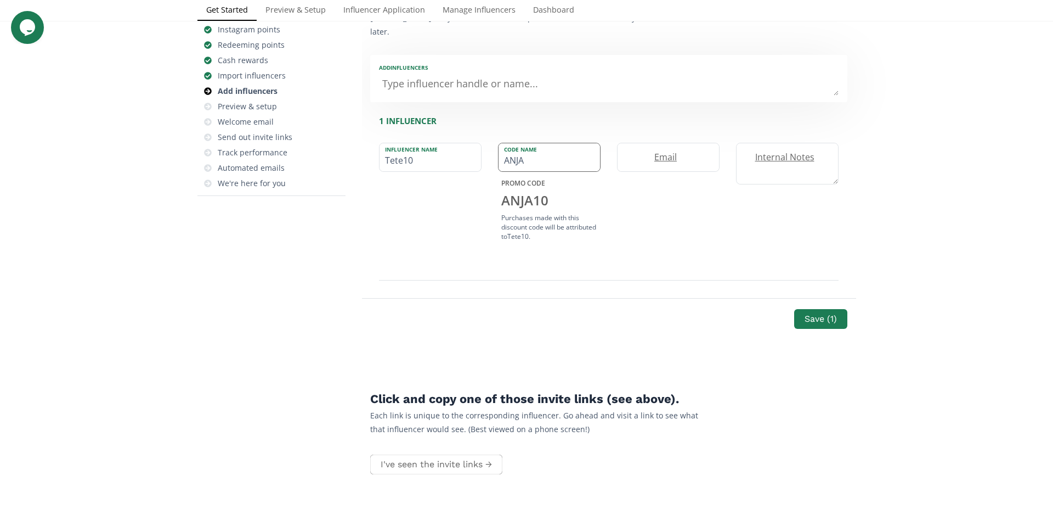
drag, startPoint x: 481, startPoint y: 132, endPoint x: 400, endPoint y: 132, distance: 80.6
click at [499, 143] on input "ANJA" at bounding box center [549, 157] width 101 height 28
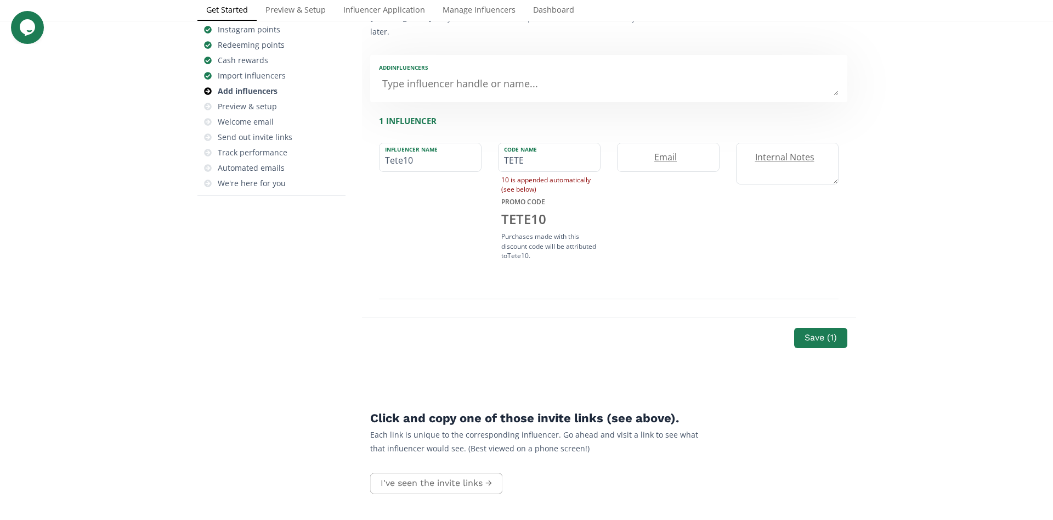
click at [889, 350] on div "Checklist for Success Set up your micro-influencer program Welcome! How we help…" at bounding box center [526, 252] width 1053 height 759
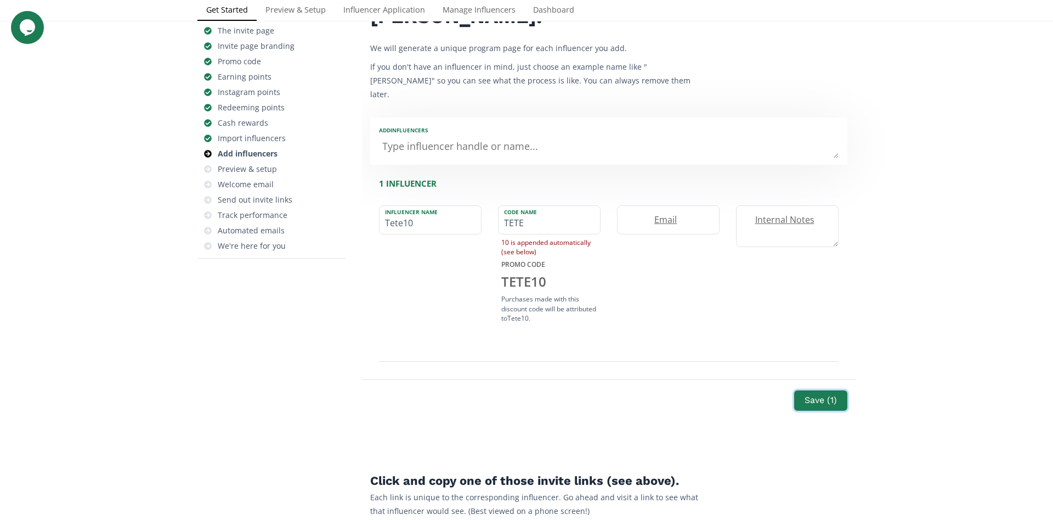
click at [826, 390] on button "Save ( 1 )" at bounding box center [820, 400] width 53 height 20
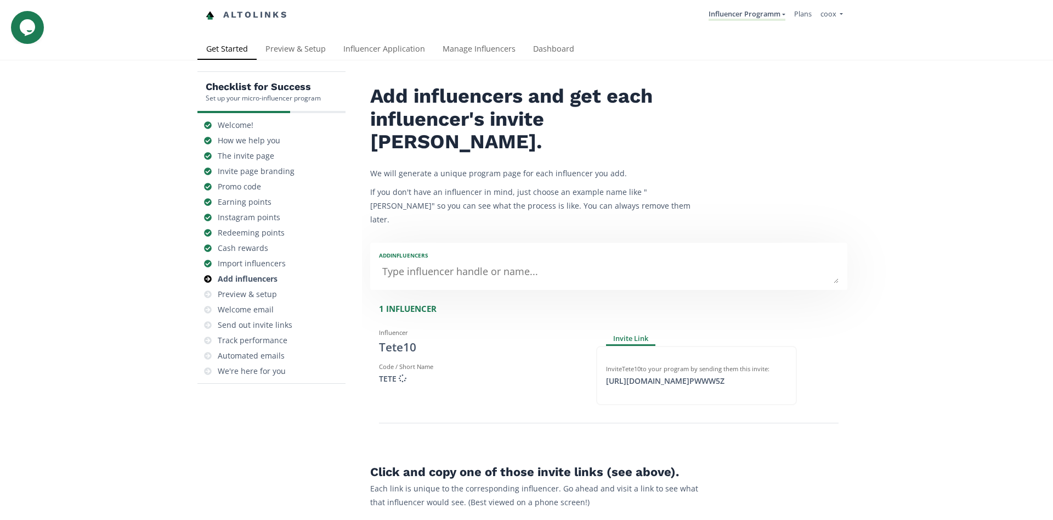
scroll to position [125, 0]
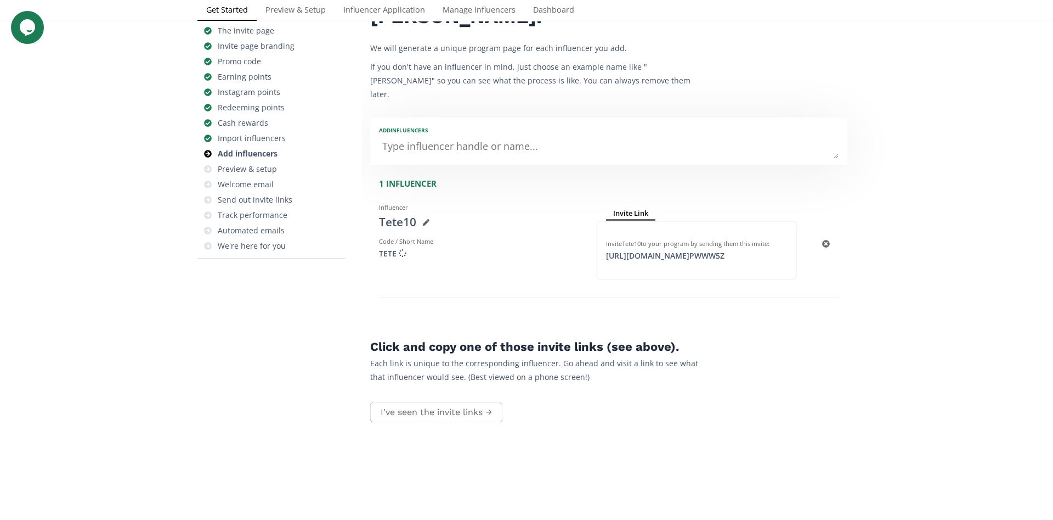
click at [630, 207] on div "Invite Link" at bounding box center [630, 213] width 49 height 13
drag, startPoint x: 774, startPoint y: 217, endPoint x: 609, endPoint y: 221, distance: 165.2
click at [609, 250] on div "https://app.altolinks.com/invite/ PWWW5Z click to copy" at bounding box center [696, 255] width 181 height 11
click at [717, 250] on div "https://app.altolinks.com/invite/ PWWW5Z click to copy" at bounding box center [666, 255] width 132 height 11
copy div "https://app.altolinks.com/invite/"
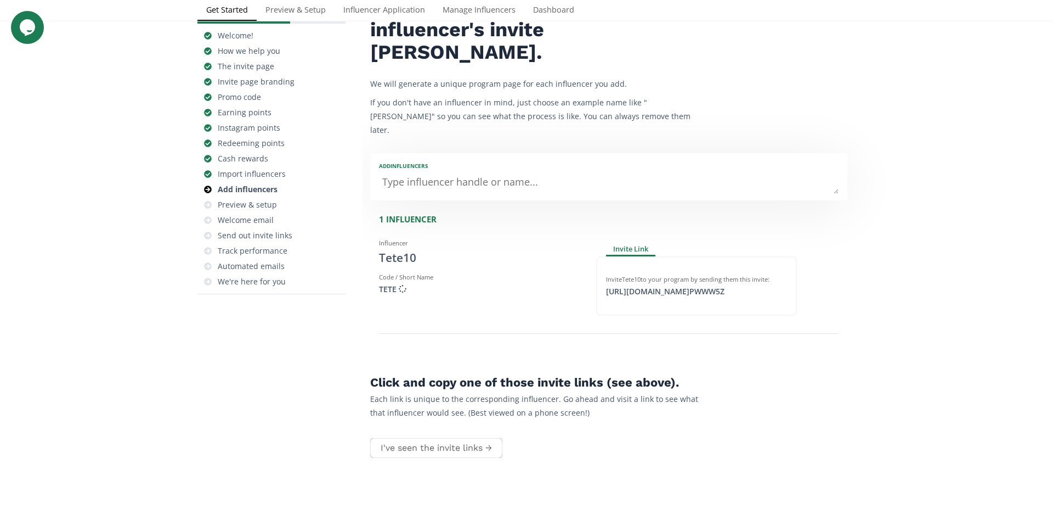
scroll to position [63, 0]
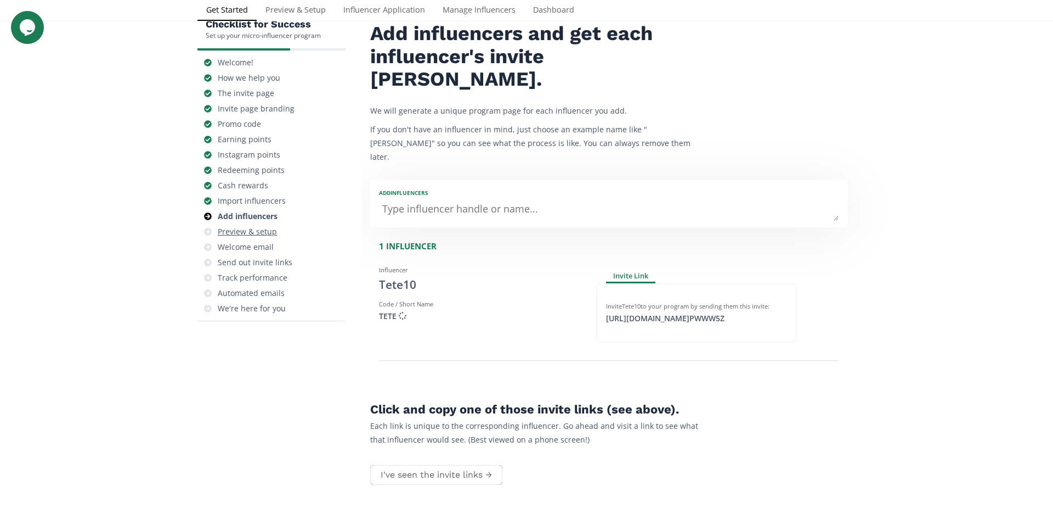
click at [257, 234] on div "Preview & setup" at bounding box center [247, 231] width 59 height 11
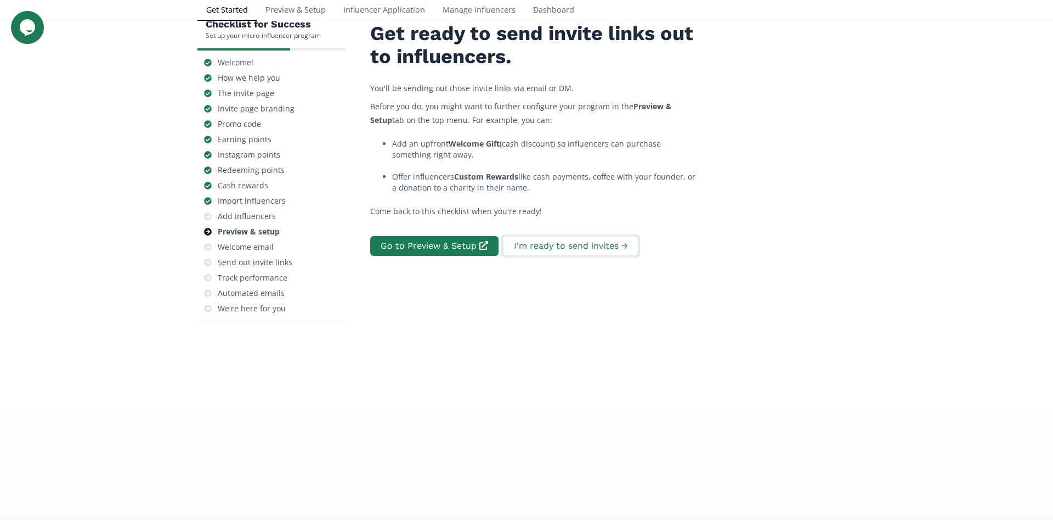
click at [568, 236] on button "I'm ready to send invites →" at bounding box center [570, 246] width 138 height 24
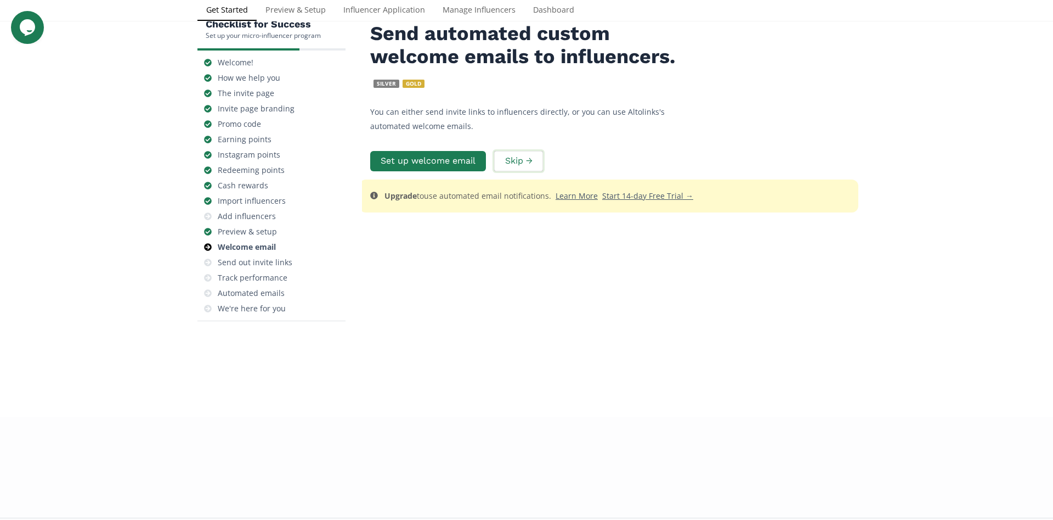
click at [525, 173] on button "Skip →" at bounding box center [519, 161] width 52 height 24
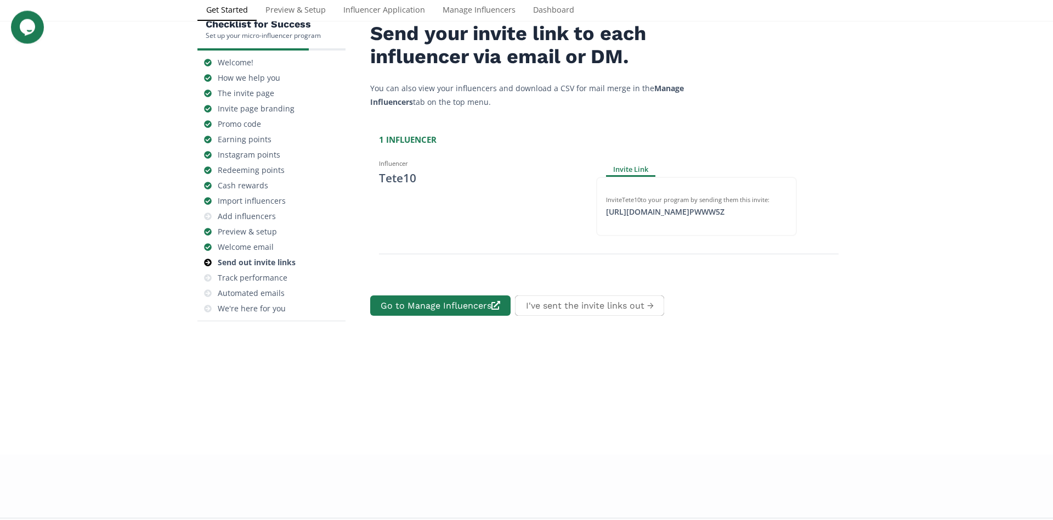
scroll to position [44, 0]
click at [580, 317] on button "I've sent the invite links out →" at bounding box center [589, 305] width 152 height 24
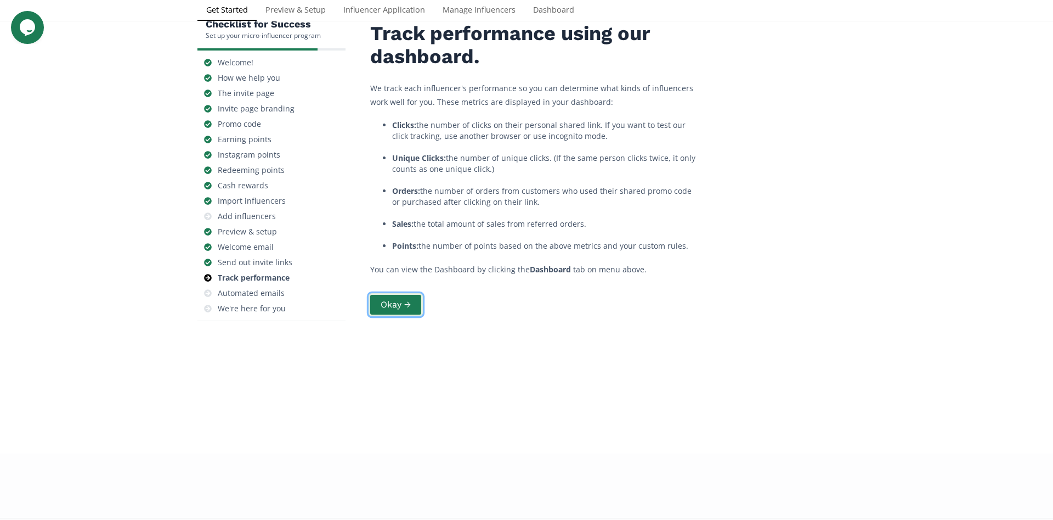
click at [413, 317] on button "Okay →" at bounding box center [396, 305] width 54 height 24
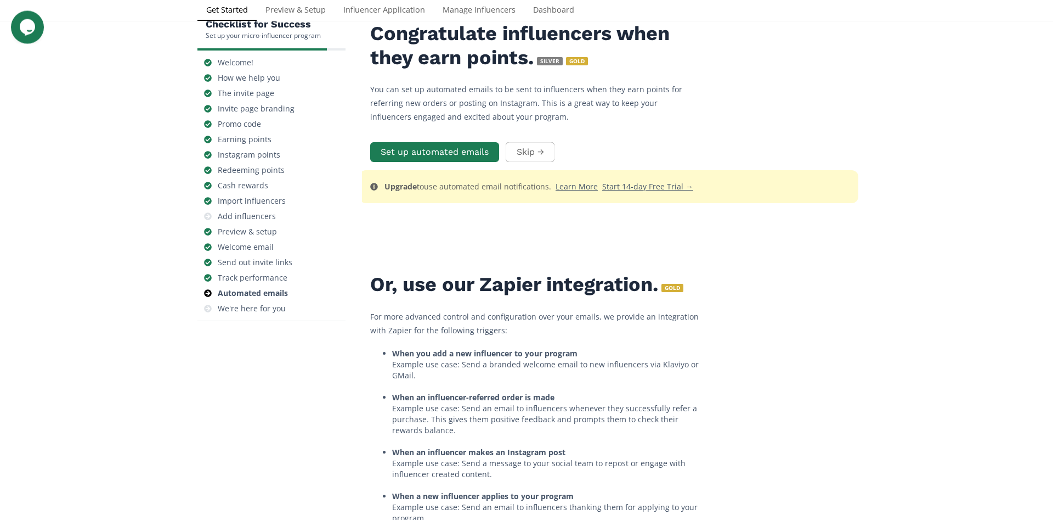
scroll to position [44, 0]
click at [536, 164] on button "Skip →" at bounding box center [532, 152] width 52 height 24
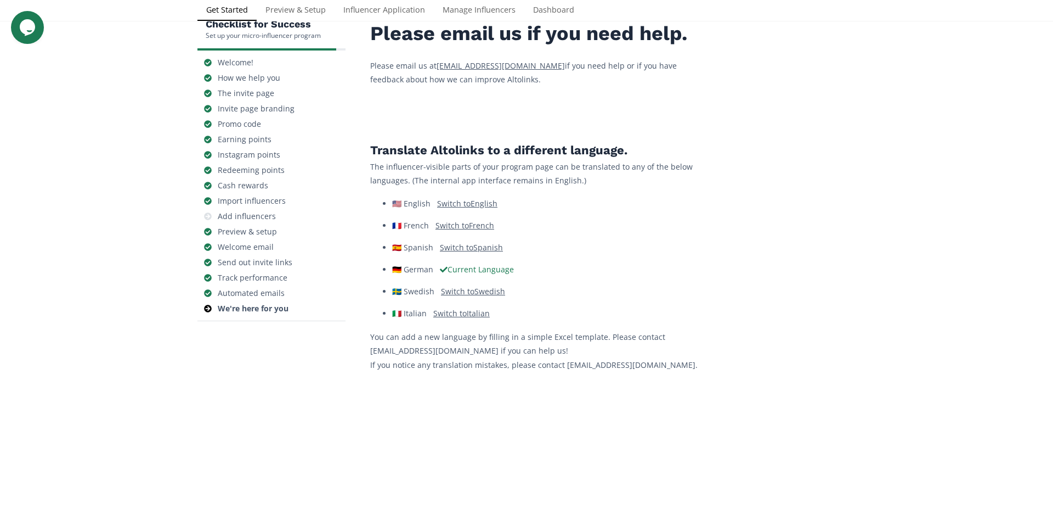
click at [506, 274] on span "Current Language" at bounding box center [477, 269] width 74 height 10
click at [321, 22] on link "Preview & Setup" at bounding box center [296, 11] width 78 height 22
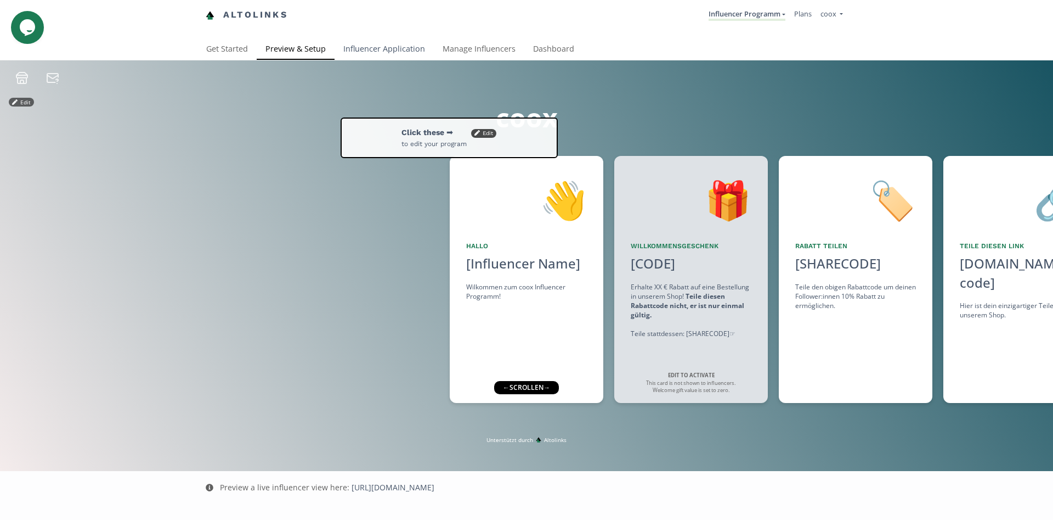
click at [347, 45] on link "Influencer Application" at bounding box center [384, 50] width 99 height 22
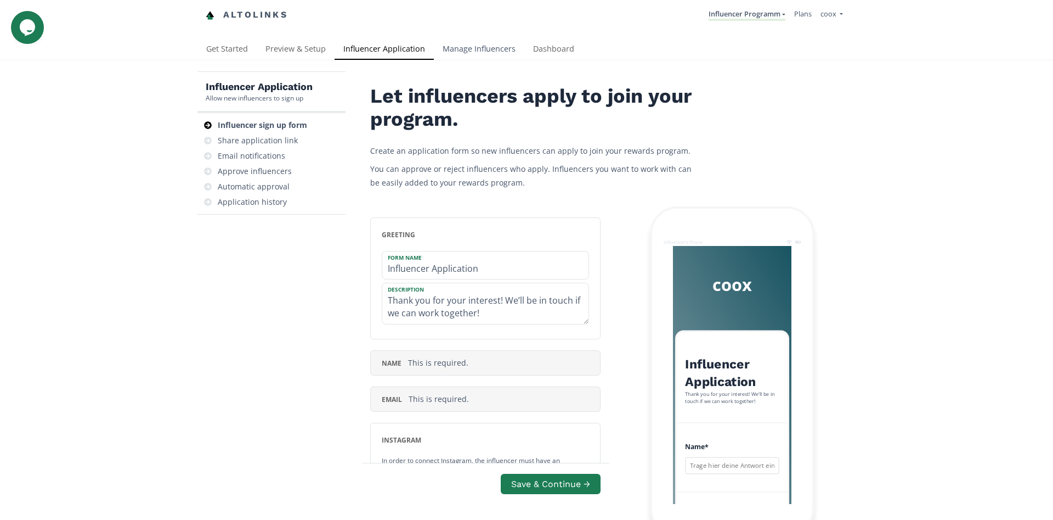
click at [495, 37] on div "Altolinks Influencer Programm Influencer Programm Create another program coox c…" at bounding box center [526, 19] width 1053 height 39
click at [496, 53] on link "Manage Influencers" at bounding box center [479, 50] width 91 height 22
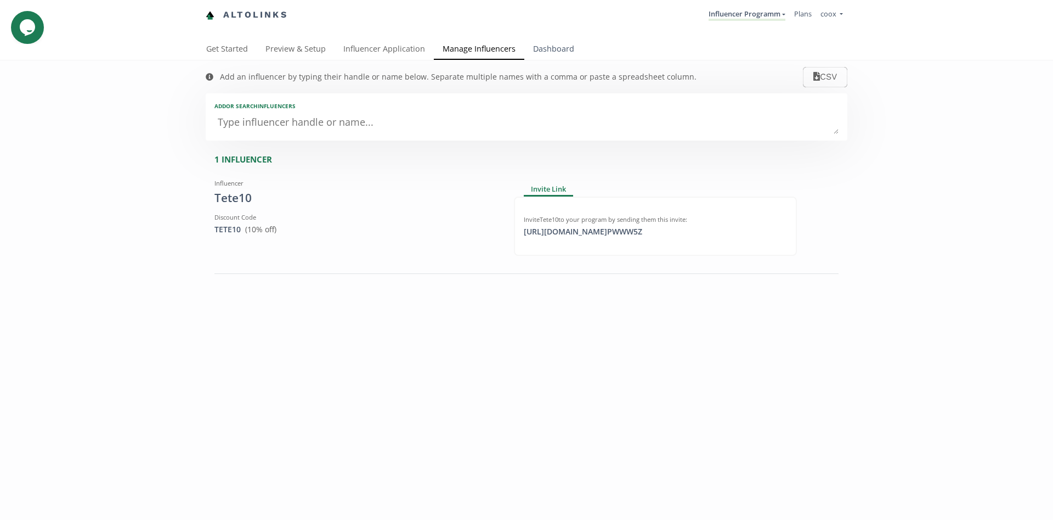
click at [552, 44] on link "Dashboard" at bounding box center [553, 50] width 59 height 22
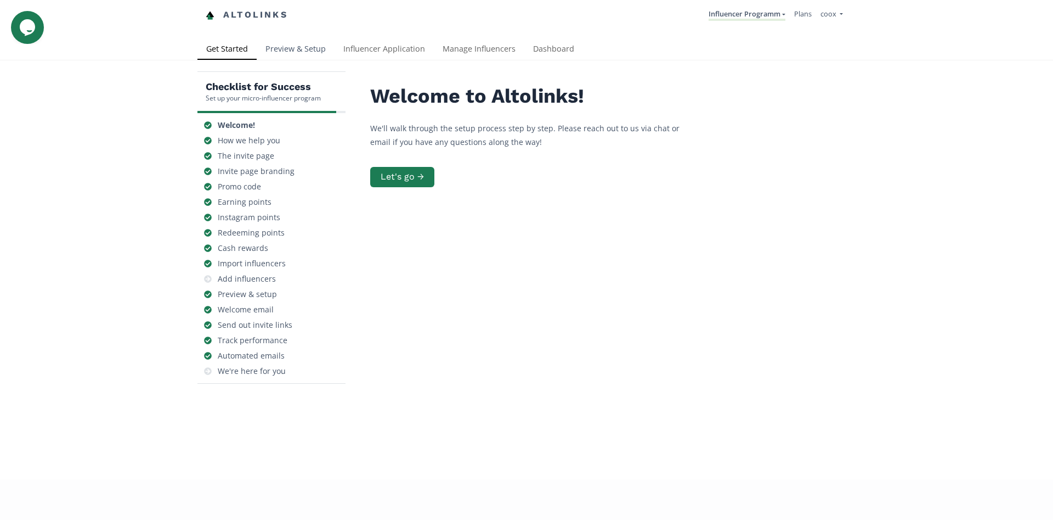
click at [300, 49] on link "Preview & Setup" at bounding box center [296, 50] width 78 height 22
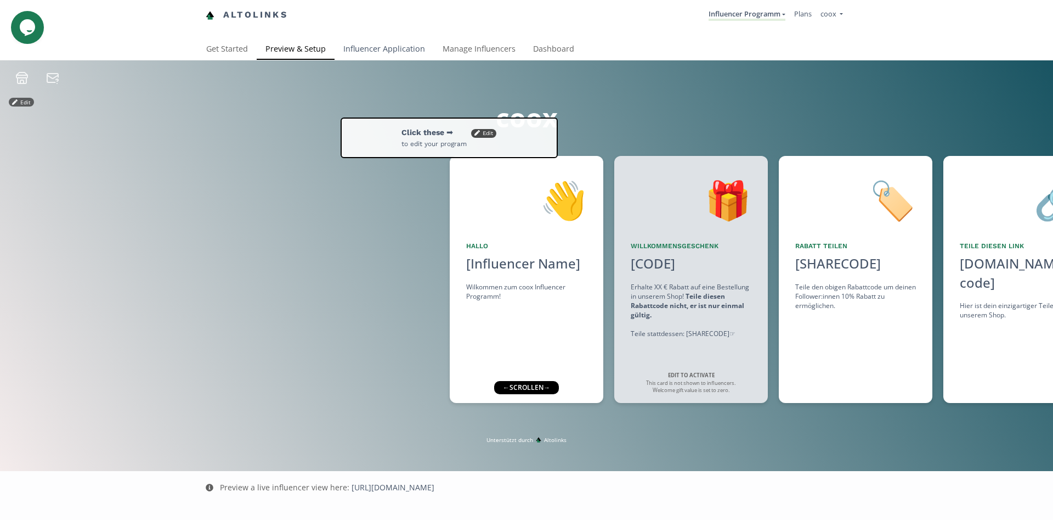
click at [397, 42] on link "Influencer Application" at bounding box center [384, 50] width 99 height 22
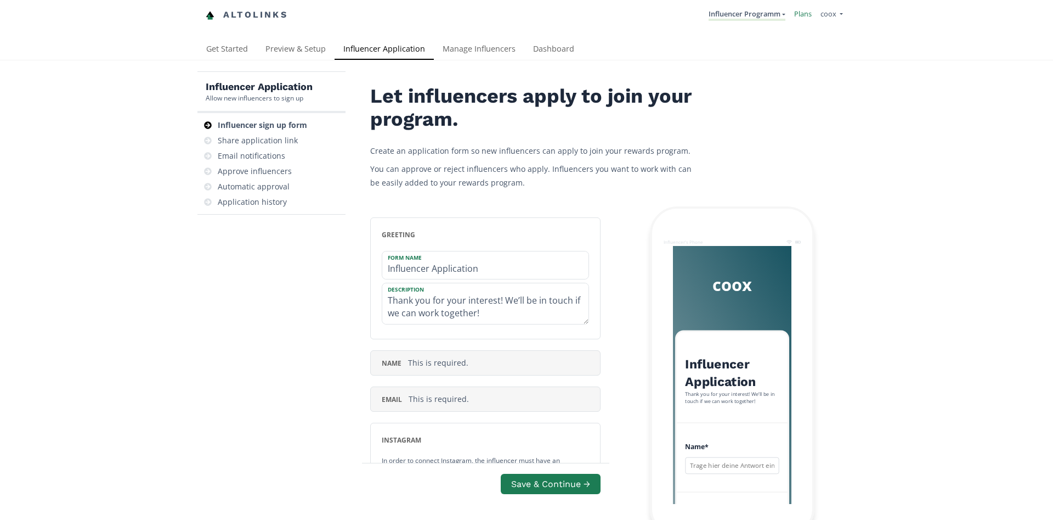
click at [808, 16] on link "Plans" at bounding box center [803, 14] width 18 height 10
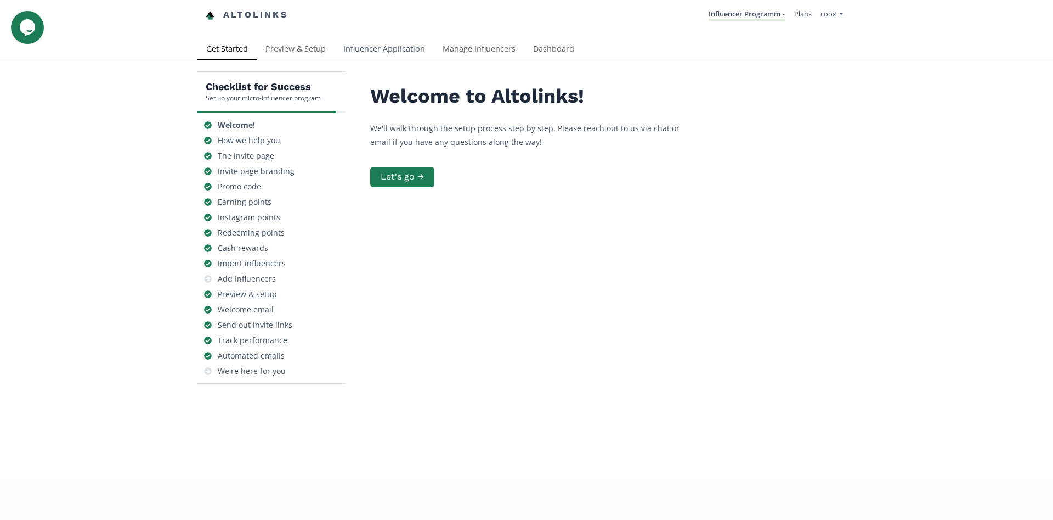
click at [381, 49] on link "Influencer Application" at bounding box center [384, 50] width 99 height 22
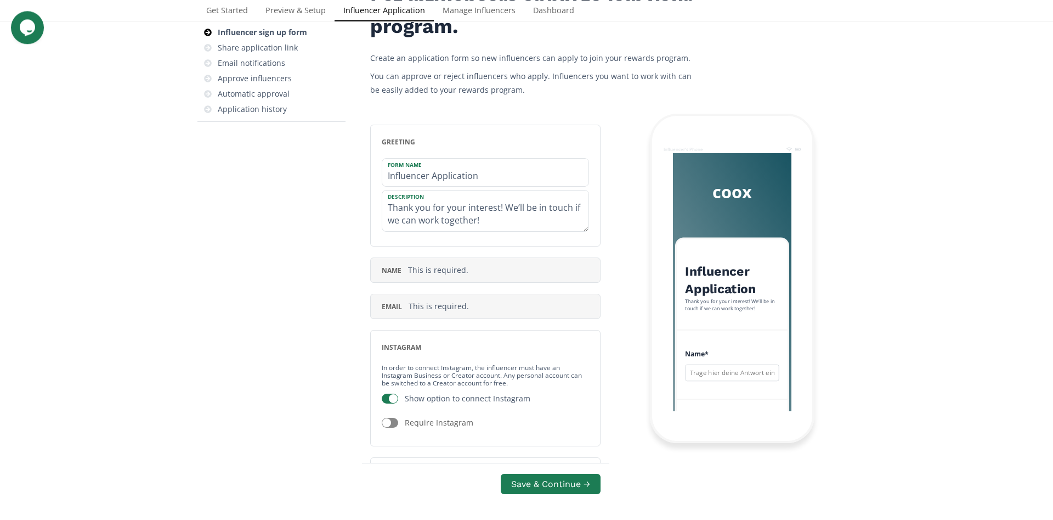
scroll to position [19, 0]
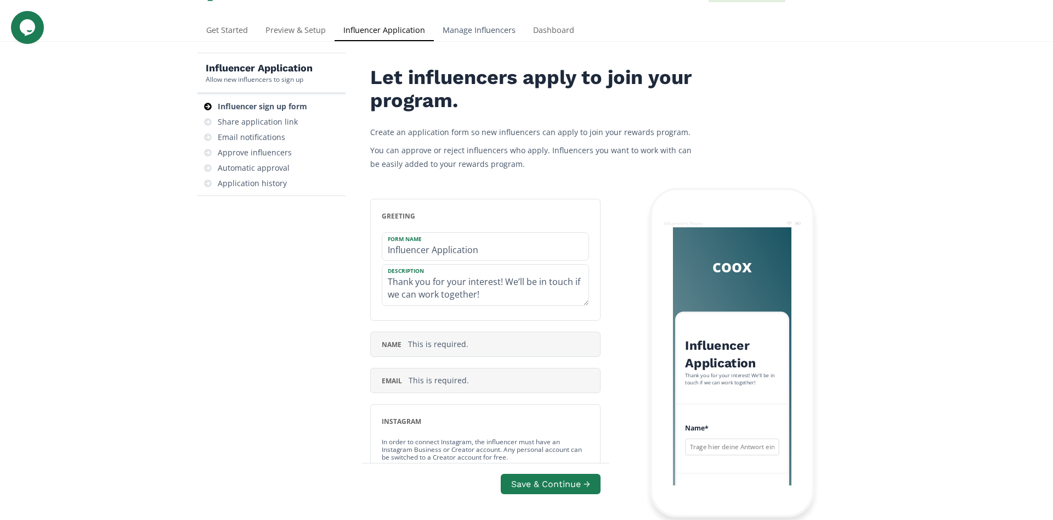
click at [470, 34] on link "Manage Influencers" at bounding box center [479, 31] width 91 height 22
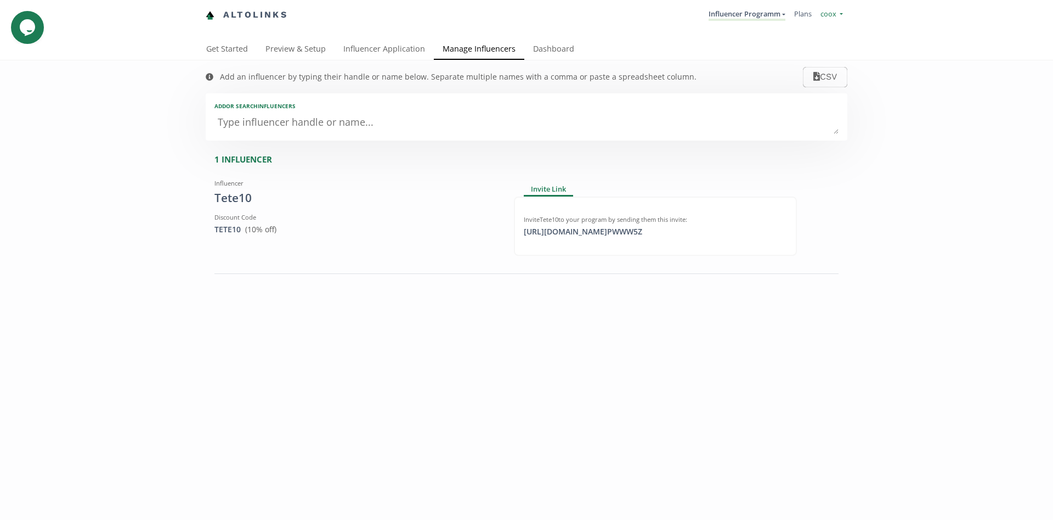
click at [828, 13] on span "coox" at bounding box center [829, 14] width 16 height 10
click at [242, 48] on link "Get Started" at bounding box center [226, 50] width 59 height 22
